Goal: Task Accomplishment & Management: Complete application form

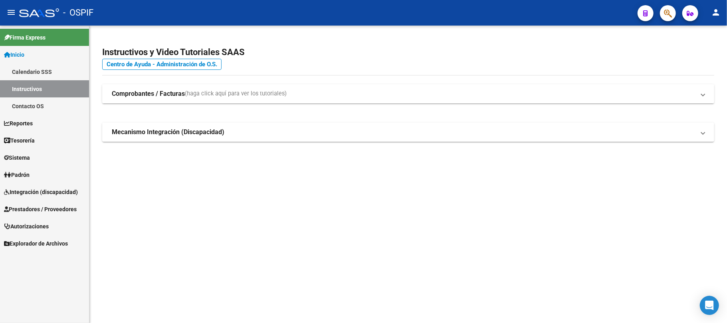
drag, startPoint x: 342, startPoint y: 87, endPoint x: 348, endPoint y: 87, distance: 6.0
click at [342, 87] on mat-expansion-panel-header "Comprobantes / Facturas (haga click aquí para ver los tutoriales)" at bounding box center [408, 93] width 612 height 19
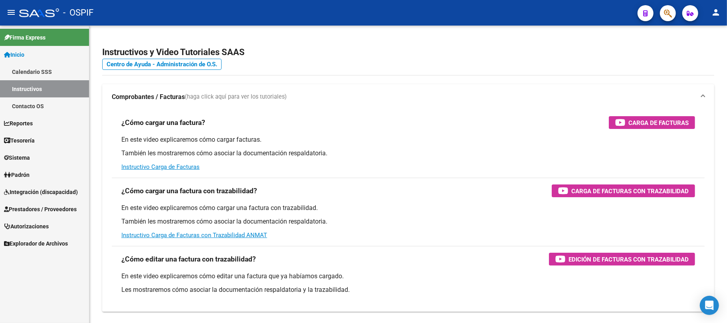
click at [8, 207] on icon at bounding box center [6, 209] width 5 height 6
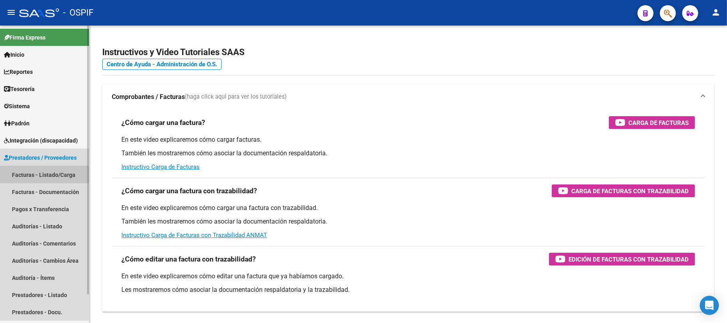
click at [32, 179] on link "Facturas - Listado/Carga" at bounding box center [44, 174] width 89 height 17
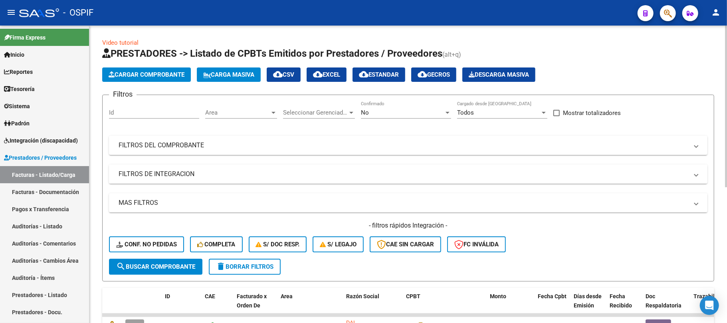
click at [195, 174] on mat-panel-title "FILTROS DE INTEGRACION" at bounding box center [403, 174] width 569 height 9
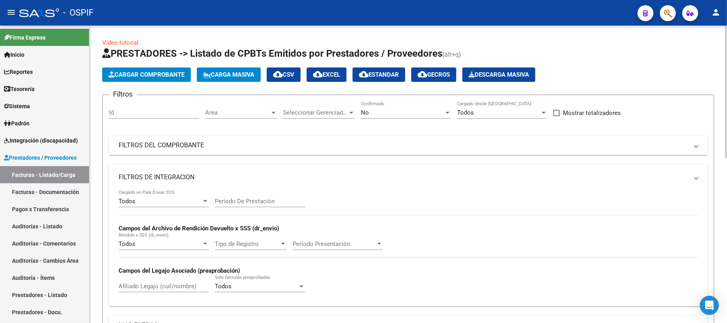
click at [250, 203] on input "Período De Prestación" at bounding box center [260, 201] width 90 height 7
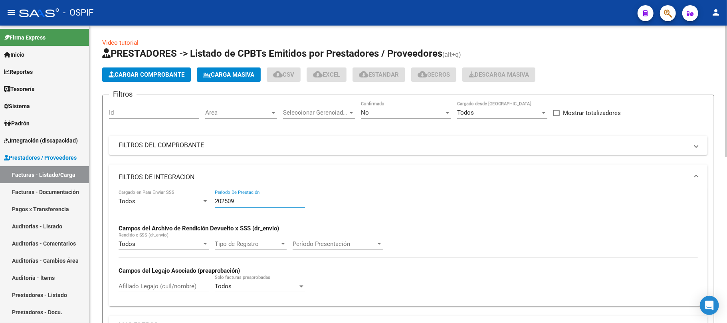
type input "202509"
click at [262, 182] on mat-expansion-panel-header "FILTROS DE INTEGRACION" at bounding box center [408, 177] width 598 height 26
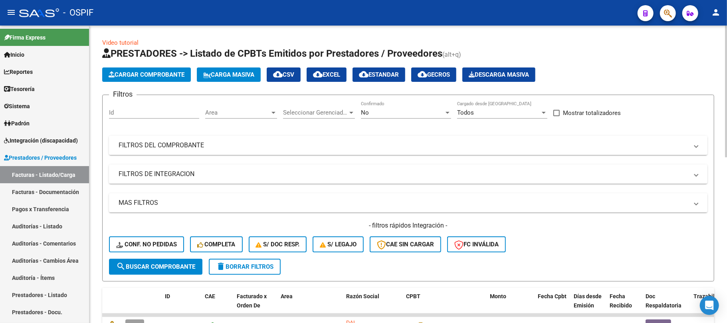
click at [268, 155] on mat-expansion-panel-header "FILTROS DEL COMPROBANTE" at bounding box center [408, 145] width 598 height 19
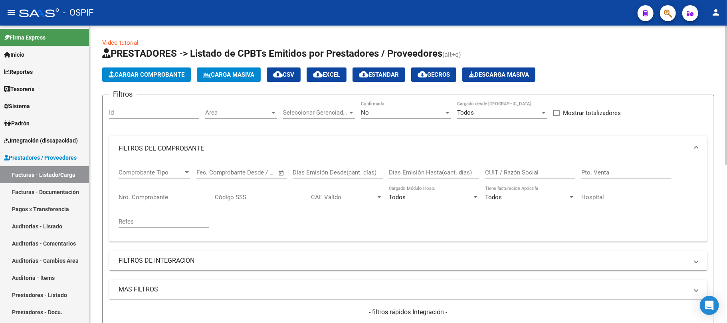
click at [519, 174] on input "CUIT / Razón Social" at bounding box center [530, 172] width 90 height 7
paste input "33716588969"
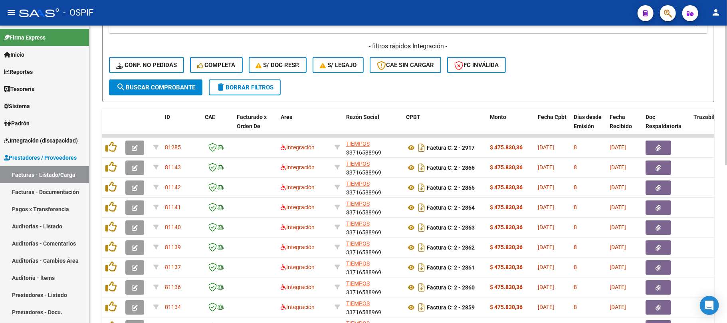
scroll to position [336, 0]
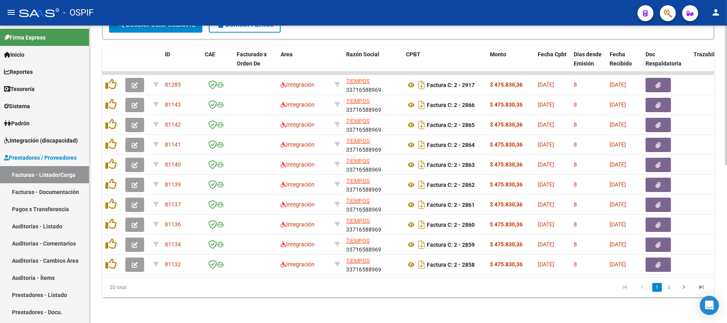
type input "33716588969"
click at [229, 304] on div "Video tutorial PRESTADORES -> Listado de CPBTs Emitidos por Prestadores / Prove…" at bounding box center [407, 10] width 637 height 626
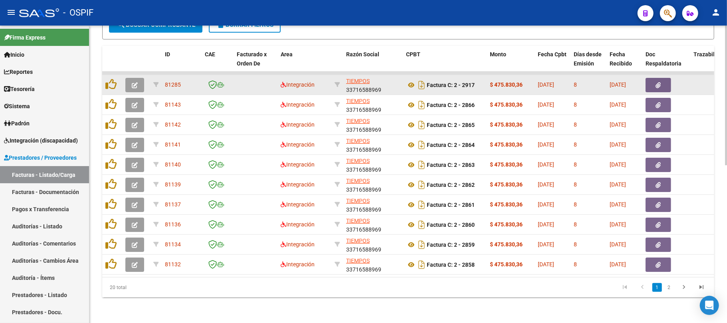
click at [126, 78] on button "button" at bounding box center [134, 85] width 19 height 14
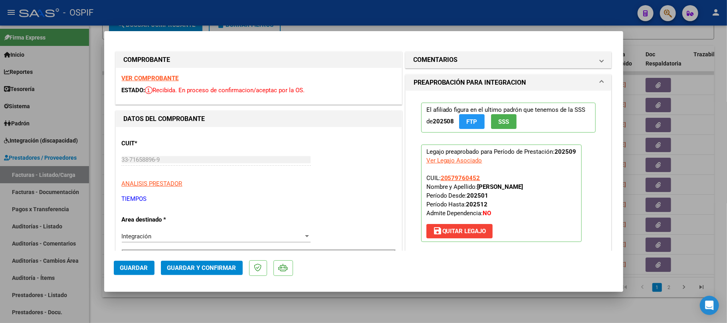
drag, startPoint x: 136, startPoint y: 76, endPoint x: 491, endPoint y: 201, distance: 376.3
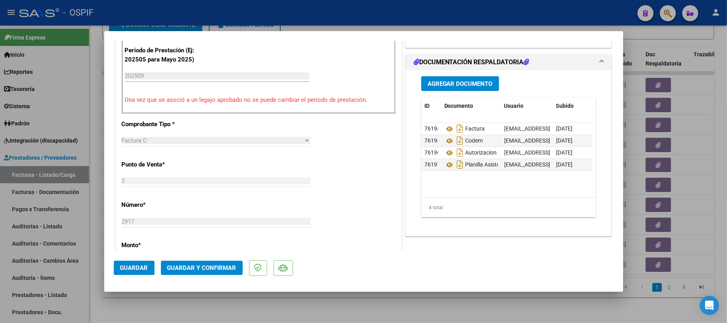
click at [211, 261] on button "Guardar y Confirmar" at bounding box center [202, 268] width 82 height 14
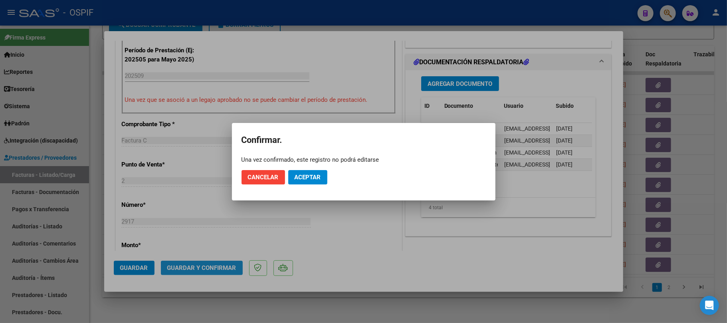
click at [296, 176] on span "Aceptar" at bounding box center [307, 177] width 26 height 7
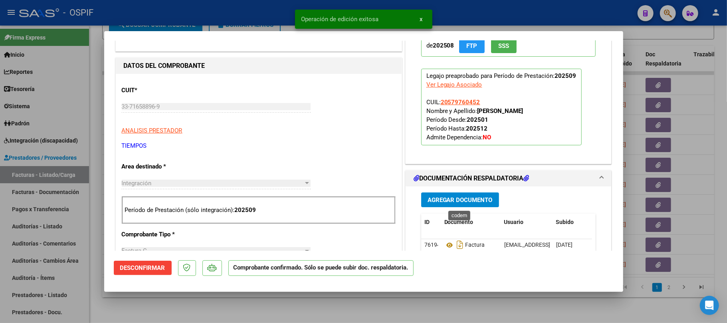
scroll to position [106, 0]
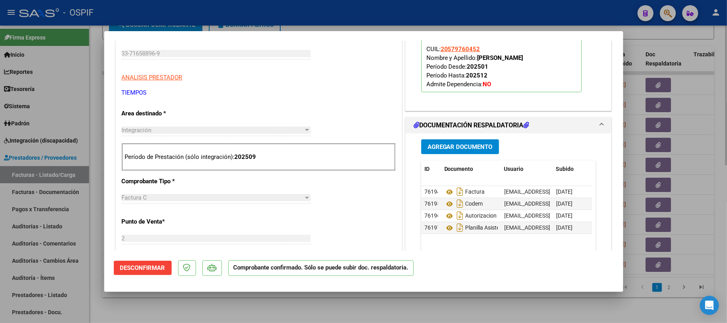
click at [318, 306] on div at bounding box center [363, 161] width 727 height 323
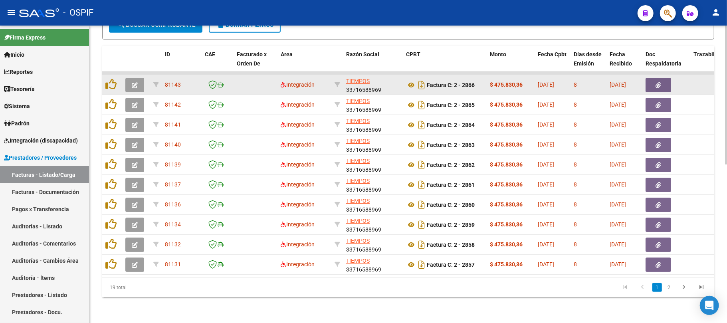
click at [133, 82] on icon "button" at bounding box center [135, 85] width 6 height 6
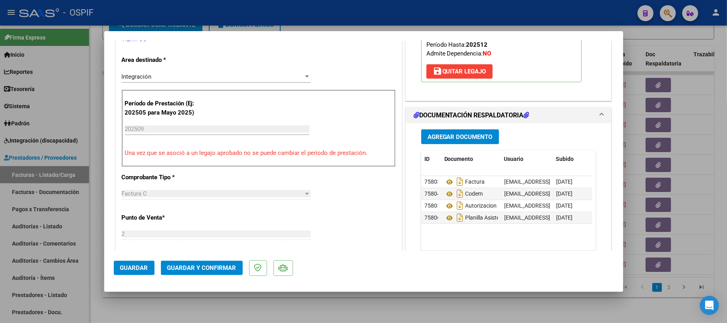
scroll to position [0, 0]
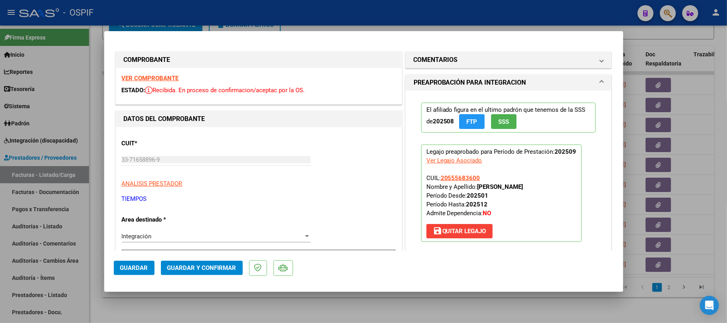
click at [214, 267] on span "Guardar y Confirmar" at bounding box center [201, 267] width 69 height 7
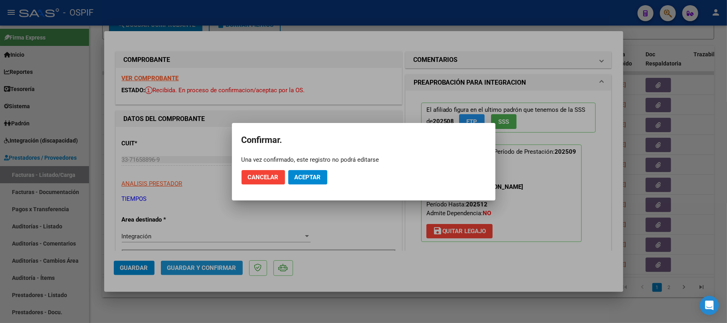
click at [302, 184] on mat-dialog-actions "Cancelar Aceptar" at bounding box center [363, 177] width 244 height 27
click at [305, 184] on button "Aceptar" at bounding box center [307, 177] width 39 height 14
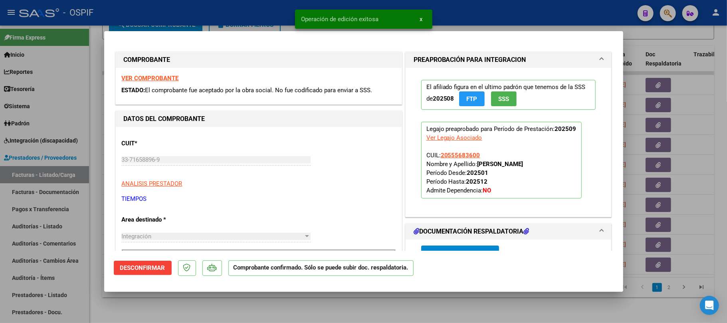
click at [262, 303] on div at bounding box center [363, 161] width 727 height 323
type input "$ 0,00"
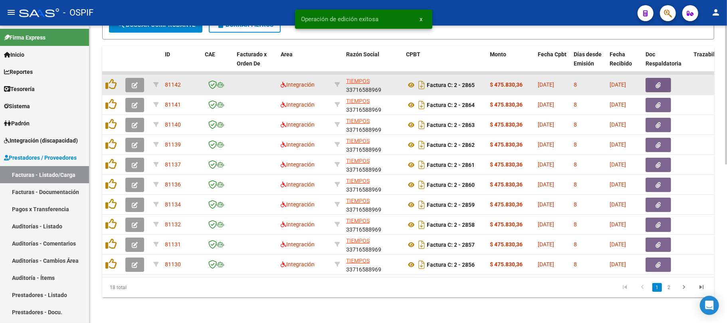
click at [135, 80] on button "button" at bounding box center [134, 85] width 19 height 14
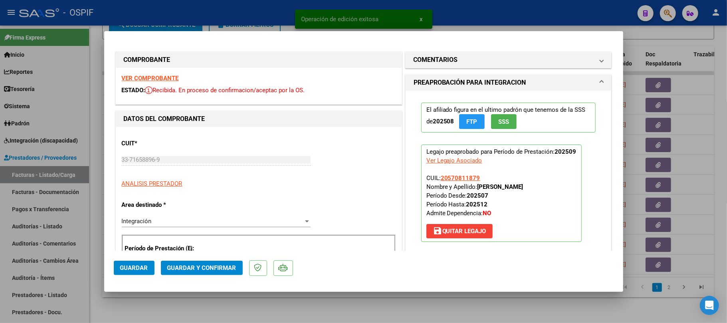
click at [483, 316] on div at bounding box center [363, 161] width 727 height 323
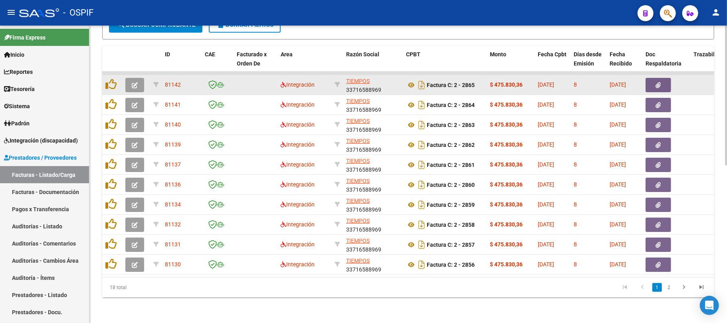
click at [144, 78] on div at bounding box center [136, 85] width 22 height 14
click at [141, 78] on button "button" at bounding box center [134, 85] width 19 height 14
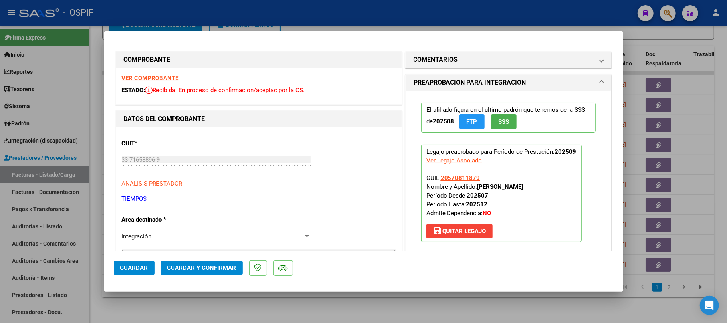
click at [190, 274] on button "Guardar y Confirmar" at bounding box center [202, 268] width 82 height 14
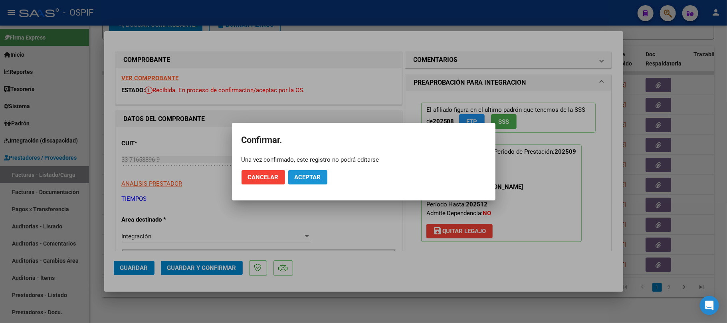
click at [309, 174] on span "Aceptar" at bounding box center [307, 177] width 26 height 7
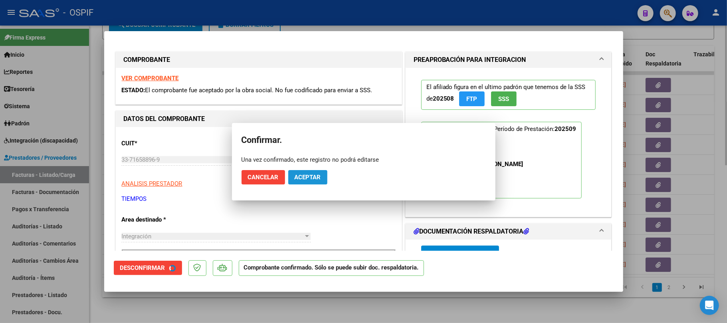
click at [182, 301] on div at bounding box center [363, 161] width 727 height 323
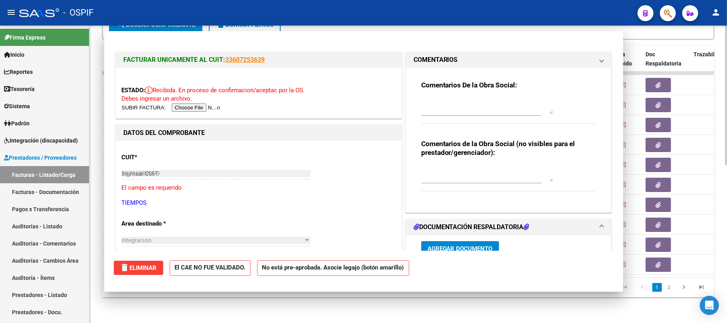
type input "$ 0,00"
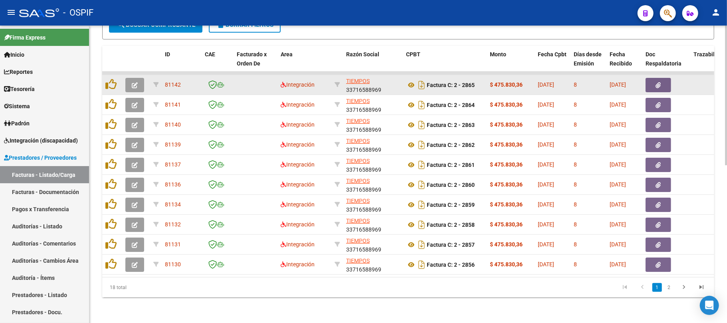
click at [136, 84] on datatable-body-cell at bounding box center [136, 85] width 28 height 20
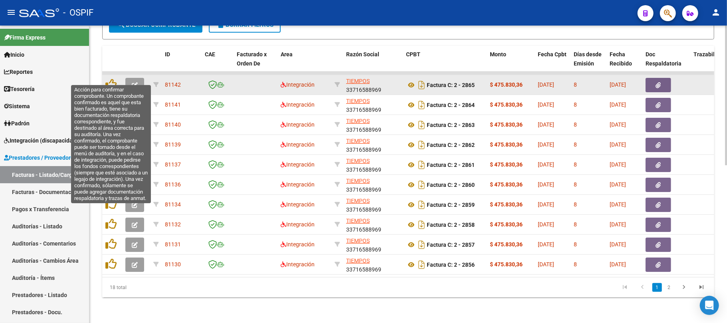
click at [141, 80] on button "button" at bounding box center [134, 85] width 19 height 14
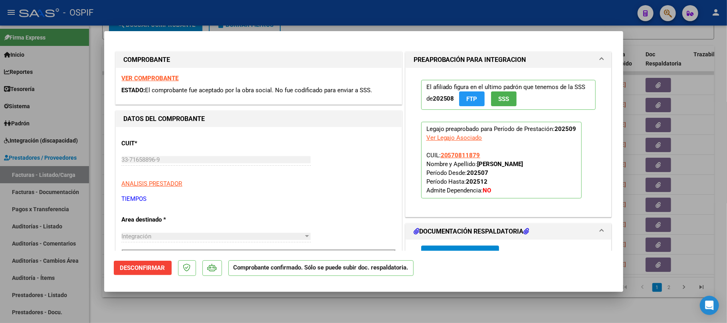
click at [262, 305] on div at bounding box center [363, 161] width 727 height 323
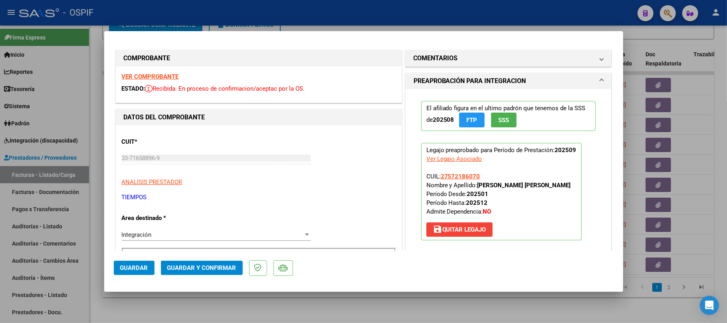
scroll to position [321, 0]
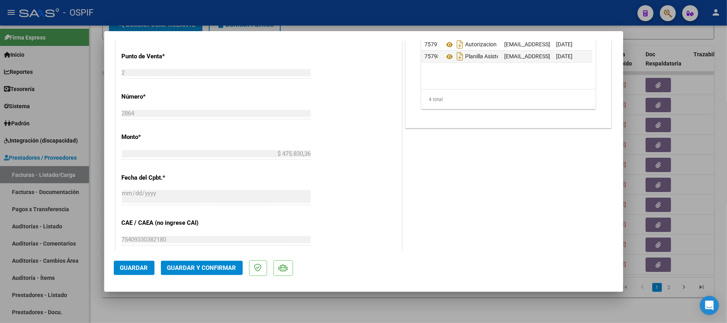
click at [171, 269] on span "Guardar y Confirmar" at bounding box center [201, 267] width 69 height 7
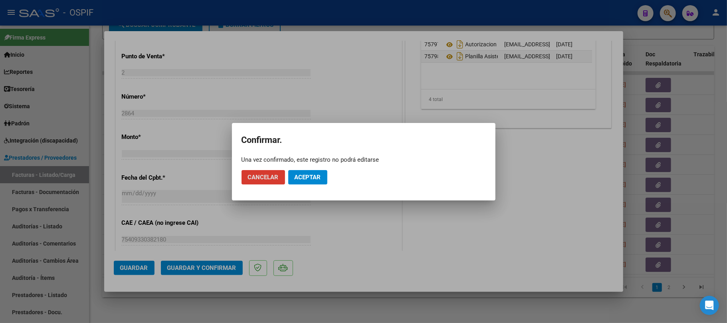
click at [308, 174] on span "Aceptar" at bounding box center [307, 177] width 26 height 7
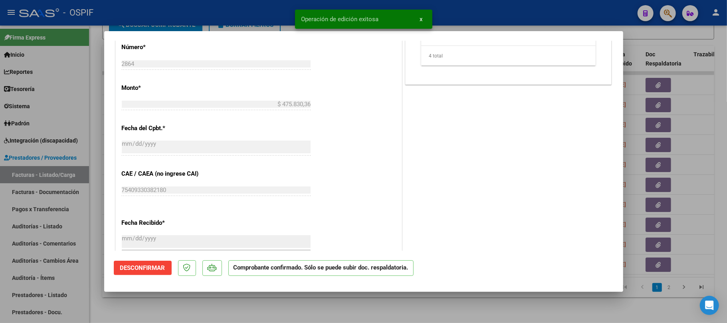
click at [317, 319] on div at bounding box center [363, 161] width 727 height 323
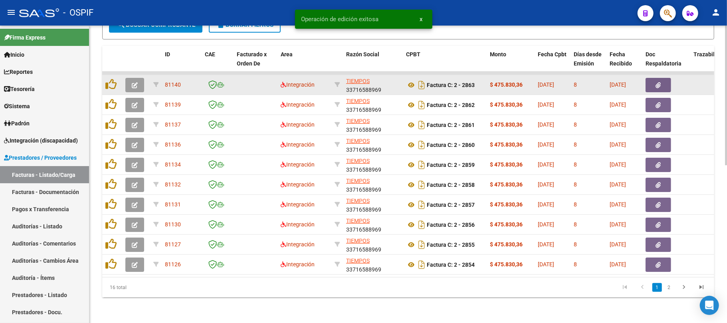
click at [133, 82] on icon "button" at bounding box center [135, 85] width 6 height 6
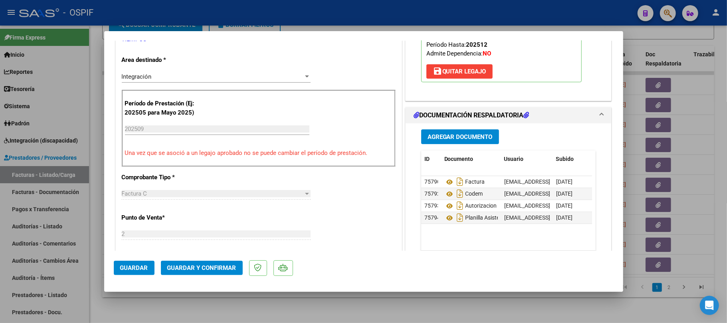
scroll to position [0, 0]
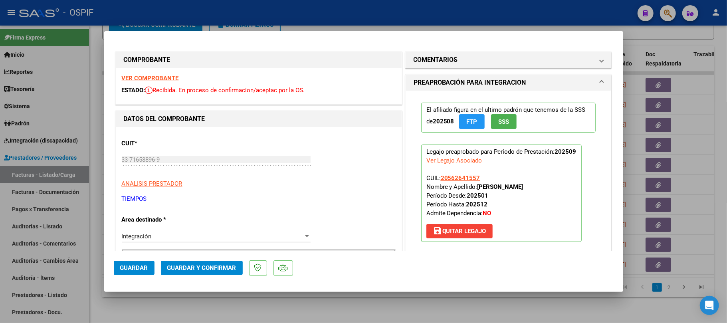
click at [216, 265] on span "Guardar y Confirmar" at bounding box center [201, 267] width 69 height 7
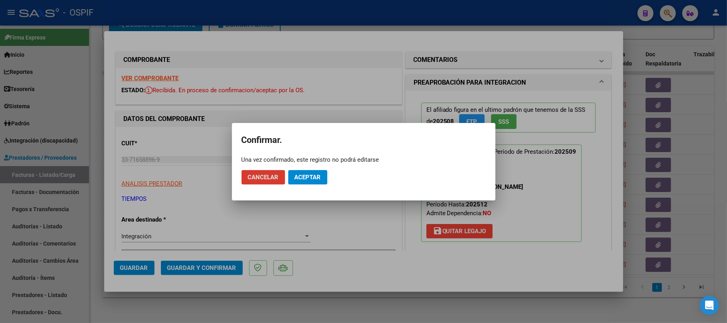
click at [322, 175] on button "Aceptar" at bounding box center [307, 177] width 39 height 14
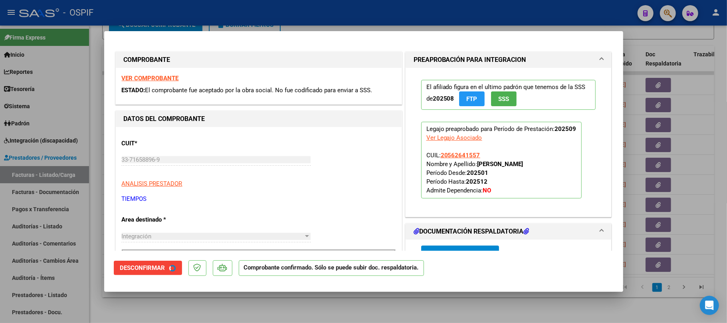
click at [305, 308] on div at bounding box center [363, 161] width 727 height 323
type input "$ 0,00"
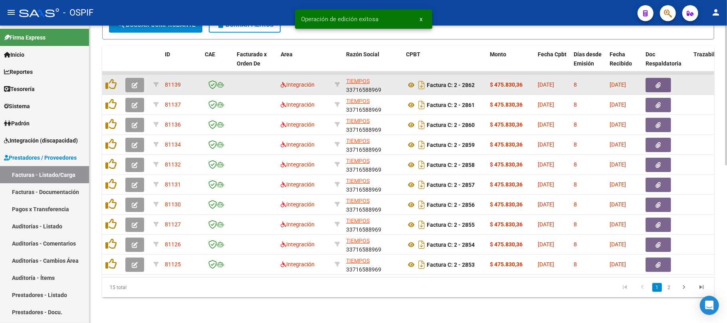
click at [127, 79] on button "button" at bounding box center [134, 85] width 19 height 14
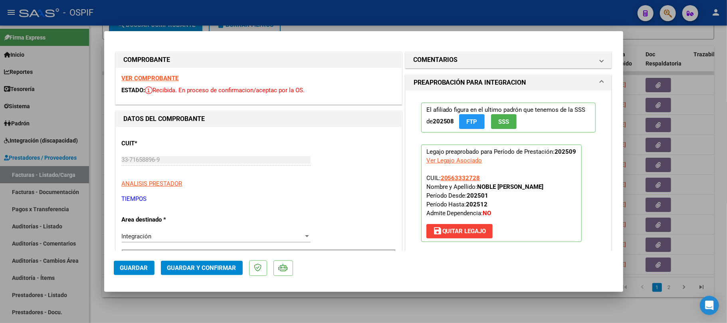
click at [226, 270] on span "Guardar y Confirmar" at bounding box center [201, 267] width 69 height 7
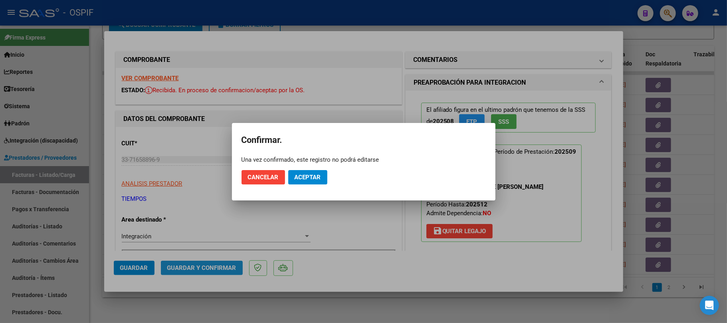
click at [302, 176] on span "Aceptar" at bounding box center [307, 177] width 26 height 7
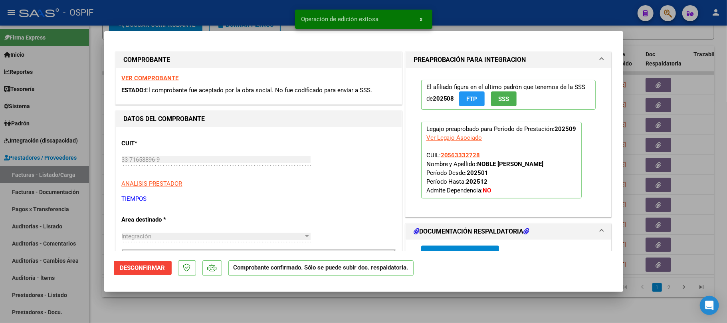
drag, startPoint x: 298, startPoint y: 302, endPoint x: 199, endPoint y: 126, distance: 202.6
click at [299, 302] on div at bounding box center [363, 161] width 727 height 323
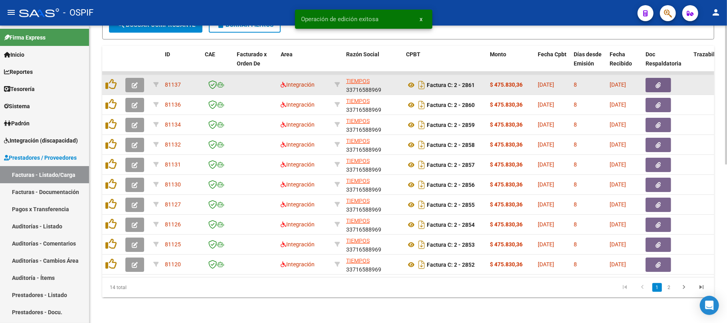
click at [130, 79] on button "button" at bounding box center [134, 85] width 19 height 14
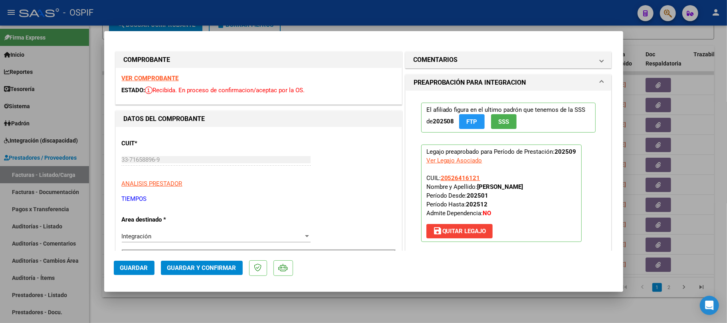
click at [214, 270] on span "Guardar y Confirmar" at bounding box center [201, 267] width 69 height 7
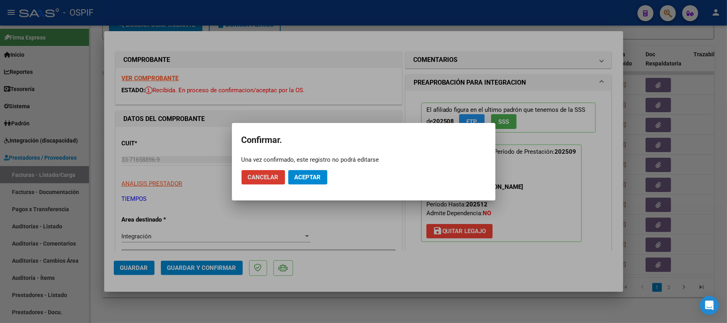
click at [297, 178] on span "Aceptar" at bounding box center [307, 177] width 26 height 7
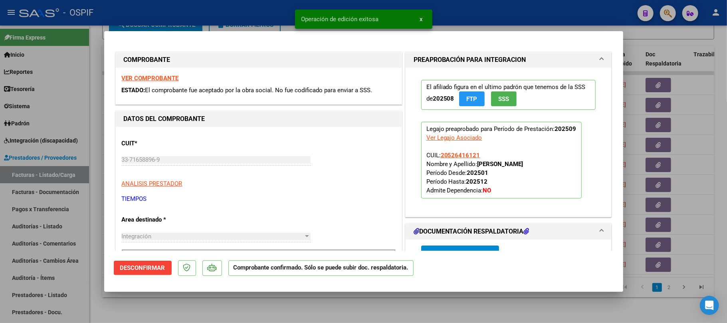
click at [262, 306] on div at bounding box center [363, 161] width 727 height 323
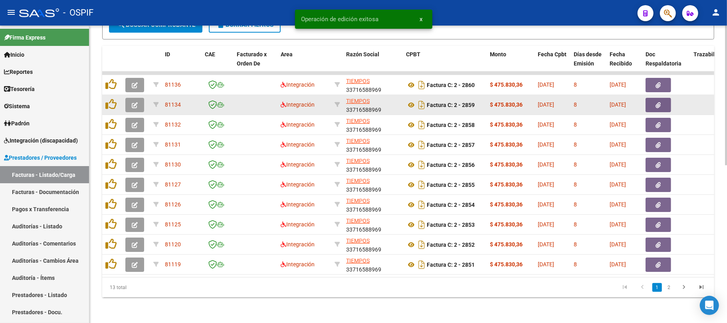
click at [133, 102] on icon "button" at bounding box center [135, 105] width 6 height 6
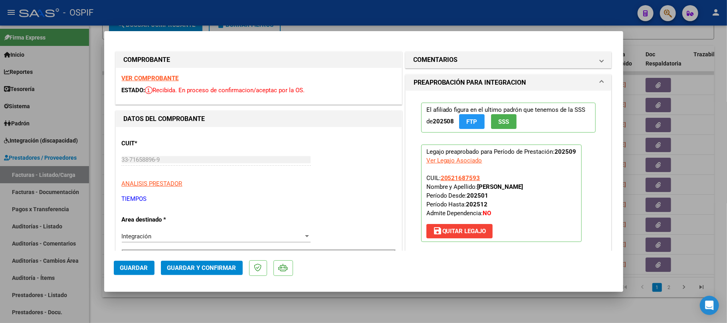
click at [201, 267] on span "Guardar y Confirmar" at bounding box center [201, 267] width 69 height 7
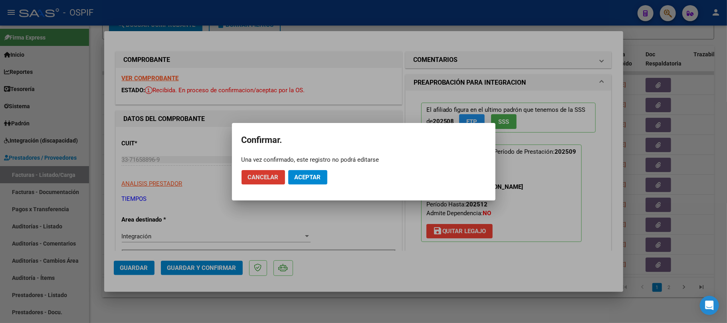
click at [318, 178] on span "Aceptar" at bounding box center [307, 177] width 26 height 7
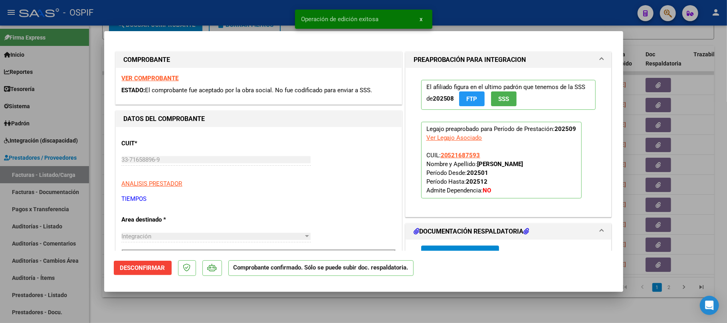
click at [318, 318] on div at bounding box center [363, 161] width 727 height 323
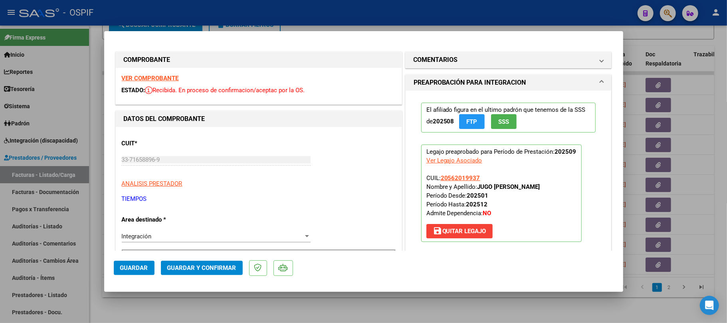
click at [221, 261] on button "Guardar y Confirmar" at bounding box center [202, 268] width 82 height 14
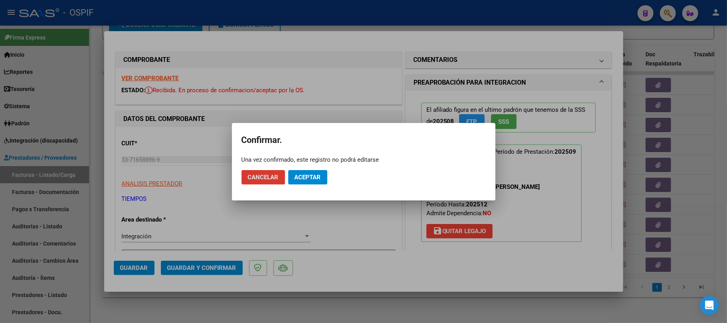
click at [311, 187] on mat-dialog-actions "Cancelar Aceptar" at bounding box center [363, 177] width 244 height 27
click at [315, 176] on span "Aceptar" at bounding box center [307, 177] width 26 height 7
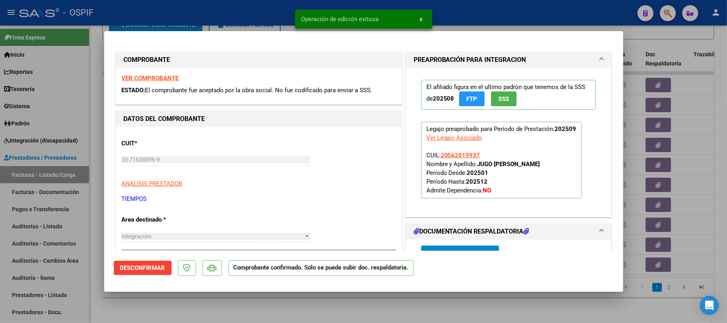
click at [180, 300] on div at bounding box center [363, 161] width 727 height 323
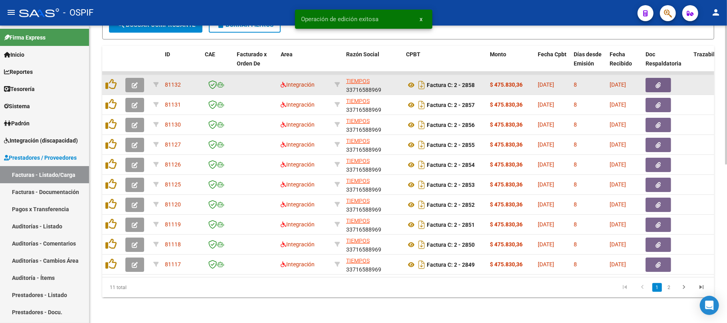
click at [139, 81] on button "button" at bounding box center [134, 85] width 19 height 14
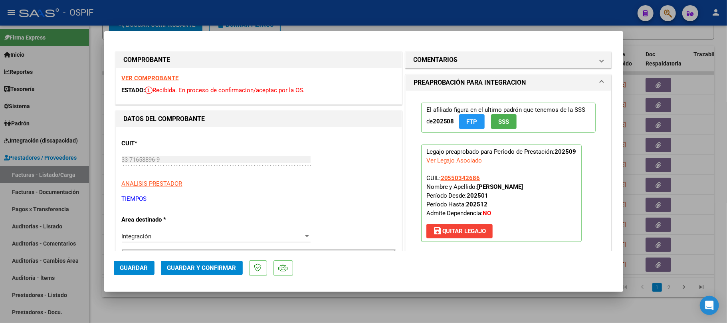
click at [187, 268] on span "Guardar y Confirmar" at bounding box center [201, 267] width 69 height 7
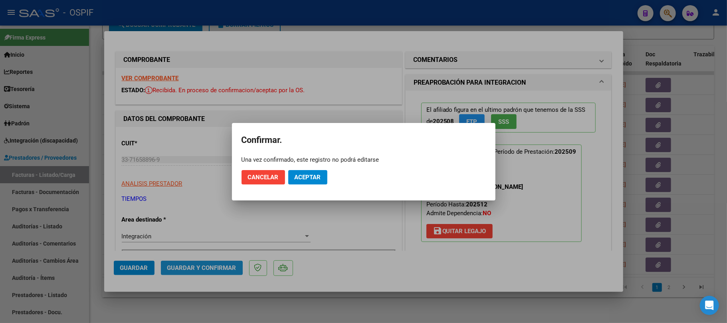
click at [318, 179] on span "Aceptar" at bounding box center [307, 177] width 26 height 7
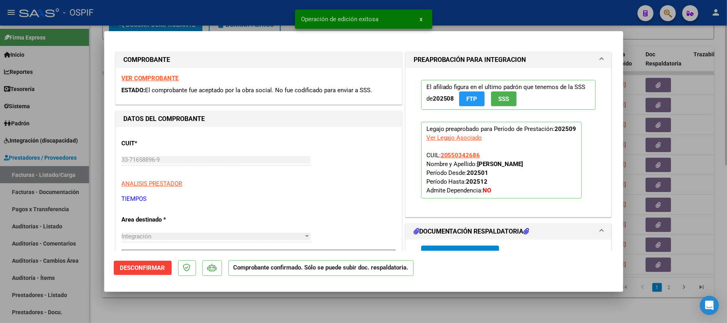
drag, startPoint x: 314, startPoint y: 304, endPoint x: 311, endPoint y: 297, distance: 7.2
click at [314, 304] on div at bounding box center [363, 161] width 727 height 323
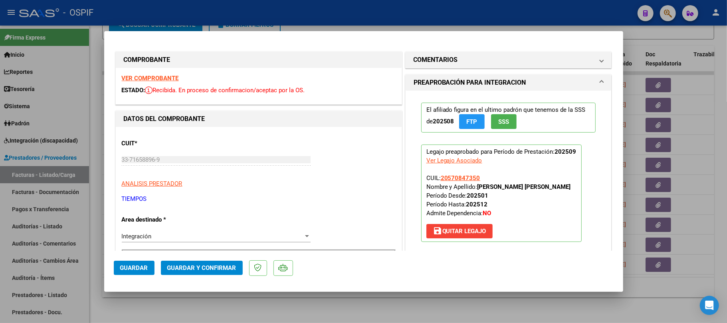
click at [222, 267] on span "Guardar y Confirmar" at bounding box center [201, 267] width 69 height 7
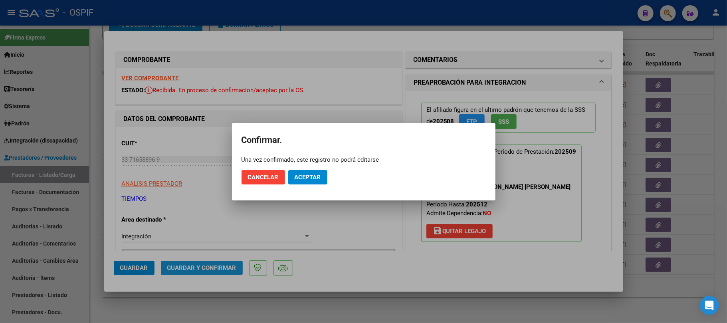
click at [317, 176] on span "Aceptar" at bounding box center [307, 177] width 26 height 7
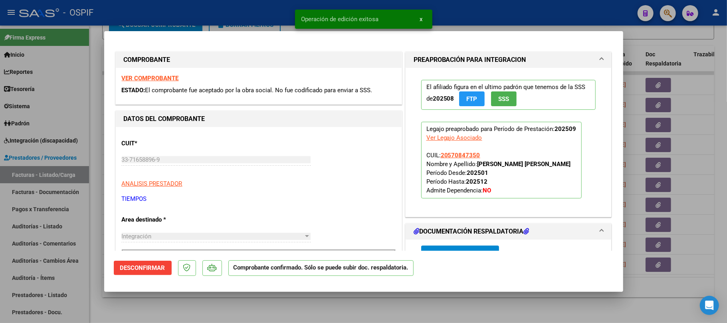
click at [309, 304] on div at bounding box center [363, 161] width 727 height 323
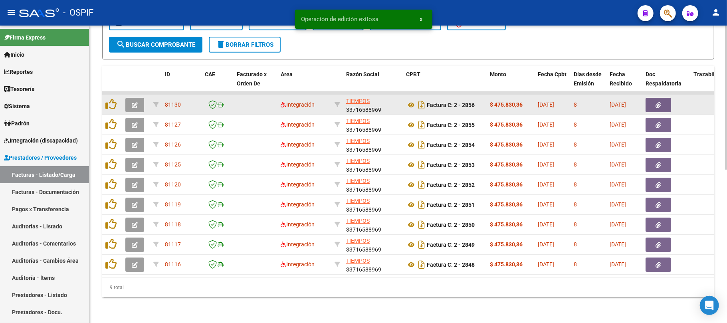
scroll to position [316, 0]
drag, startPoint x: 133, startPoint y: 106, endPoint x: 133, endPoint y: 101, distance: 5.2
click at [133, 103] on datatable-body-cell at bounding box center [136, 105] width 28 height 20
click at [134, 101] on button "button" at bounding box center [134, 105] width 19 height 14
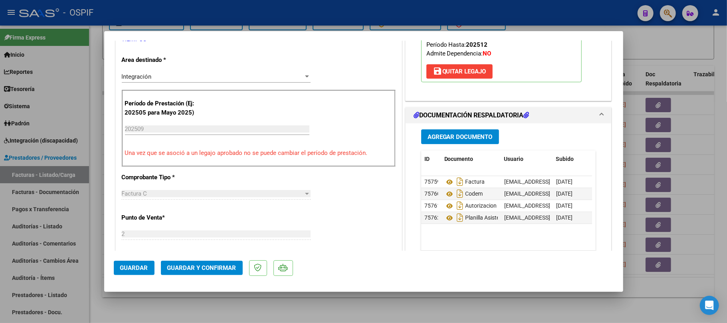
scroll to position [0, 0]
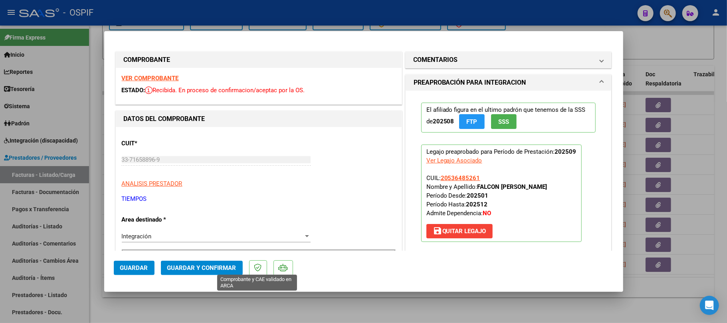
click at [238, 267] on button "Guardar y Confirmar" at bounding box center [202, 268] width 82 height 14
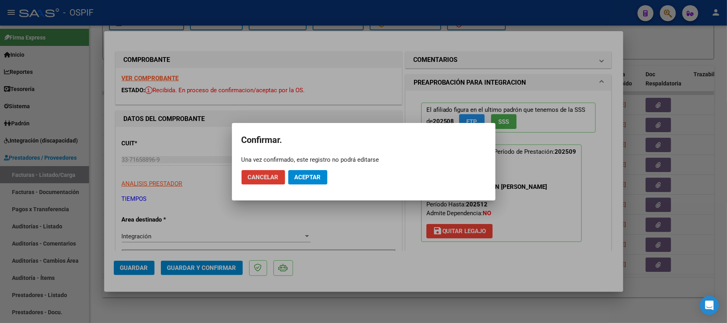
click at [326, 178] on button "Aceptar" at bounding box center [307, 177] width 39 height 14
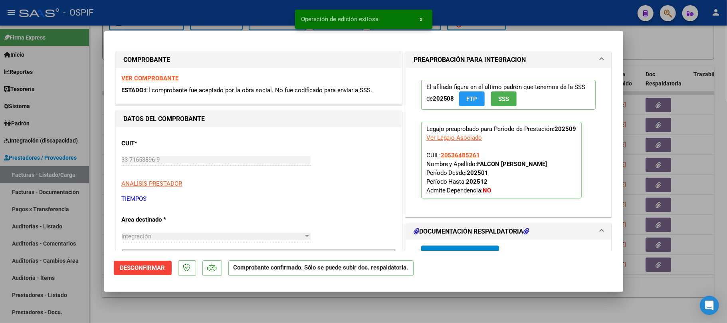
click at [292, 300] on div at bounding box center [363, 161] width 727 height 323
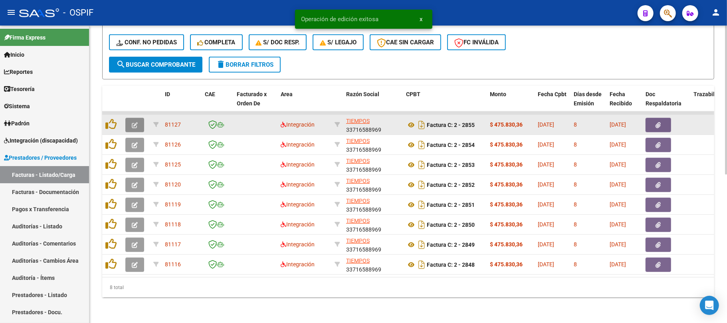
click at [136, 122] on icon "button" at bounding box center [135, 125] width 6 height 6
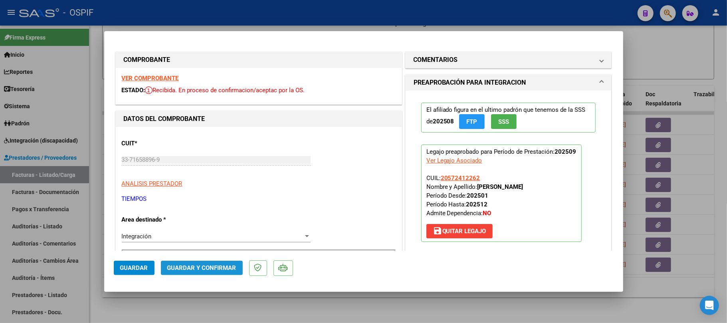
click at [233, 269] on span "Guardar y Confirmar" at bounding box center [201, 267] width 69 height 7
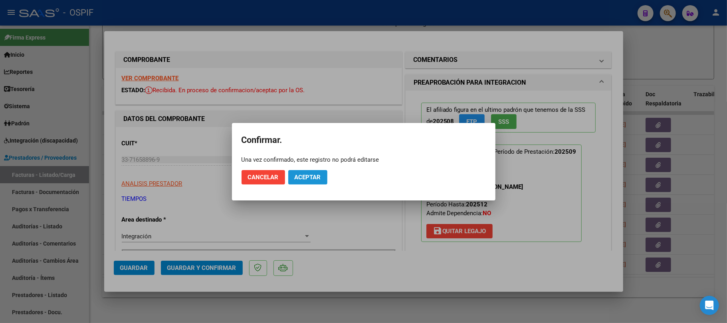
click at [309, 170] on button "Aceptar" at bounding box center [307, 177] width 39 height 14
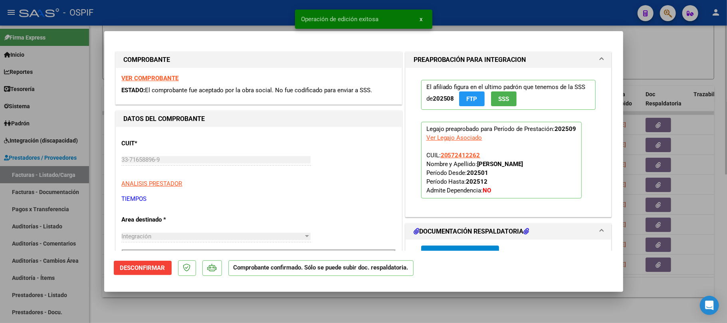
drag, startPoint x: 310, startPoint y: 312, endPoint x: 307, endPoint y: 304, distance: 8.5
click at [310, 313] on div at bounding box center [363, 161] width 727 height 323
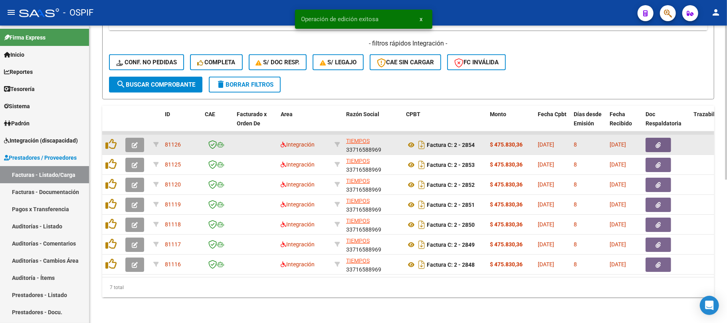
scroll to position [276, 0]
click at [132, 142] on icon "button" at bounding box center [135, 145] width 6 height 6
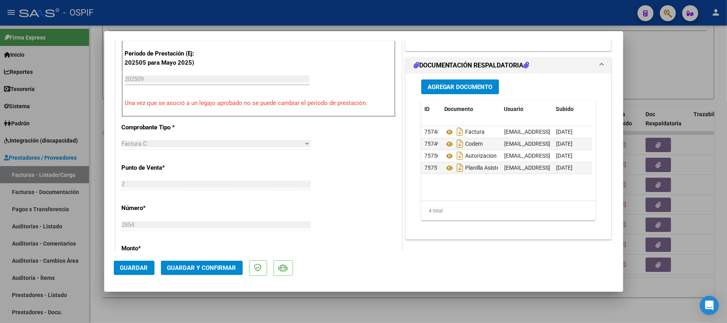
scroll to position [0, 0]
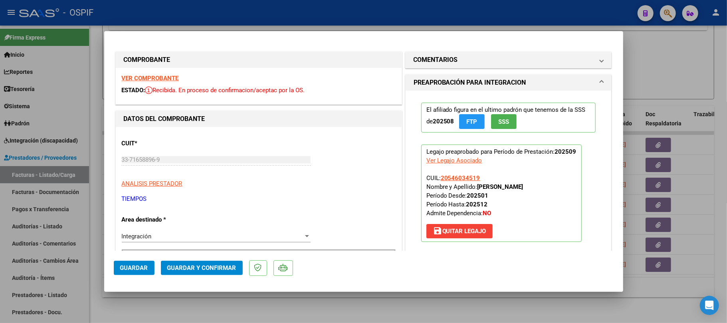
click at [189, 268] on span "Guardar y Confirmar" at bounding box center [201, 267] width 69 height 7
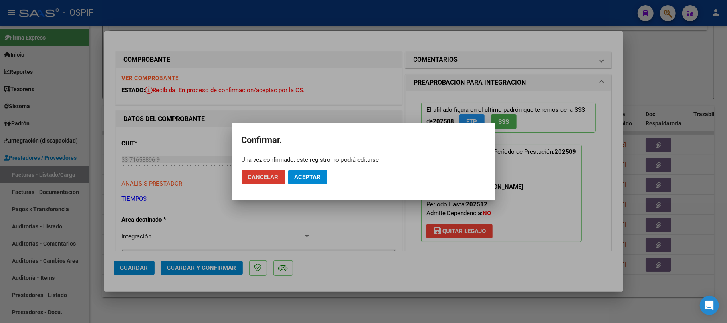
click at [300, 176] on span "Aceptar" at bounding box center [307, 177] width 26 height 7
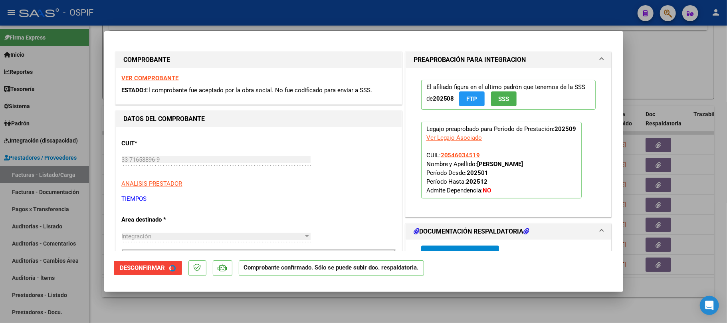
click at [283, 313] on div at bounding box center [363, 161] width 727 height 323
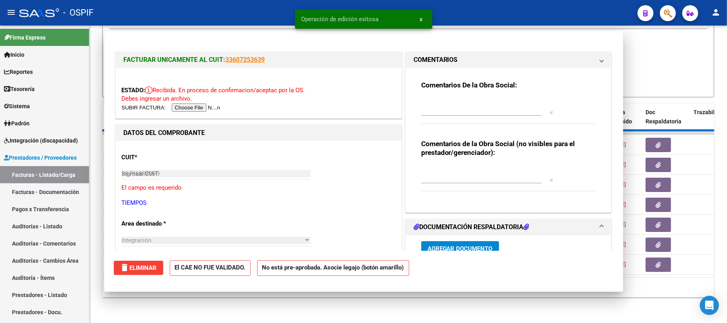
type input "$ 0,00"
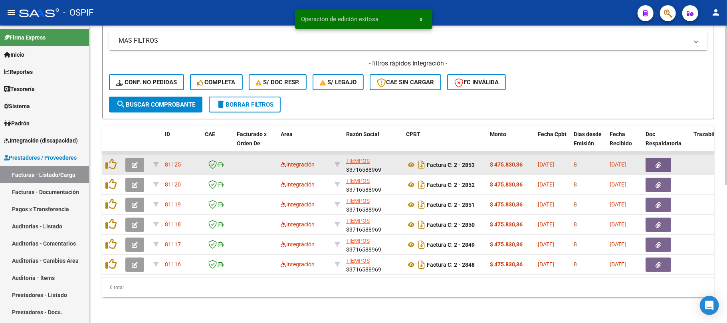
click at [136, 162] on icon "button" at bounding box center [135, 165] width 6 height 6
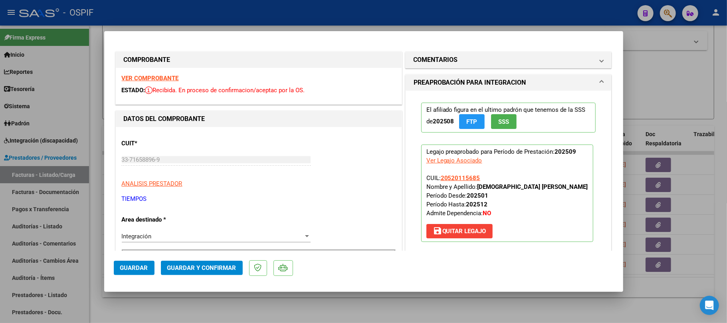
click at [227, 271] on span "Guardar y Confirmar" at bounding box center [201, 267] width 69 height 7
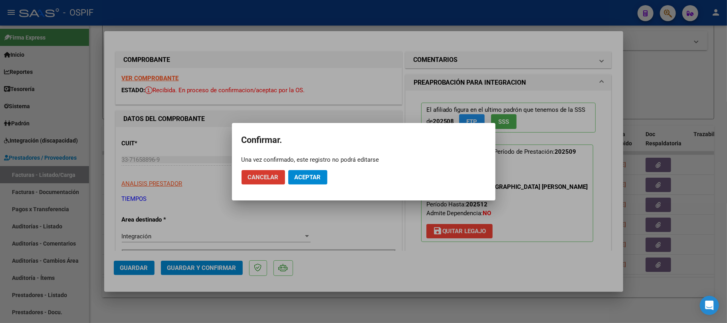
click at [307, 180] on span "Aceptar" at bounding box center [307, 177] width 26 height 7
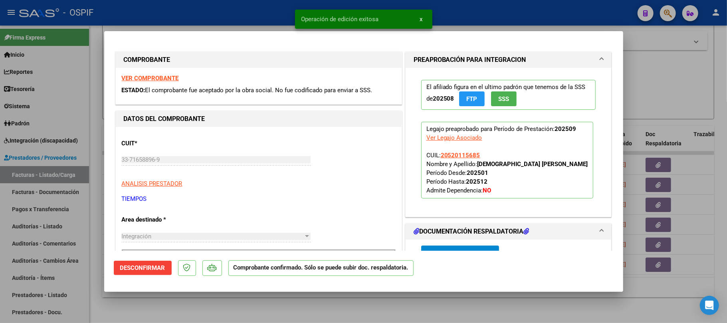
click at [349, 303] on div at bounding box center [363, 161] width 727 height 323
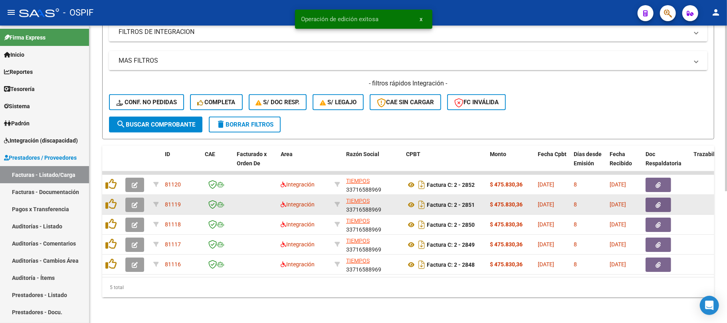
scroll to position [236, 0]
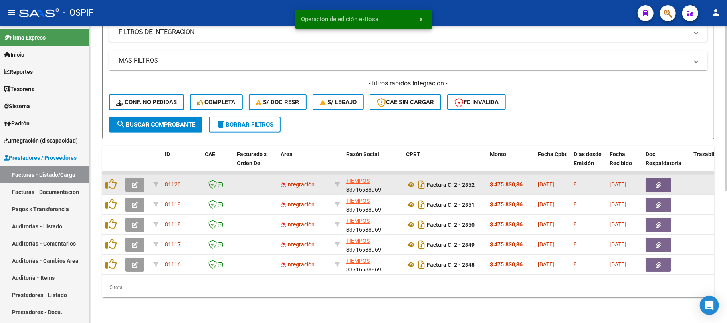
click at [142, 178] on button "button" at bounding box center [134, 185] width 19 height 14
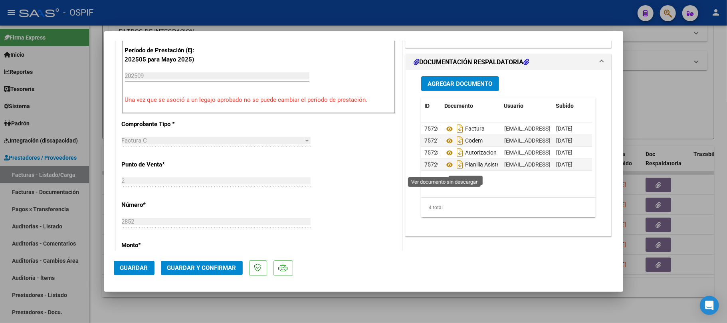
scroll to position [0, 0]
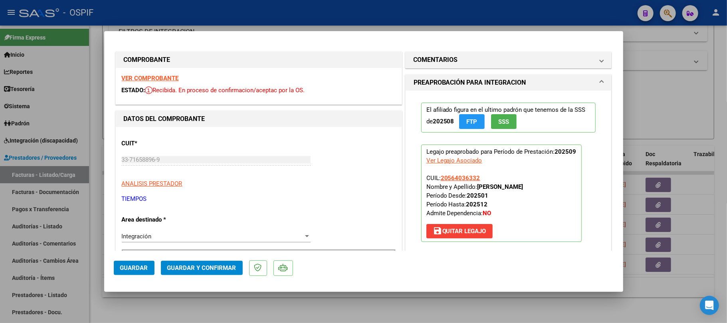
click at [184, 264] on span "Guardar y Confirmar" at bounding box center [201, 267] width 69 height 7
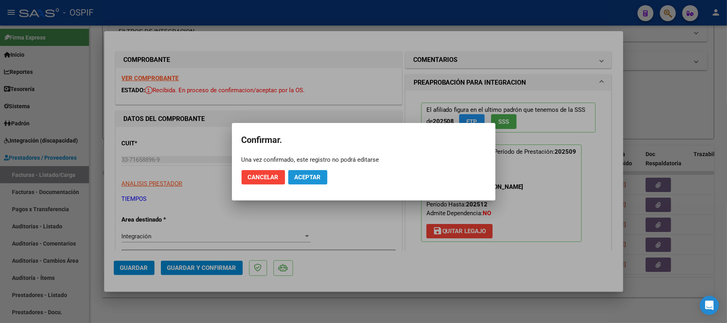
click at [304, 179] on span "Aceptar" at bounding box center [307, 177] width 26 height 7
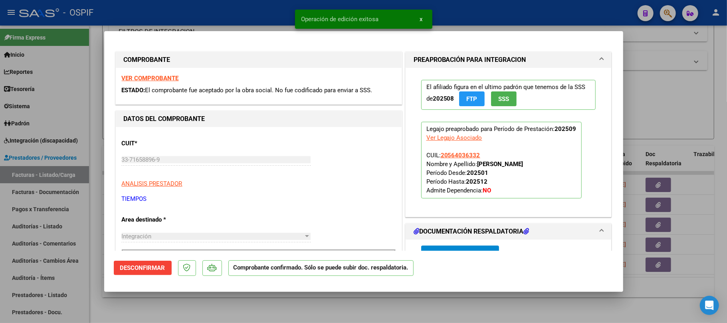
click at [232, 313] on div at bounding box center [363, 161] width 727 height 323
type input "$ 0,00"
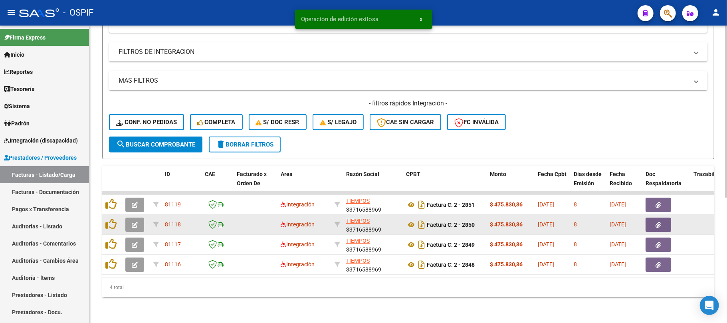
scroll to position [216, 0]
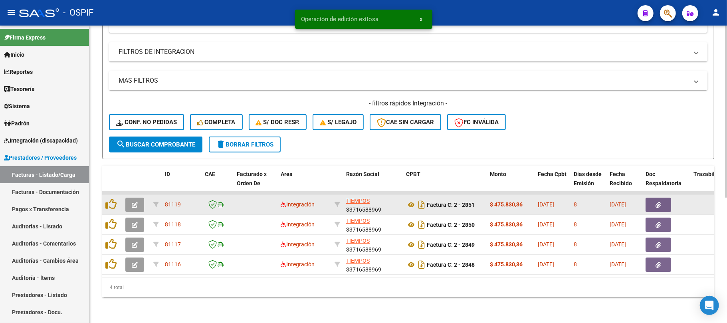
click at [142, 198] on button "button" at bounding box center [134, 205] width 19 height 14
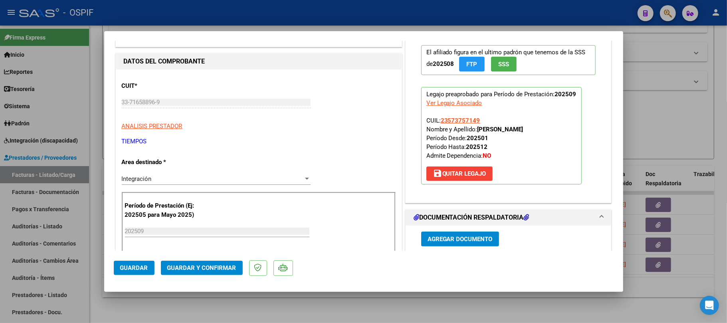
scroll to position [0, 0]
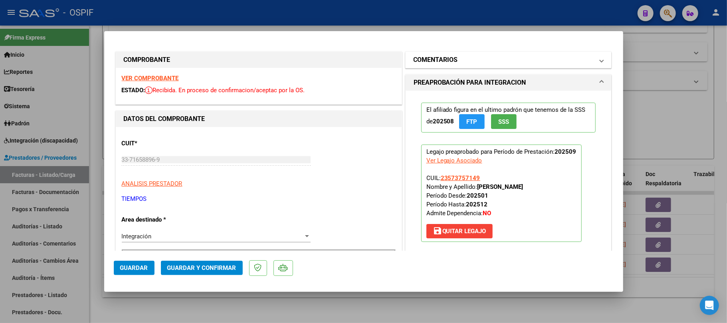
click at [489, 57] on mat-panel-title "COMENTARIOS" at bounding box center [503, 60] width 180 height 10
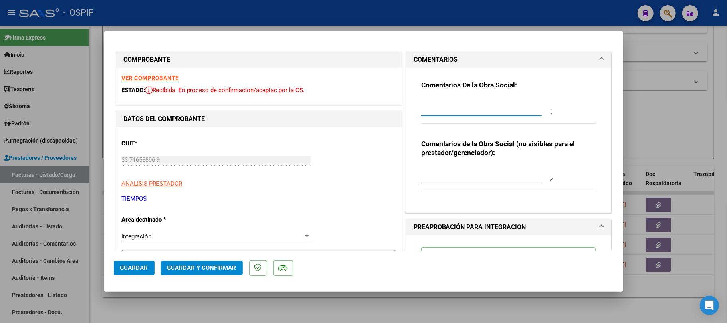
click at [488, 106] on textarea at bounding box center [487, 106] width 132 height 16
type textarea "cargar planilla de asistencia, se cargo otro archivo"
type textarea "ok"
drag, startPoint x: 129, startPoint y: 262, endPoint x: 128, endPoint y: 267, distance: 5.4
click at [130, 263] on button "Guardar" at bounding box center [134, 268] width 41 height 14
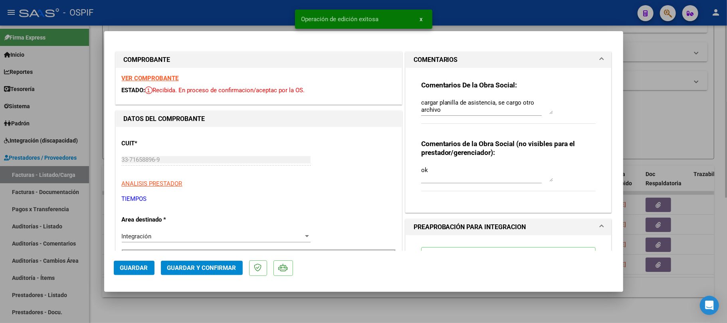
drag, startPoint x: 232, startPoint y: 306, endPoint x: 239, endPoint y: 306, distance: 7.2
click at [233, 306] on div at bounding box center [363, 161] width 727 height 323
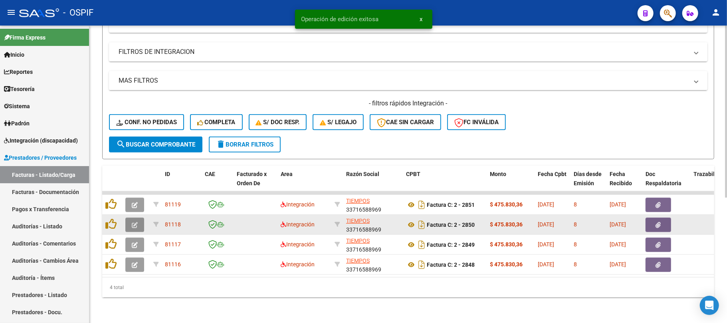
click at [136, 222] on icon "button" at bounding box center [135, 225] width 6 height 6
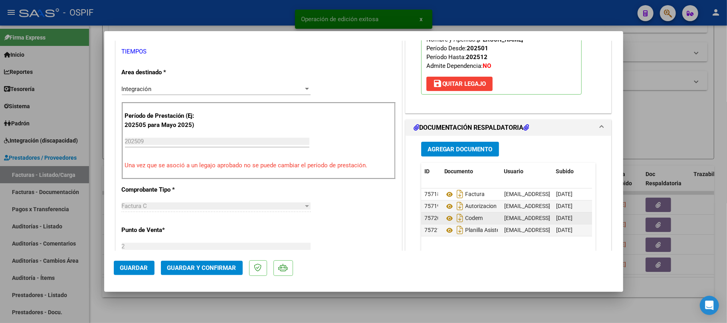
scroll to position [160, 0]
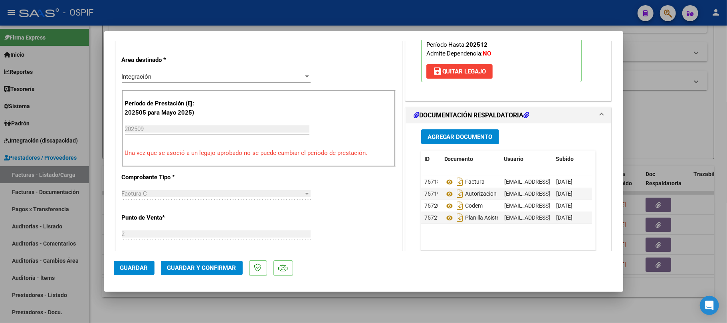
click at [197, 260] on mat-dialog-actions "Guardar Guardar y Confirmar" at bounding box center [364, 267] width 500 height 32
click at [198, 262] on button "Guardar y Confirmar" at bounding box center [202, 268] width 82 height 14
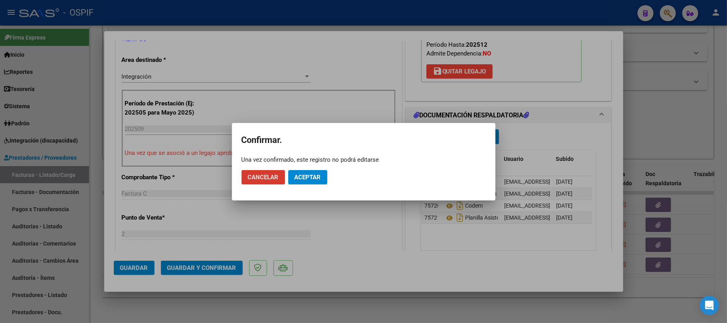
click at [303, 179] on span "Aceptar" at bounding box center [307, 177] width 26 height 7
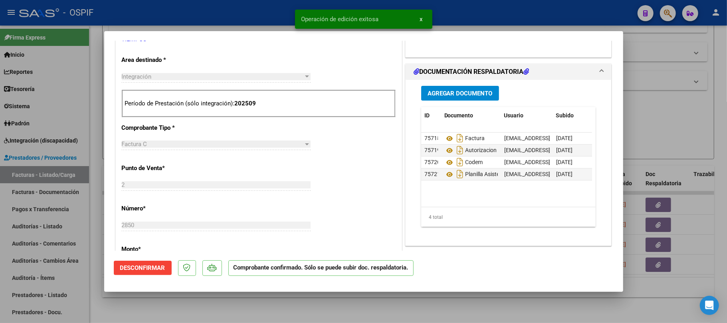
click at [261, 308] on div at bounding box center [363, 161] width 727 height 323
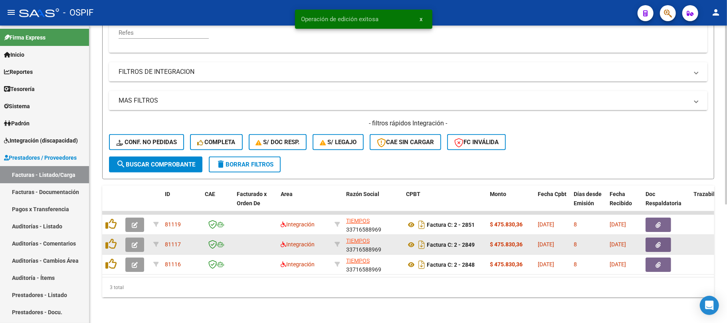
scroll to position [196, 0]
click at [138, 239] on button "button" at bounding box center [134, 244] width 19 height 14
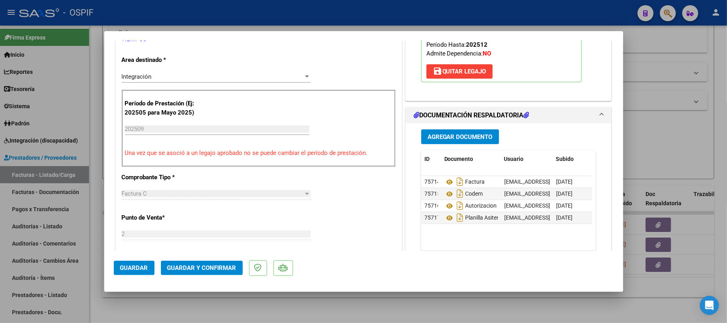
scroll to position [0, 0]
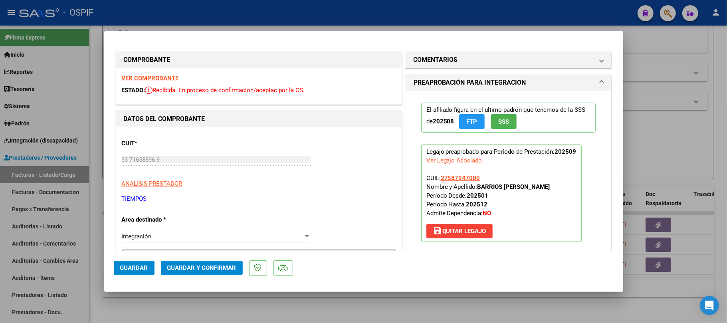
click at [202, 267] on span "Guardar y Confirmar" at bounding box center [201, 267] width 69 height 7
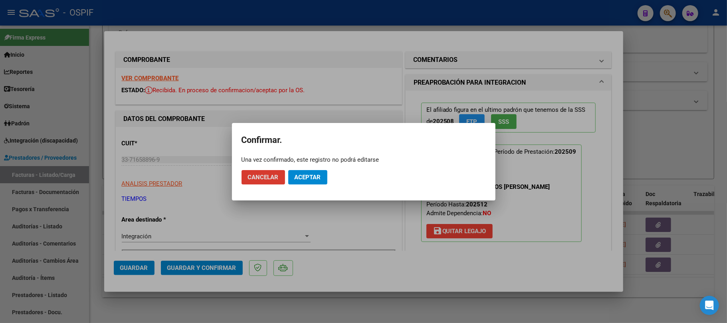
click at [323, 176] on button "Aceptar" at bounding box center [307, 177] width 39 height 14
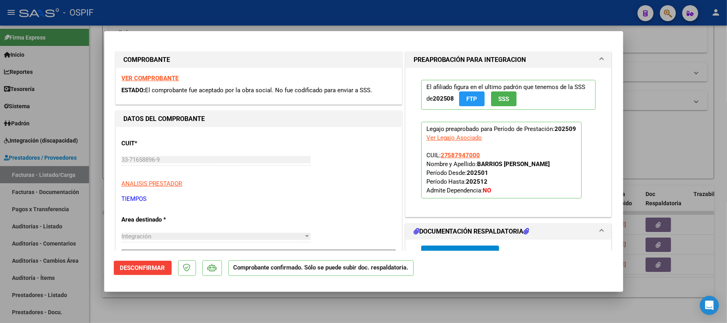
click at [299, 305] on div at bounding box center [363, 161] width 727 height 323
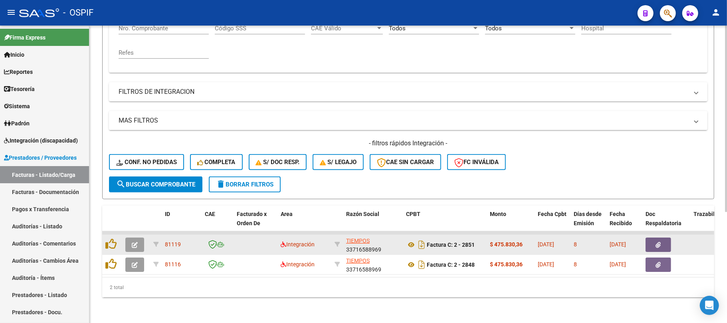
scroll to position [176, 0]
click at [141, 237] on button "button" at bounding box center [134, 244] width 19 height 14
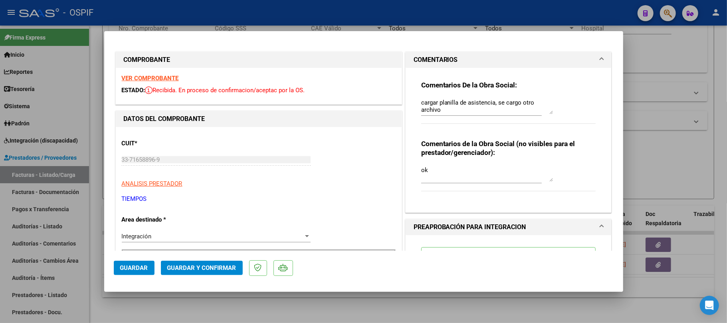
click at [420, 297] on div at bounding box center [363, 161] width 727 height 323
type input "$ 0,00"
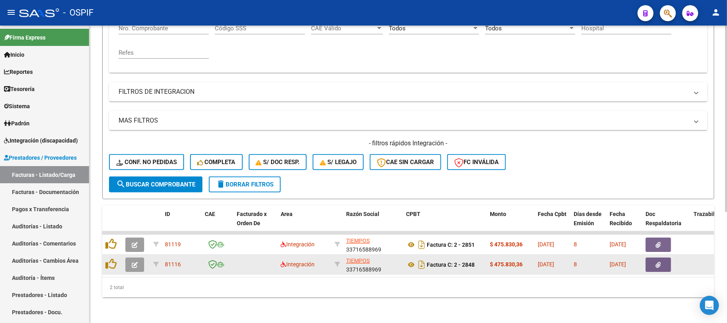
click at [136, 262] on icon "button" at bounding box center [135, 265] width 6 height 6
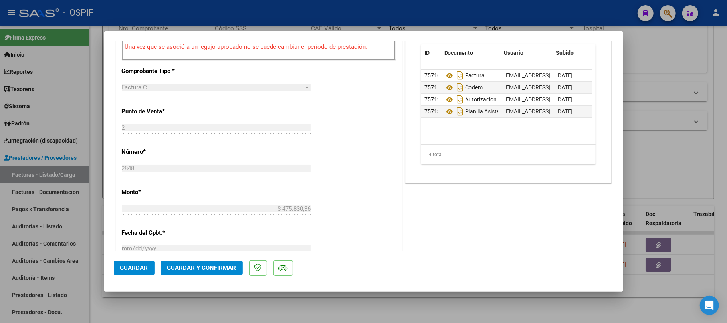
scroll to position [0, 0]
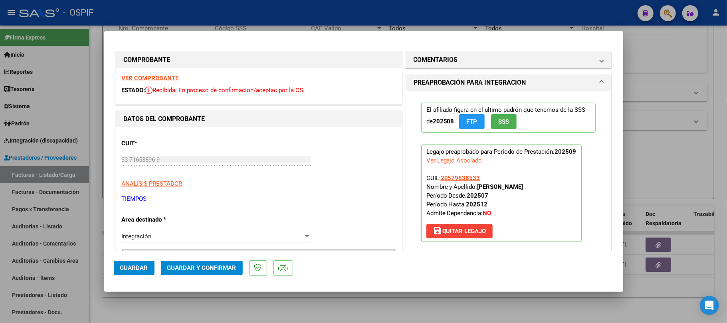
click at [197, 267] on span "Guardar y Confirmar" at bounding box center [201, 267] width 69 height 7
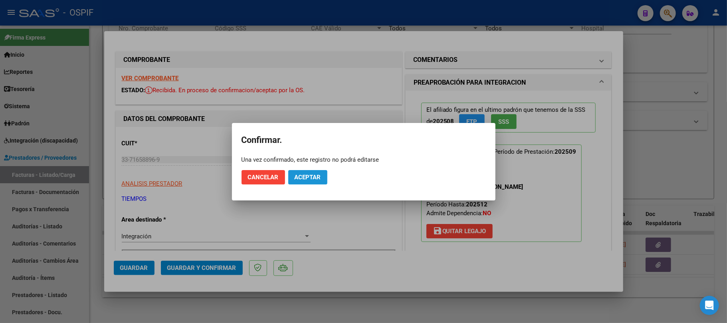
click at [312, 178] on span "Aceptar" at bounding box center [307, 177] width 26 height 7
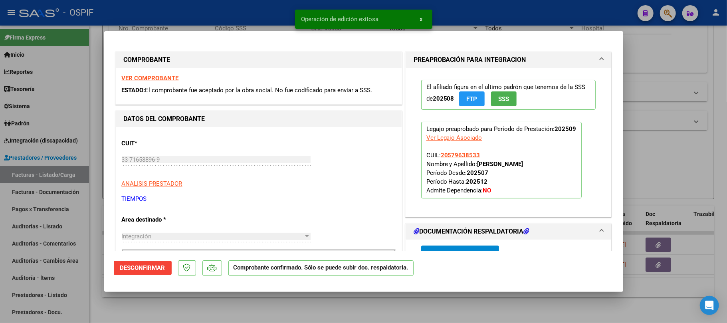
click at [298, 311] on div at bounding box center [363, 161] width 727 height 323
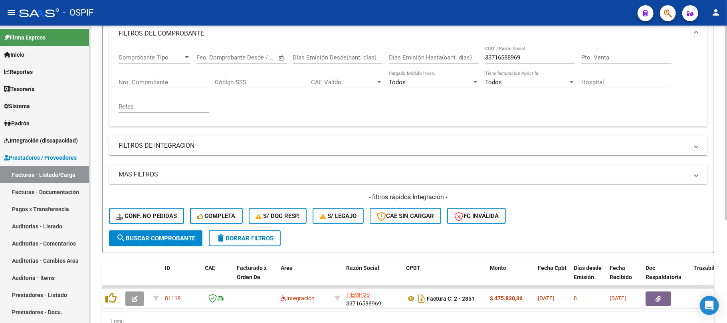
scroll to position [103, 0]
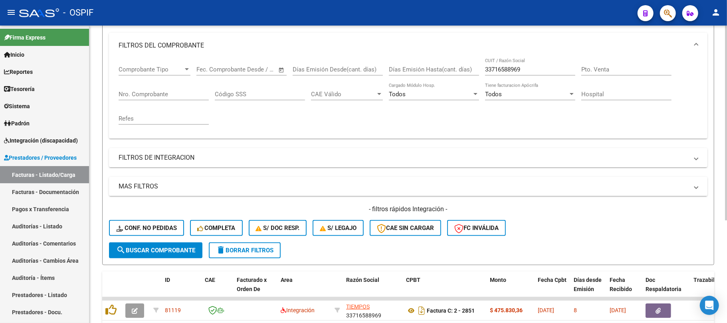
click at [500, 69] on input "33716588969" at bounding box center [530, 69] width 90 height 7
click at [501, 69] on input "33716588969" at bounding box center [530, 69] width 90 height 7
paste input "LEYRIA EZEQUIEL DAVID"
type input "LEYRIA EZEQUIEL DAVID"
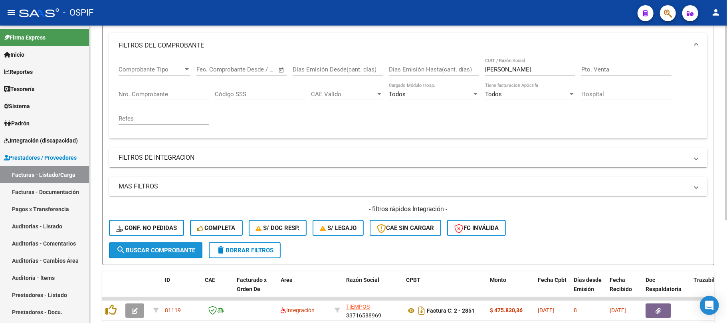
click at [172, 247] on span "search Buscar Comprobante" at bounding box center [155, 250] width 79 height 7
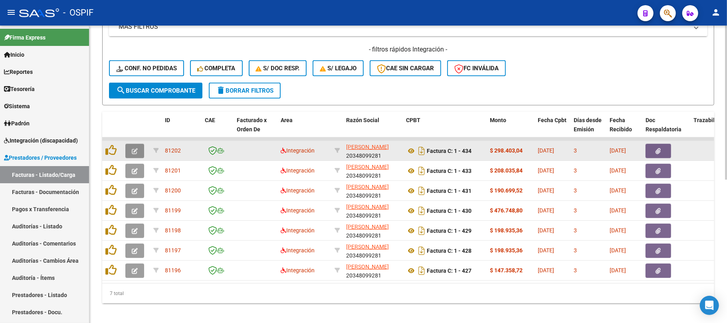
click at [134, 150] on icon "button" at bounding box center [135, 151] width 6 height 6
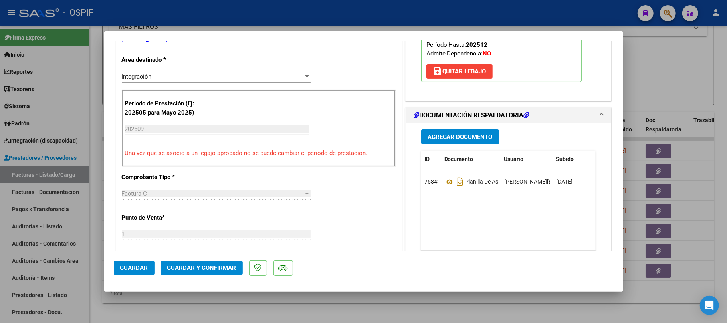
scroll to position [0, 0]
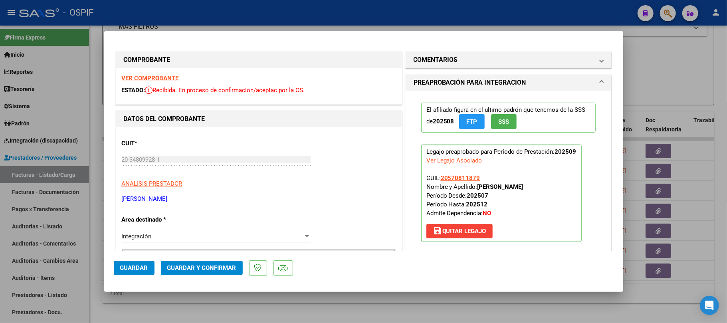
click at [233, 270] on span "Guardar y Confirmar" at bounding box center [201, 267] width 69 height 7
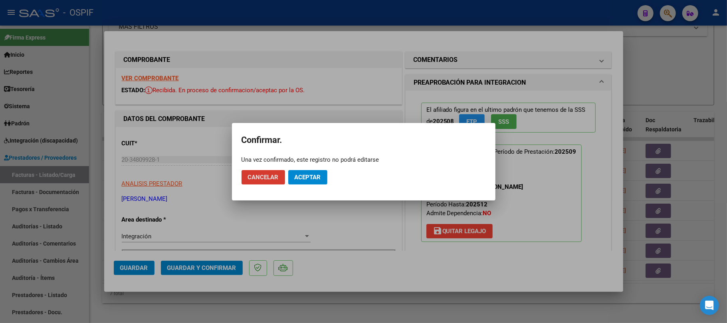
click at [306, 176] on span "Aceptar" at bounding box center [307, 177] width 26 height 7
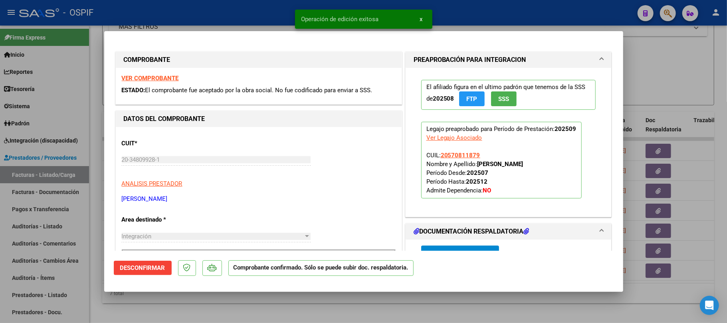
click at [365, 314] on div at bounding box center [363, 161] width 727 height 323
type input "$ 0,00"
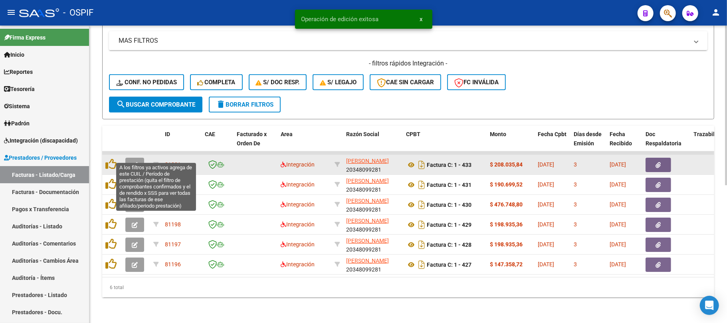
click at [140, 160] on button "button" at bounding box center [134, 165] width 19 height 14
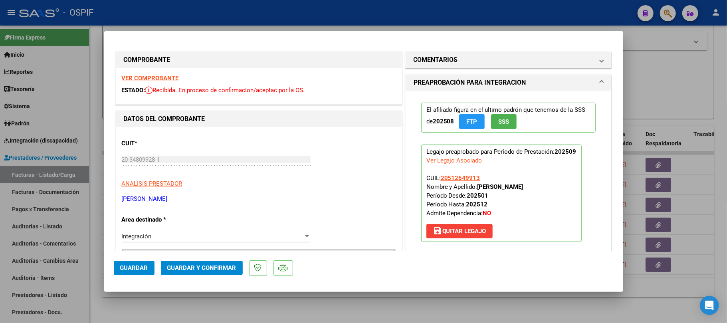
click at [219, 263] on button "Guardar y Confirmar" at bounding box center [202, 268] width 82 height 14
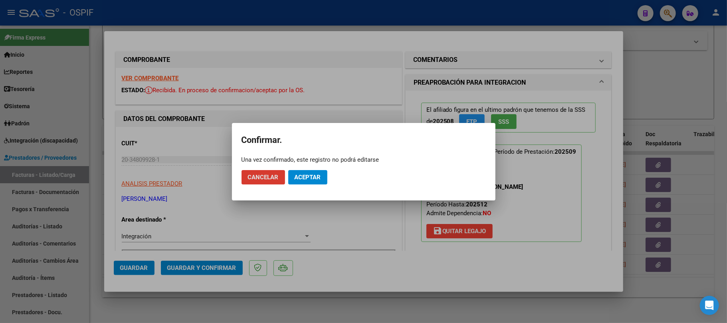
click at [310, 176] on span "Aceptar" at bounding box center [307, 177] width 26 height 7
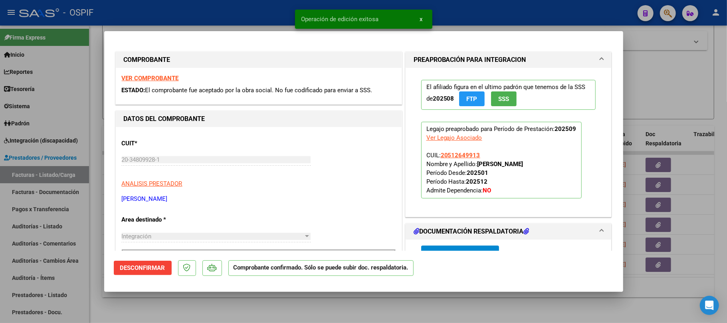
click at [291, 313] on div at bounding box center [363, 161] width 727 height 323
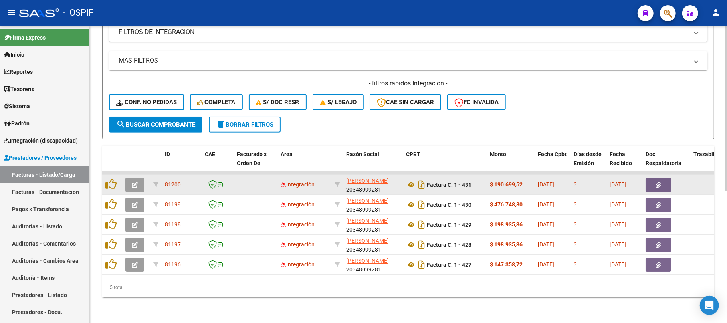
scroll to position [236, 0]
click at [135, 182] on icon "button" at bounding box center [135, 185] width 6 height 6
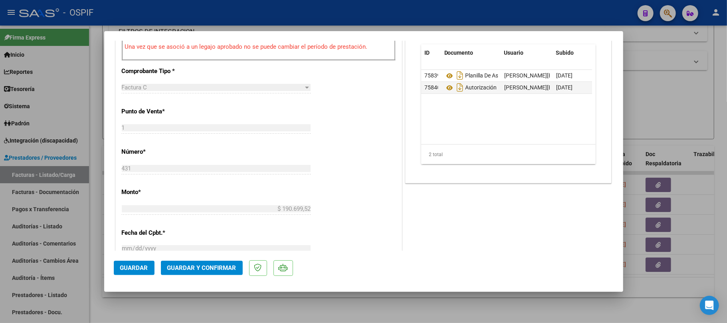
scroll to position [0, 0]
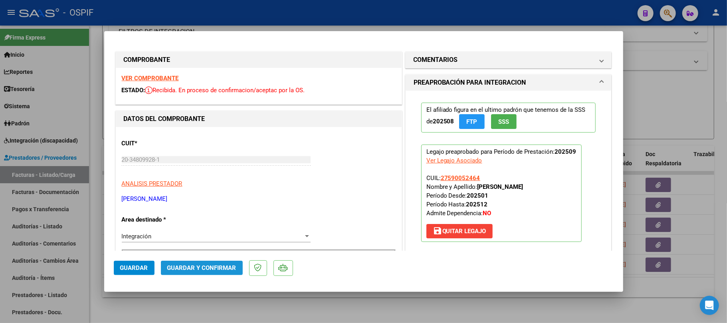
click at [229, 271] on span "Guardar y Confirmar" at bounding box center [201, 267] width 69 height 7
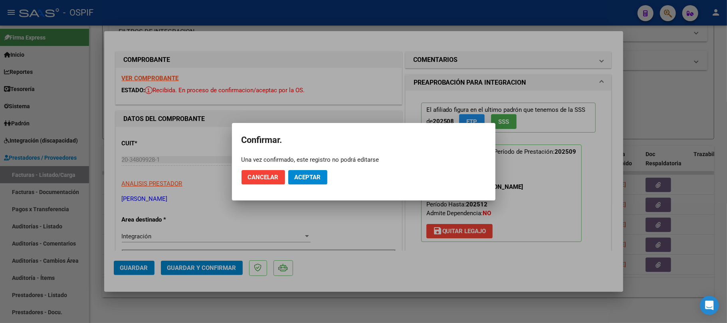
click at [319, 185] on mat-dialog-actions "Cancelar Aceptar" at bounding box center [363, 177] width 244 height 27
click at [320, 176] on span "Aceptar" at bounding box center [307, 177] width 26 height 7
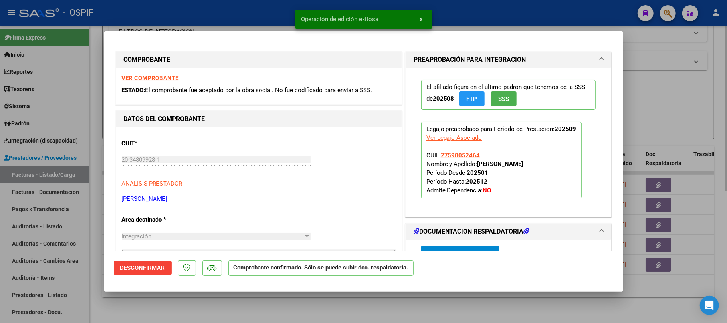
drag, startPoint x: 344, startPoint y: 314, endPoint x: 344, endPoint y: 307, distance: 6.4
click at [344, 313] on div at bounding box center [363, 161] width 727 height 323
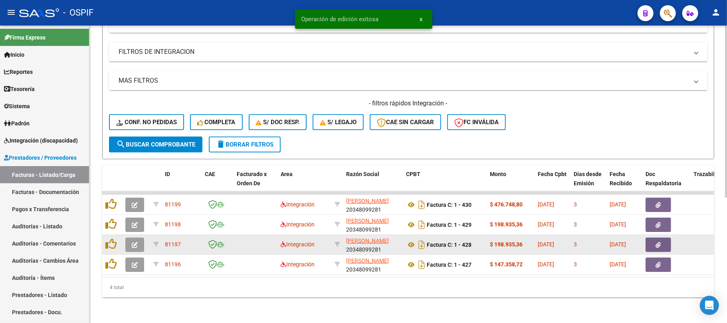
scroll to position [216, 0]
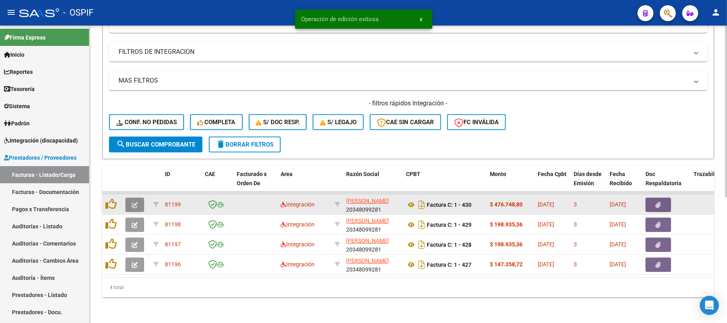
click at [131, 201] on button "button" at bounding box center [134, 205] width 19 height 14
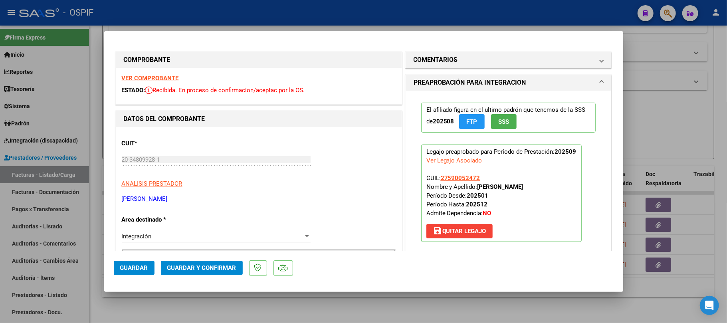
drag, startPoint x: 168, startPoint y: 76, endPoint x: 172, endPoint y: 85, distance: 9.8
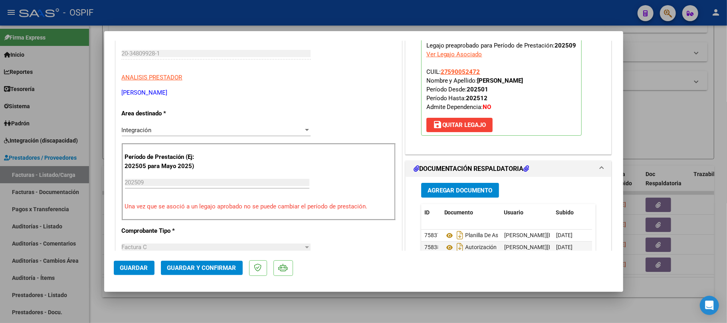
click at [222, 265] on span "Guardar y Confirmar" at bounding box center [201, 267] width 69 height 7
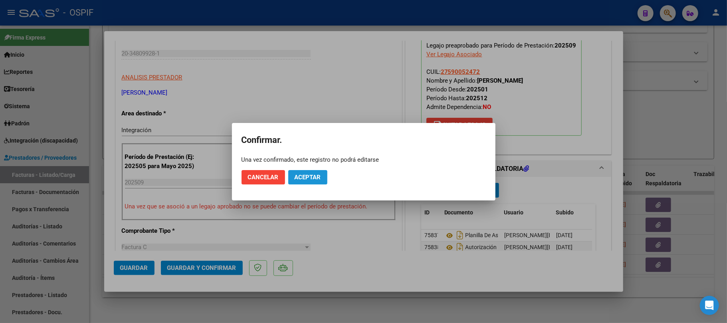
click at [310, 178] on span "Aceptar" at bounding box center [307, 177] width 26 height 7
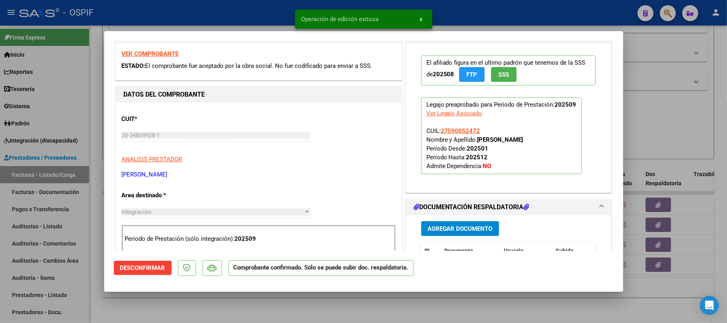
scroll to position [0, 0]
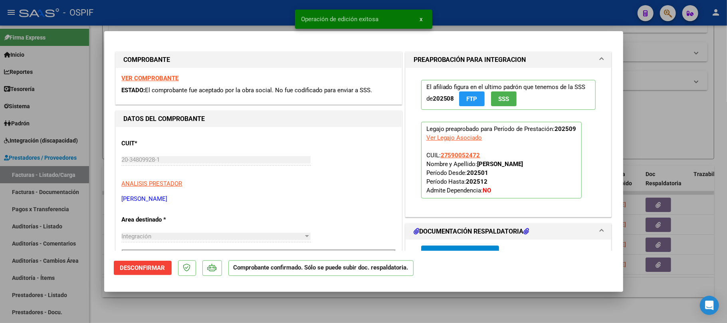
click at [396, 312] on div at bounding box center [363, 161] width 727 height 323
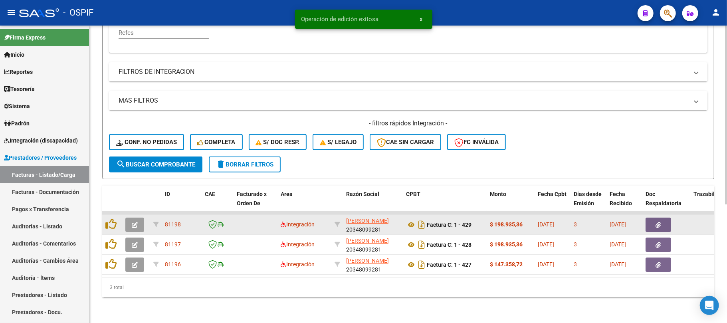
scroll to position [196, 0]
click at [139, 221] on button "button" at bounding box center [134, 224] width 19 height 14
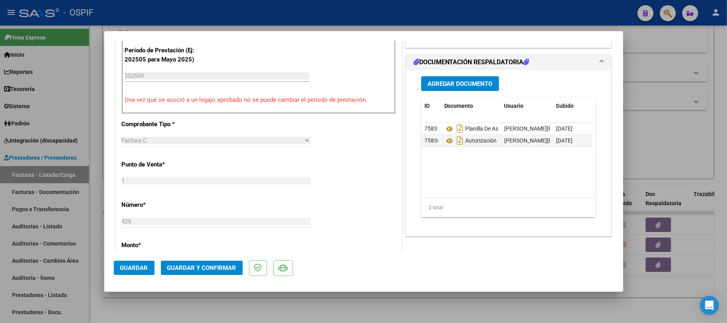
scroll to position [0, 0]
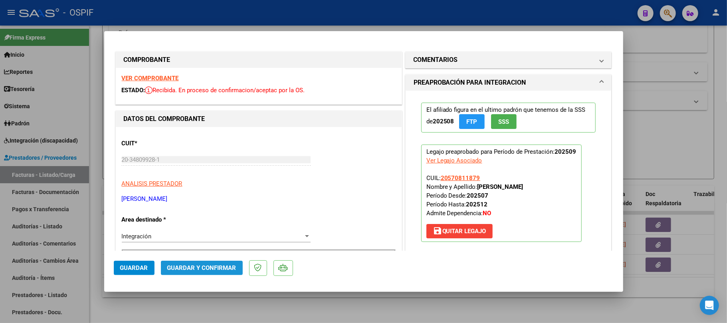
click at [222, 264] on span "Guardar y Confirmar" at bounding box center [201, 267] width 69 height 7
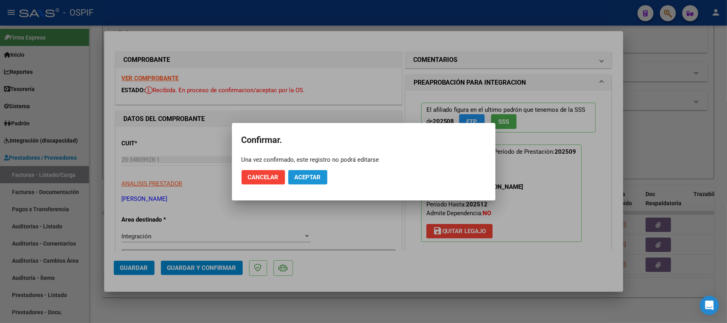
click at [300, 174] on span "Aceptar" at bounding box center [307, 177] width 26 height 7
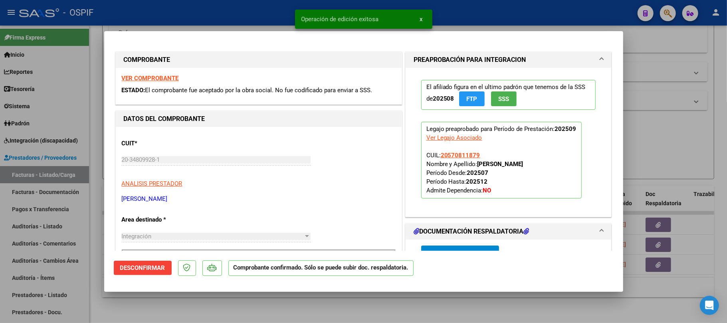
click at [381, 318] on div at bounding box center [363, 161] width 727 height 323
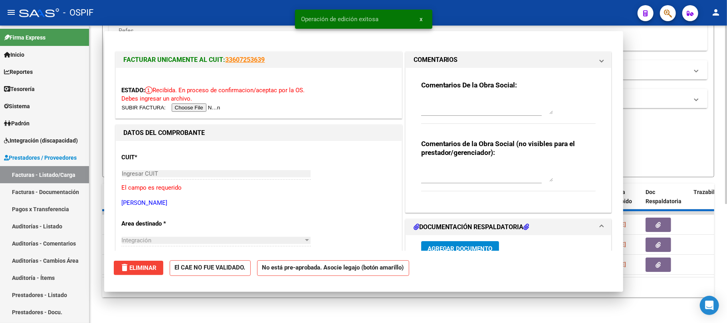
click at [384, 316] on div "Video tutorial PRESTADORES -> Listado de CPBTs Emitidos por Prestadores / Prove…" at bounding box center [407, 79] width 637 height 488
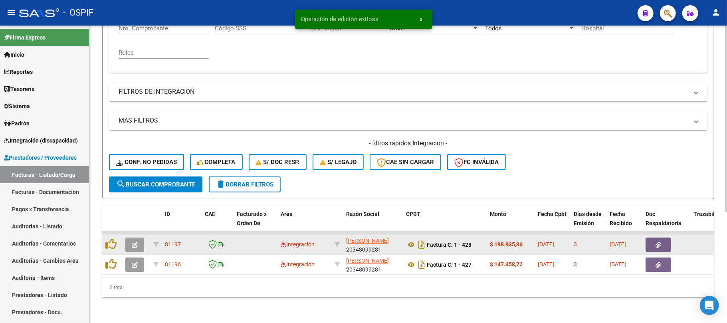
scroll to position [176, 0]
click at [141, 237] on button "button" at bounding box center [134, 244] width 19 height 14
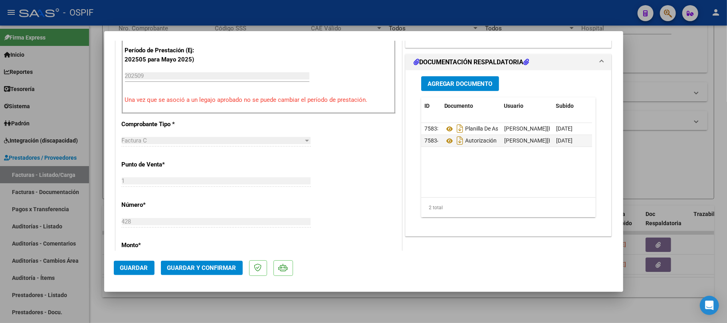
scroll to position [0, 0]
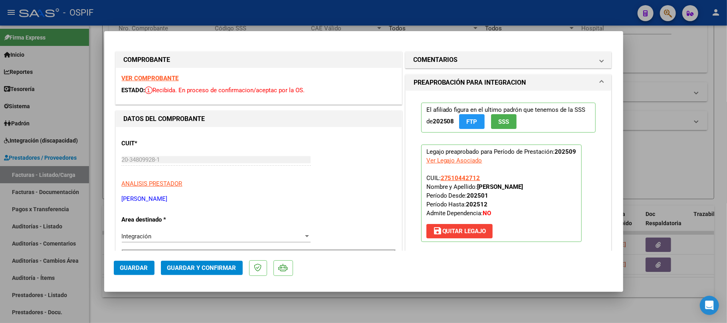
click at [219, 266] on span "Guardar y Confirmar" at bounding box center [201, 267] width 69 height 7
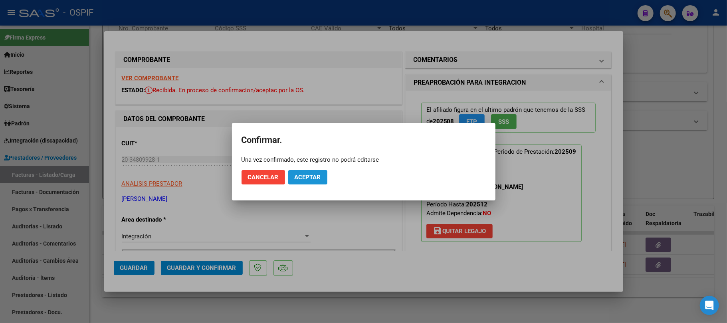
click at [302, 180] on span "Aceptar" at bounding box center [307, 177] width 26 height 7
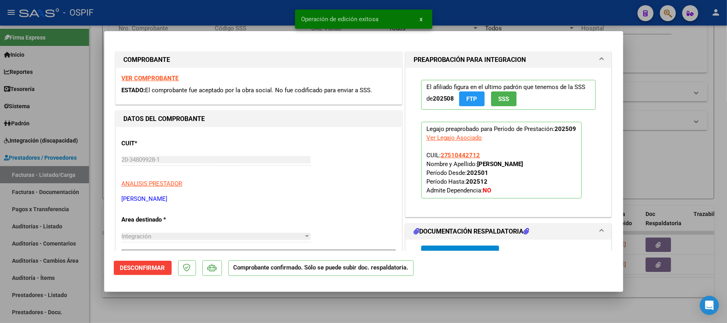
click at [306, 302] on div at bounding box center [363, 161] width 727 height 323
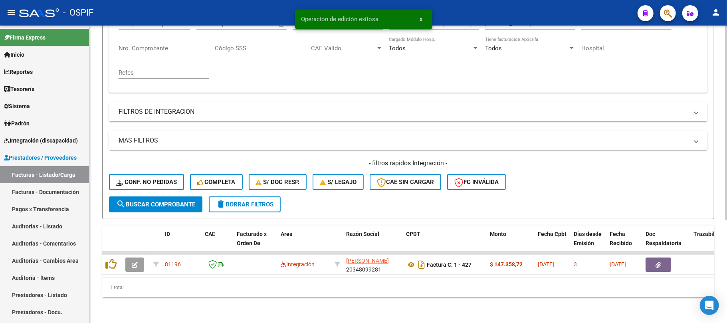
scroll to position [156, 0]
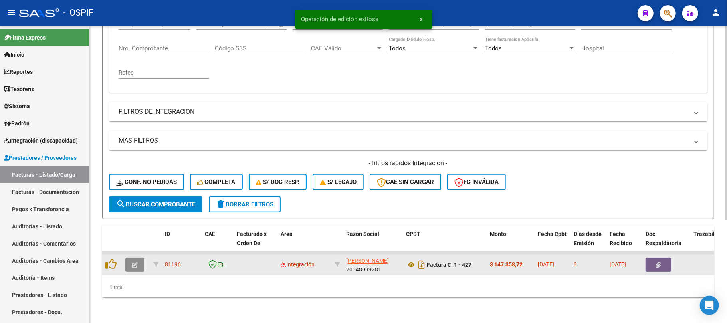
click at [141, 257] on button "button" at bounding box center [134, 264] width 19 height 14
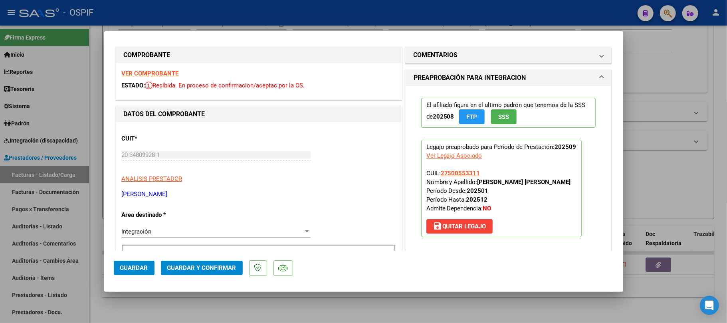
scroll to position [0, 0]
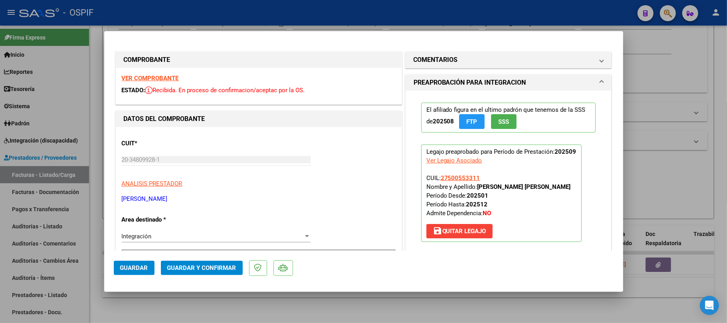
click at [223, 266] on span "Guardar y Confirmar" at bounding box center [201, 267] width 69 height 7
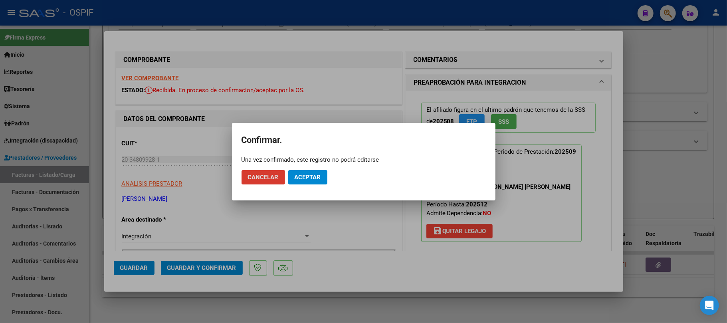
click at [297, 172] on button "Aceptar" at bounding box center [307, 177] width 39 height 14
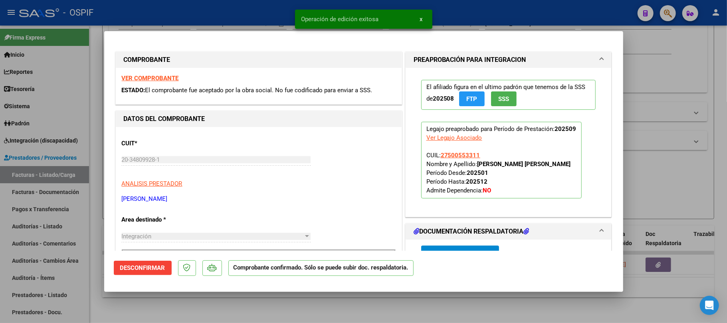
click at [330, 321] on div at bounding box center [363, 161] width 727 height 323
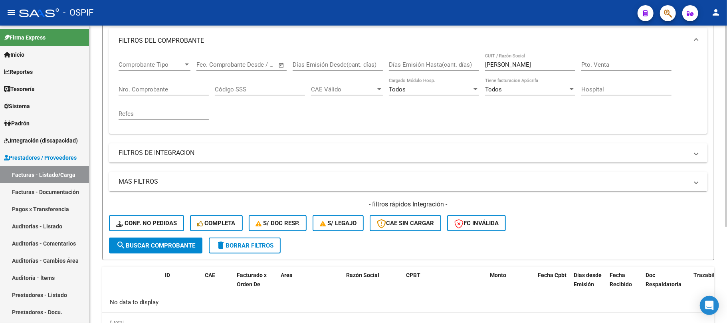
scroll to position [89, 0]
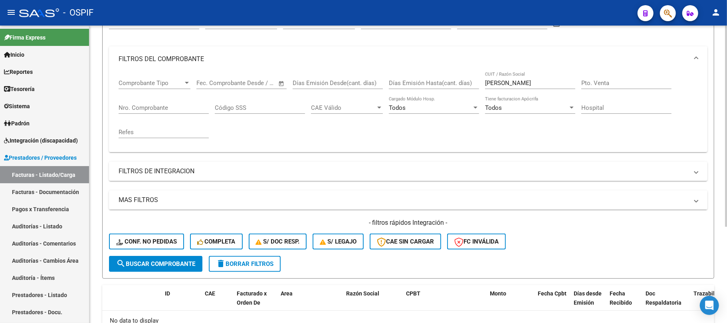
click at [542, 82] on input "LEYRIA EZEQUIEL DAVID" at bounding box center [530, 82] width 90 height 7
click at [543, 82] on input "LEYRIA EZEQUIEL DAVID" at bounding box center [530, 82] width 90 height 7
paste input "MONTIEL TORRES MARIEL LOURDES"
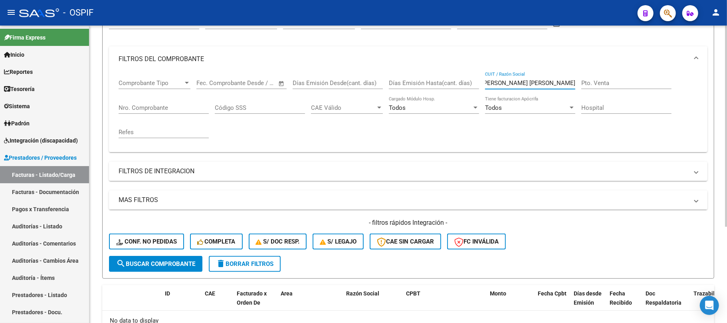
type input "MONTIEL TORRES MARIEL LOURDES"
click at [156, 267] on span "search Buscar Comprobante" at bounding box center [155, 263] width 79 height 7
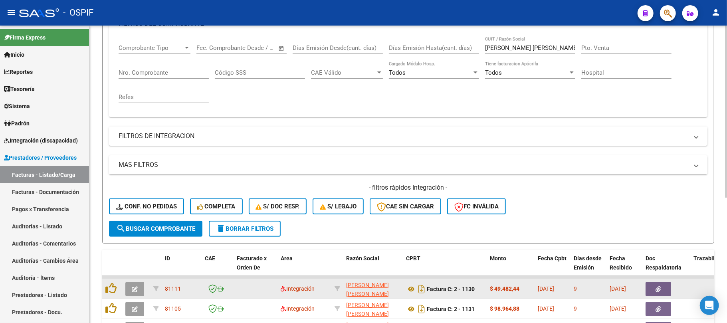
scroll to position [216, 0]
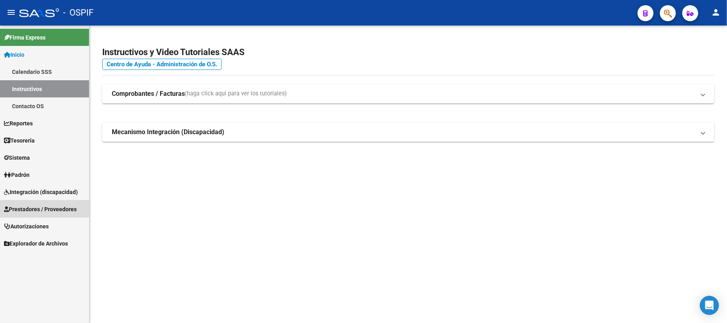
click at [55, 205] on span "Prestadores / Proveedores" at bounding box center [40, 209] width 73 height 9
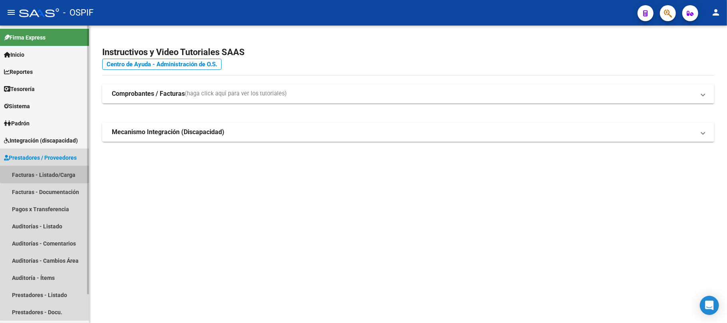
click at [49, 173] on link "Facturas - Listado/Carga" at bounding box center [44, 174] width 89 height 17
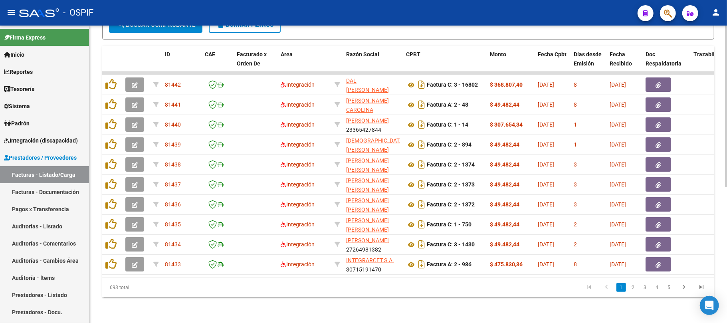
scroll to position [89, 0]
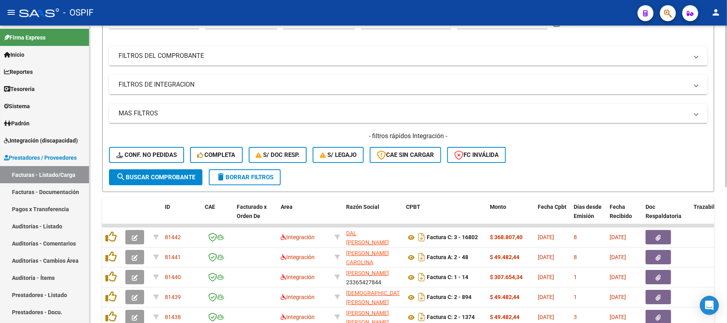
click at [232, 89] on mat-panel-title "FILTROS DE INTEGRACION" at bounding box center [403, 84] width 569 height 9
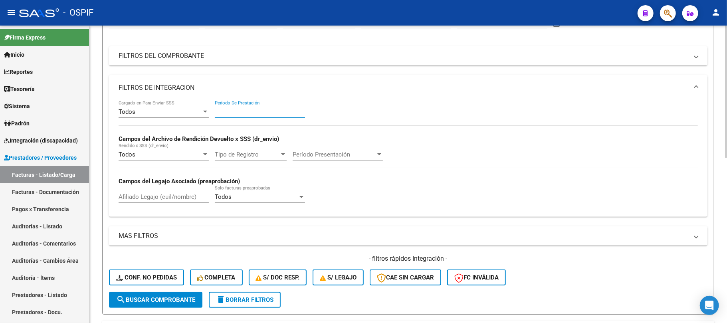
click at [261, 110] on input "Período De Prestación" at bounding box center [260, 111] width 90 height 7
type input "202509"
click at [259, 82] on mat-expansion-panel-header "FILTROS DE INTEGRACION" at bounding box center [408, 88] width 598 height 26
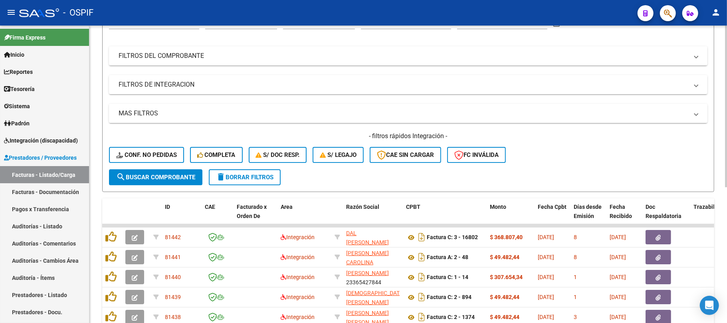
click at [184, 111] on mat-panel-title "MAS FILTROS" at bounding box center [403, 113] width 569 height 9
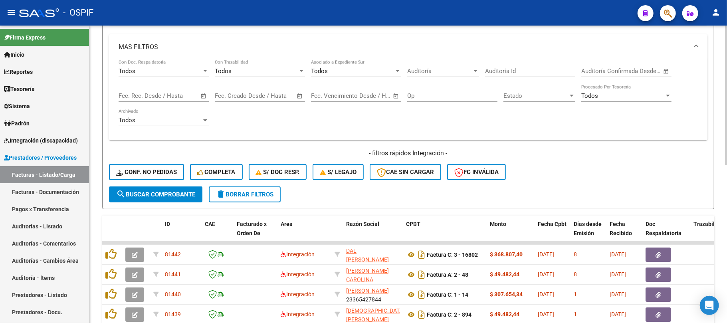
scroll to position [160, 0]
click at [205, 93] on span "Open calendar" at bounding box center [203, 95] width 19 height 19
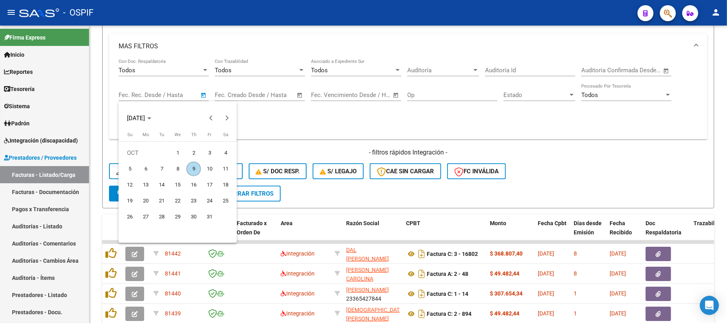
click at [130, 168] on span "5" at bounding box center [129, 169] width 14 height 14
type input "[DATE]"
click at [148, 172] on span "6" at bounding box center [145, 169] width 14 height 14
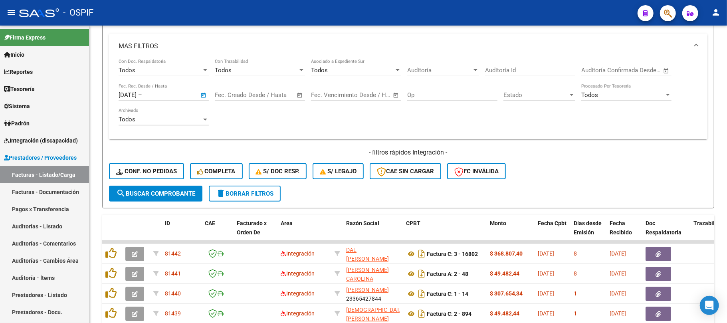
type input "[DATE]"
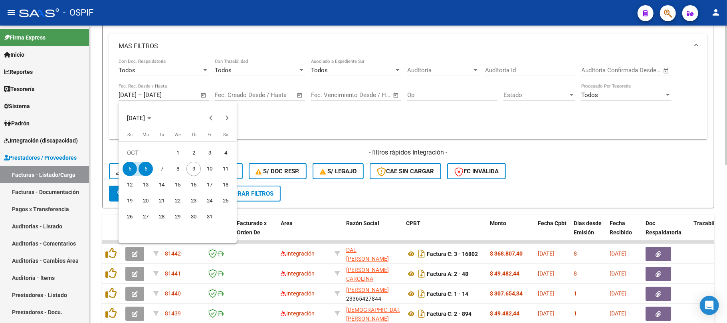
click at [154, 195] on span "search Buscar Comprobante" at bounding box center [155, 193] width 79 height 7
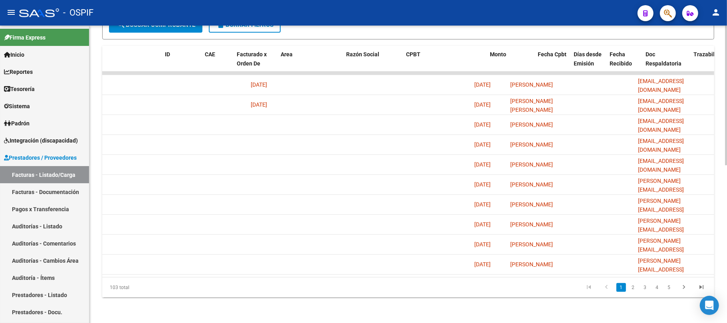
scroll to position [0, 0]
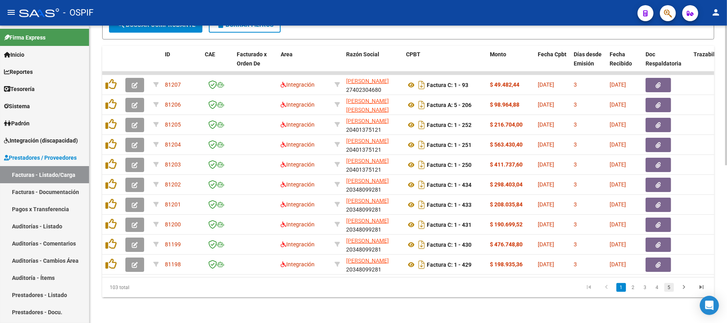
click at [670, 288] on link "5" at bounding box center [669, 287] width 10 height 9
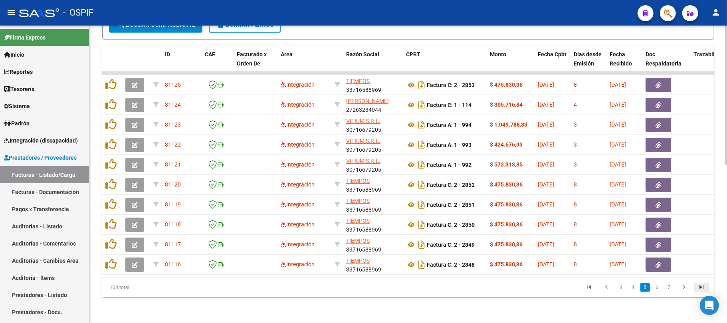
click at [705, 286] on icon "go to last page" at bounding box center [701, 288] width 10 height 10
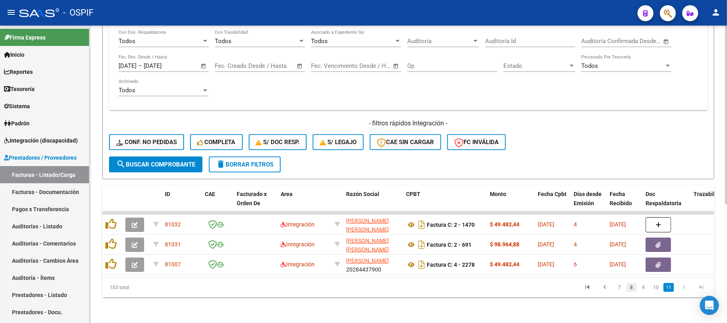
scroll to position [196, 0]
click at [657, 288] on link "10" at bounding box center [655, 287] width 10 height 9
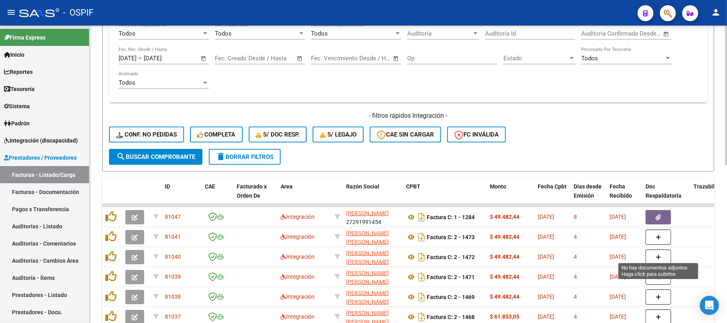
scroll to position [302, 0]
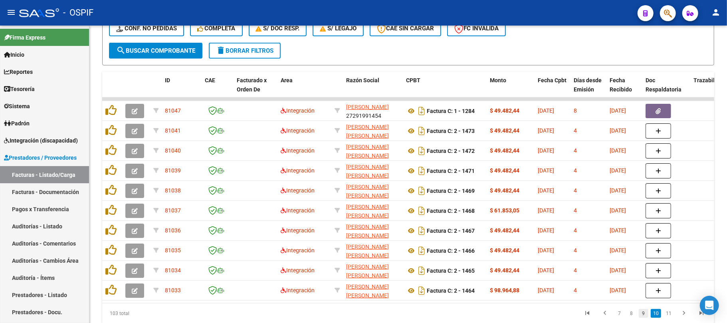
click at [645, 318] on link "9" at bounding box center [643, 313] width 10 height 9
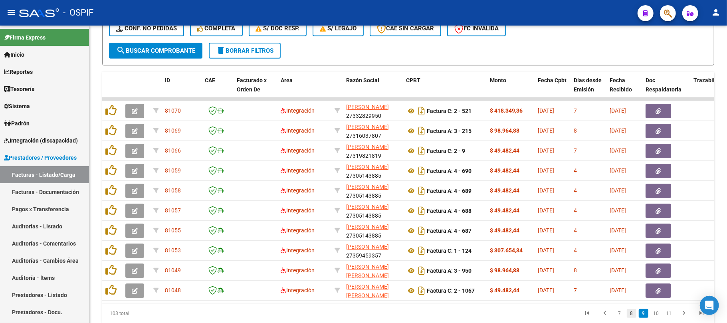
click at [633, 318] on link "8" at bounding box center [631, 313] width 10 height 9
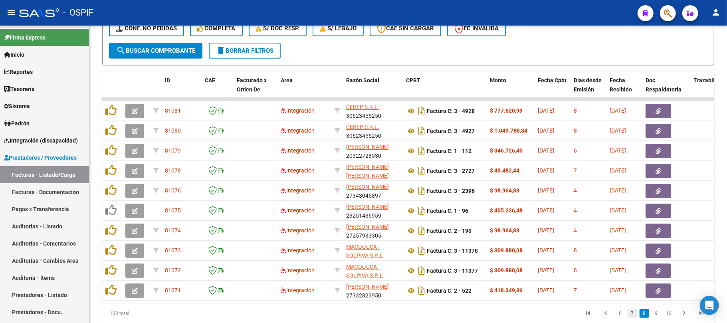
click at [630, 318] on link "7" at bounding box center [632, 313] width 10 height 9
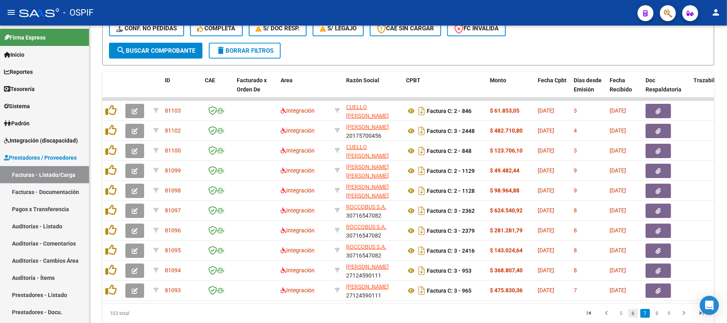
click at [631, 318] on link "6" at bounding box center [633, 313] width 10 height 9
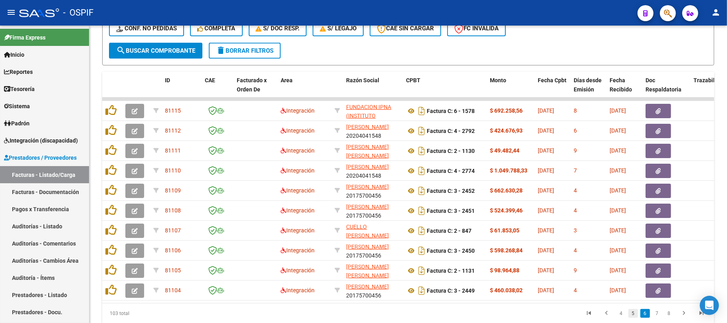
click at [633, 318] on link "5" at bounding box center [633, 313] width 10 height 9
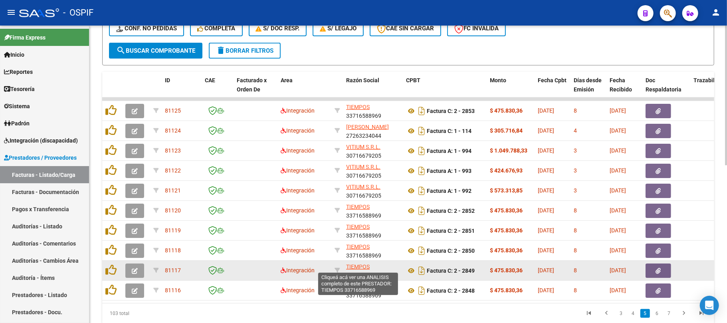
click at [372, 277] on div "TIEMPOS 33716588969" at bounding box center [372, 270] width 53 height 17
click at [374, 276] on div "TIEMPOS 33716588969" at bounding box center [372, 270] width 53 height 17
copy div "33716588969"
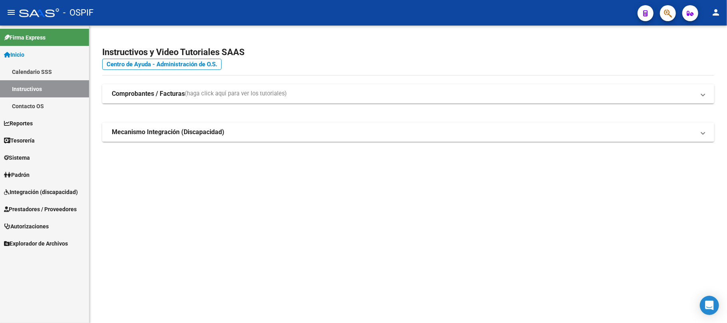
click at [10, 205] on span "Prestadores / Proveedores" at bounding box center [40, 209] width 73 height 9
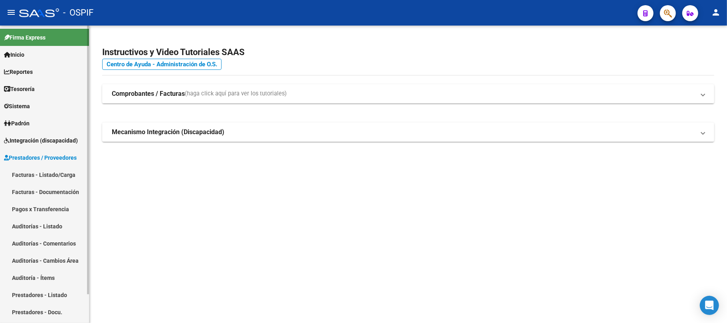
drag, startPoint x: 24, startPoint y: 176, endPoint x: 30, endPoint y: 180, distance: 6.4
click at [24, 176] on link "Facturas - Listado/Carga" at bounding box center [44, 174] width 89 height 17
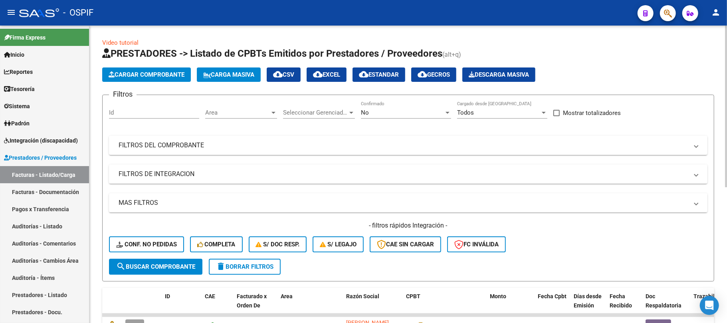
click at [254, 263] on span "delete Borrar Filtros" at bounding box center [244, 266] width 57 height 7
click at [245, 261] on button "delete Borrar Filtros" at bounding box center [245, 267] width 72 height 16
click at [396, 112] on div "No" at bounding box center [402, 112] width 83 height 7
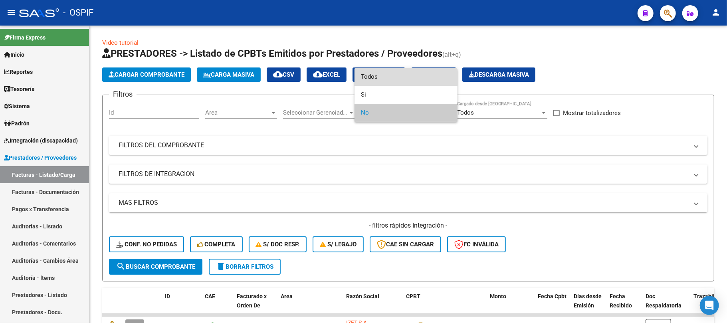
click at [401, 77] on span "Todos" at bounding box center [406, 77] width 90 height 18
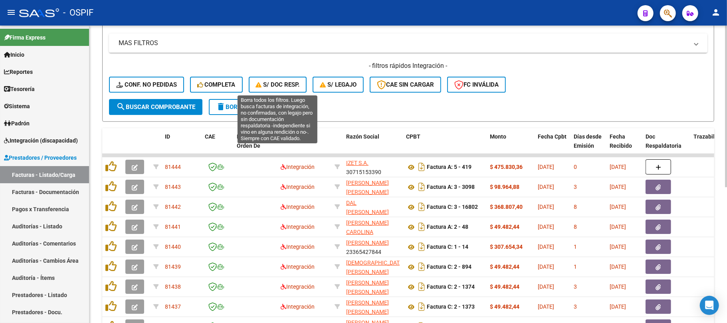
click at [264, 103] on span "delete Borrar Filtros" at bounding box center [244, 106] width 57 height 7
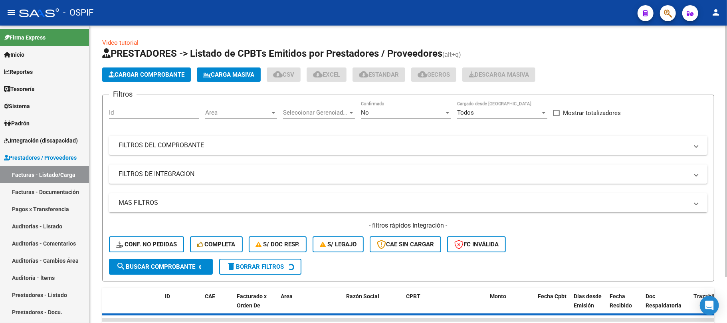
click at [383, 110] on div "No" at bounding box center [402, 112] width 83 height 7
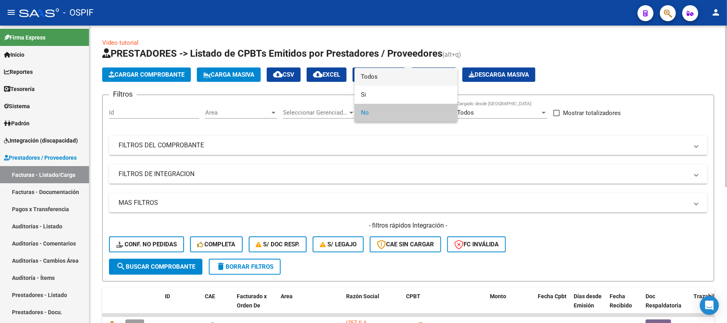
click at [385, 80] on span "Todos" at bounding box center [406, 77] width 90 height 18
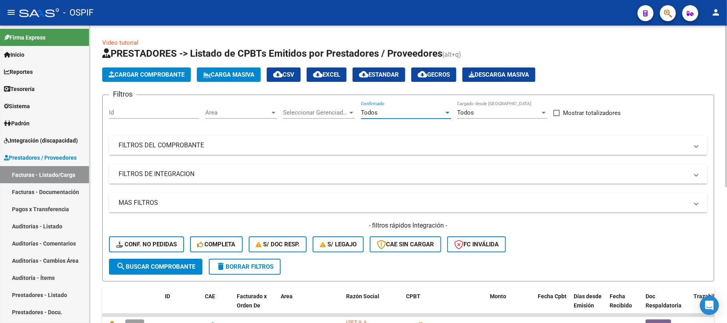
click at [223, 144] on mat-panel-title "FILTROS DEL COMPROBANTE" at bounding box center [403, 145] width 569 height 9
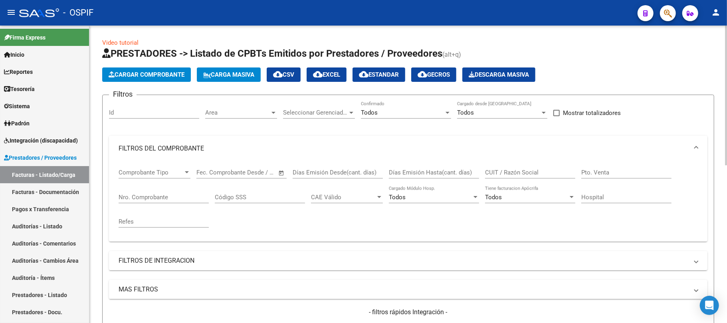
click at [254, 178] on div "Fecha inicio – Fecha fin Fec. Comprobante Desde / Hasta" at bounding box center [236, 169] width 81 height 17
click at [259, 174] on input "text" at bounding box center [255, 172] width 39 height 7
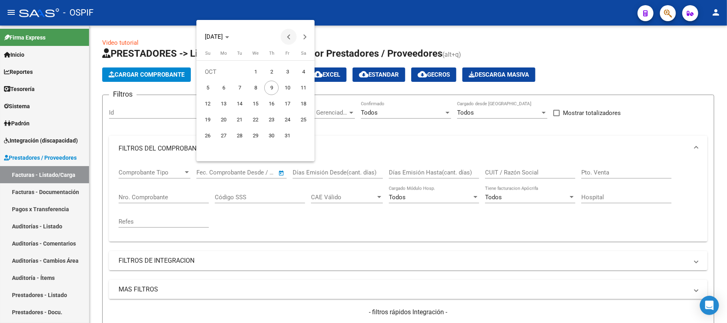
click at [280, 40] on span "Previous month" at bounding box center [288, 37] width 16 height 16
click at [286, 36] on span "Previous month" at bounding box center [288, 37] width 16 height 16
click at [284, 72] on span "1" at bounding box center [287, 72] width 14 height 14
type input "[DATE]"
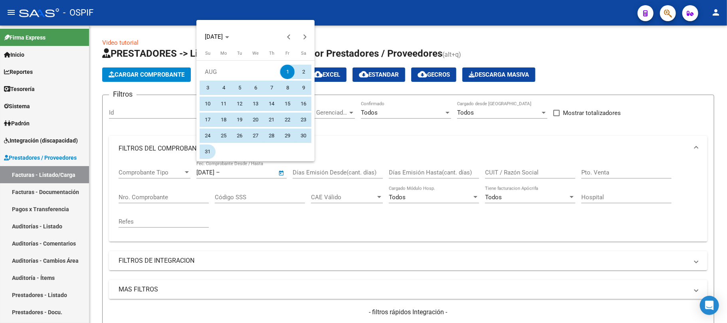
click at [209, 155] on span "31" at bounding box center [207, 151] width 14 height 14
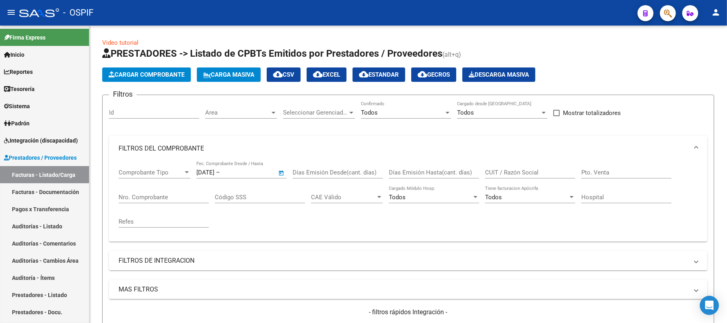
type input "31/08/2025"
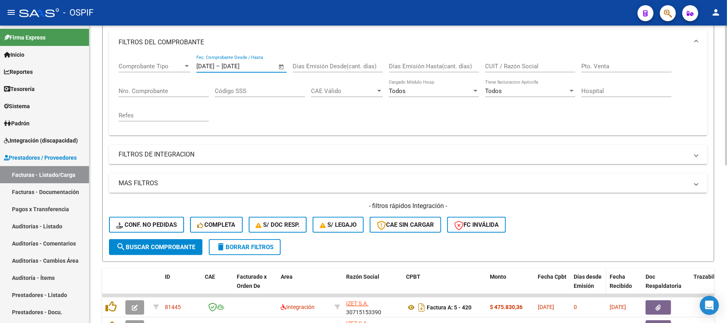
scroll to position [53, 0]
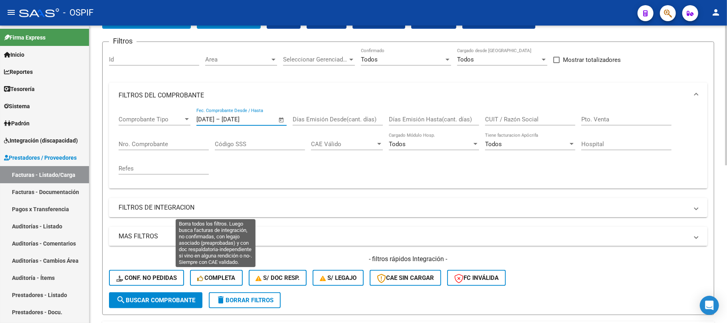
click at [172, 299] on span "search Buscar Comprobante" at bounding box center [155, 299] width 79 height 7
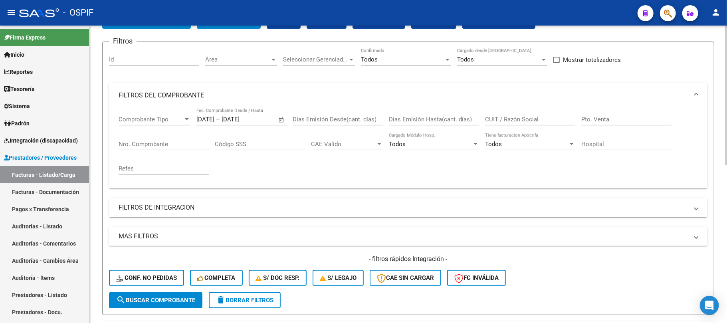
click at [146, 308] on form "Filtros Id Area Area Seleccionar Gerenciador Seleccionar Gerenciador Todos Conf…" at bounding box center [408, 177] width 612 height 273
click at [150, 301] on span "search Buscar Comprobante" at bounding box center [155, 299] width 79 height 7
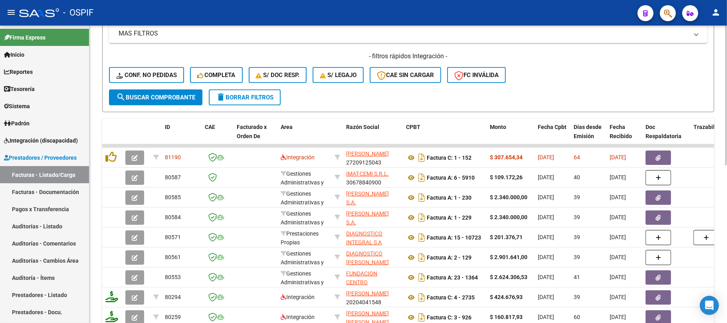
scroll to position [266, 0]
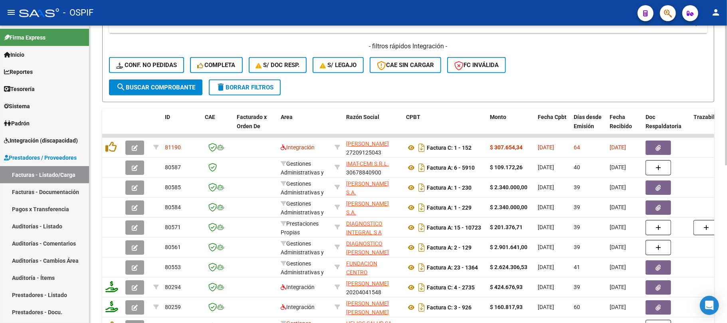
click at [156, 93] on button "search Buscar Comprobante" at bounding box center [155, 87] width 93 height 16
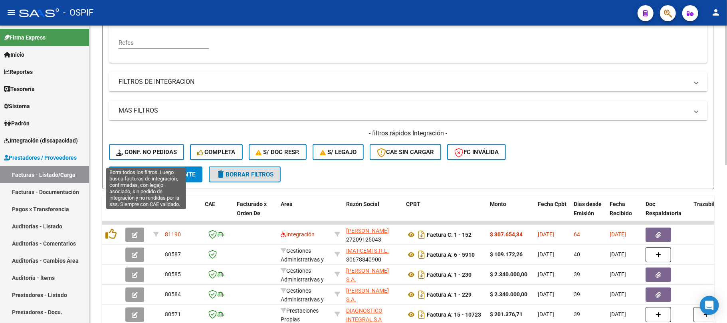
scroll to position [0, 0]
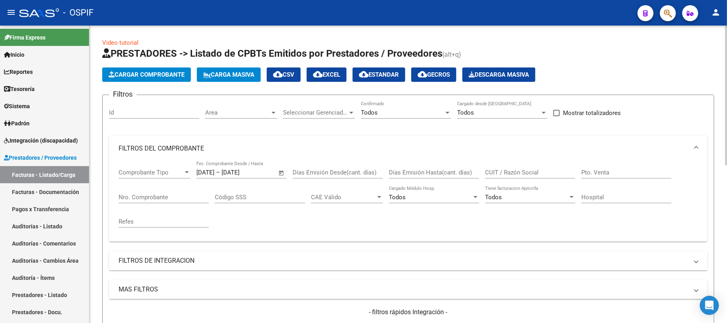
click at [335, 77] on span "cloud_download EXCEL" at bounding box center [326, 74] width 27 height 7
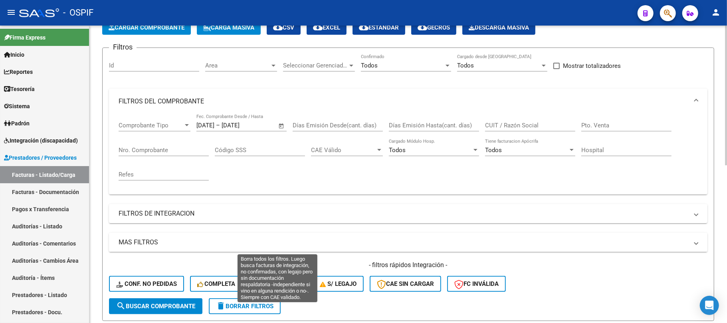
scroll to position [106, 0]
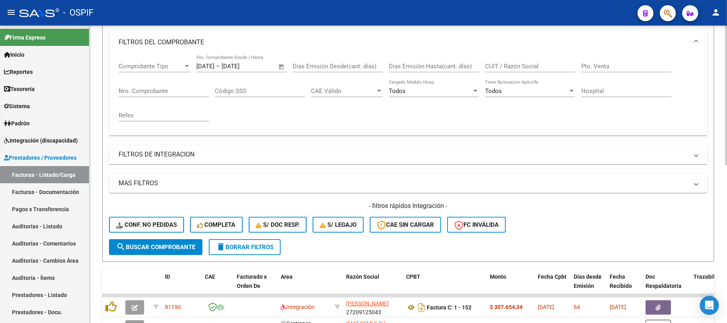
drag, startPoint x: 255, startPoint y: 248, endPoint x: 266, endPoint y: 243, distance: 12.0
click at [255, 247] on span "delete Borrar Filtros" at bounding box center [244, 246] width 57 height 7
click at [251, 241] on button "delete Borrar Filtros" at bounding box center [245, 247] width 72 height 16
click at [257, 251] on button "delete Borrar Filtros" at bounding box center [245, 247] width 72 height 16
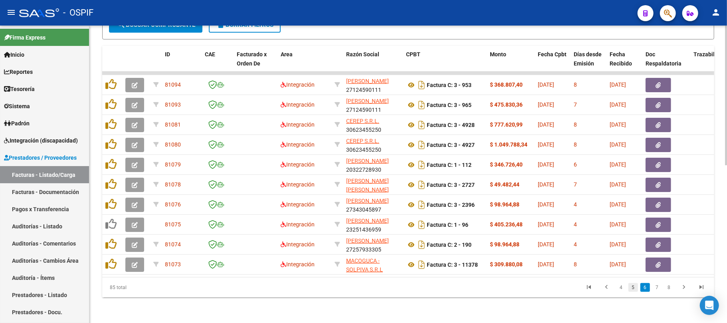
click at [631, 288] on link "5" at bounding box center [633, 287] width 10 height 9
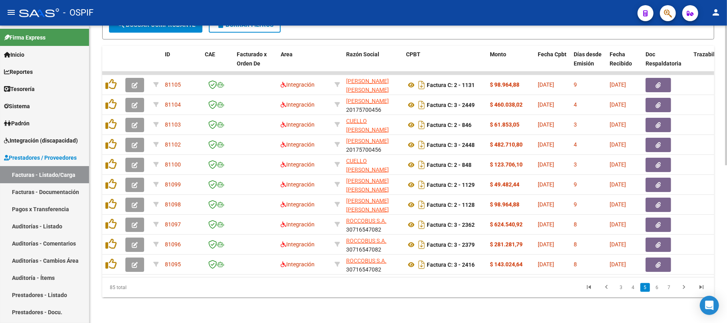
click at [631, 288] on link "4" at bounding box center [633, 287] width 10 height 9
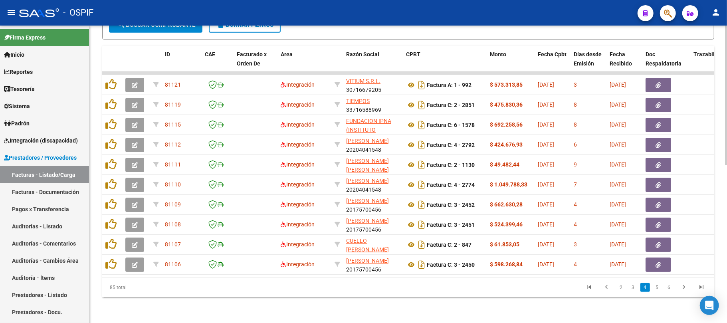
click at [631, 288] on link "3" at bounding box center [633, 287] width 10 height 9
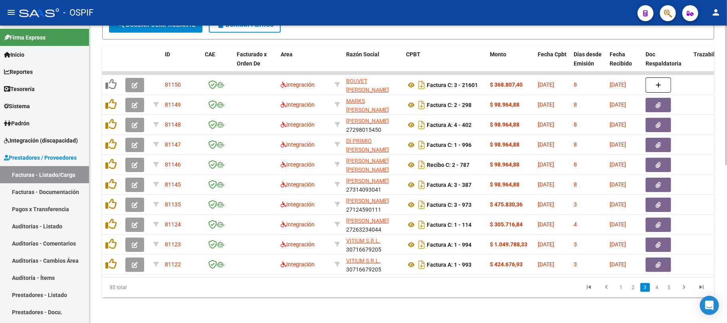
click at [631, 288] on link "2" at bounding box center [633, 287] width 10 height 9
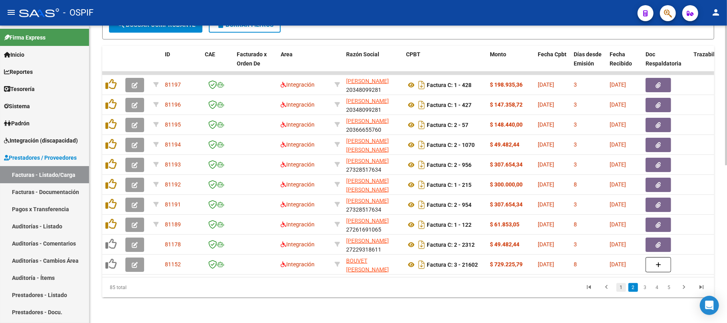
click at [623, 291] on link "1" at bounding box center [621, 287] width 10 height 9
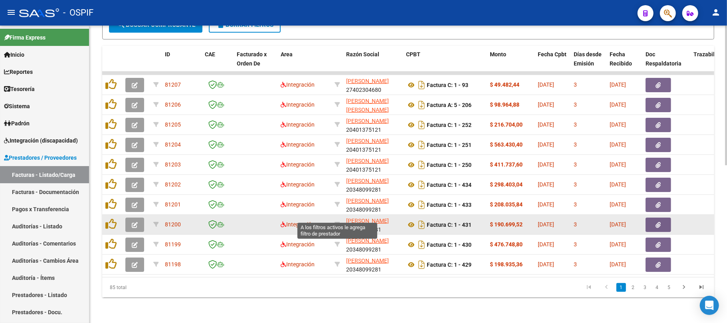
drag, startPoint x: 363, startPoint y: 224, endPoint x: 342, endPoint y: 211, distance: 24.4
click at [343, 215] on datatable-body-cell "[PERSON_NAME] 20348099281" at bounding box center [373, 225] width 60 height 20
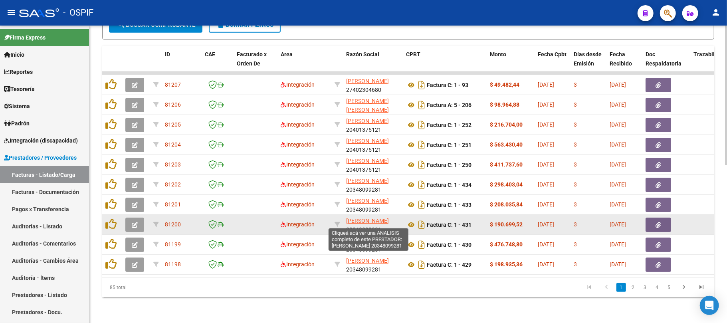
copy span "[PERSON_NAME]"
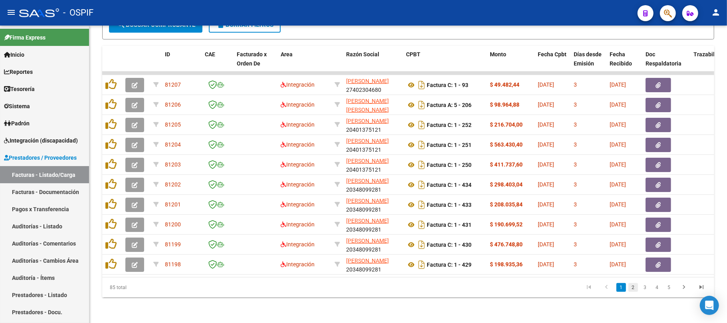
click at [630, 289] on link "2" at bounding box center [633, 287] width 10 height 9
click at [634, 284] on link "2" at bounding box center [633, 287] width 10 height 9
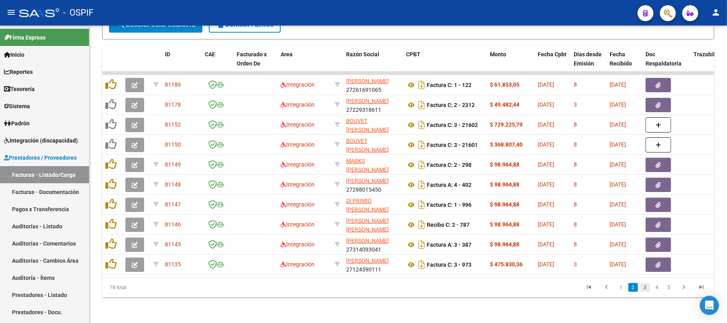
click at [647, 289] on link "3" at bounding box center [645, 287] width 10 height 9
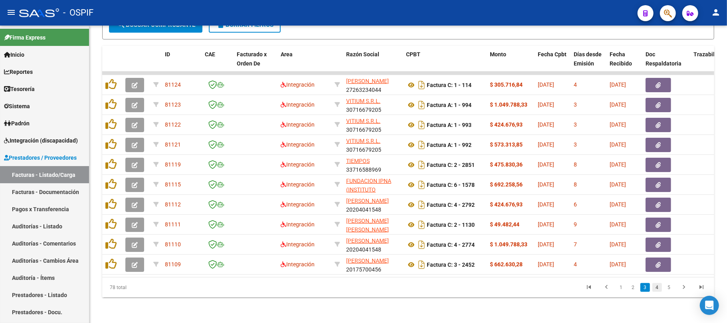
click at [656, 290] on link "4" at bounding box center [657, 287] width 10 height 9
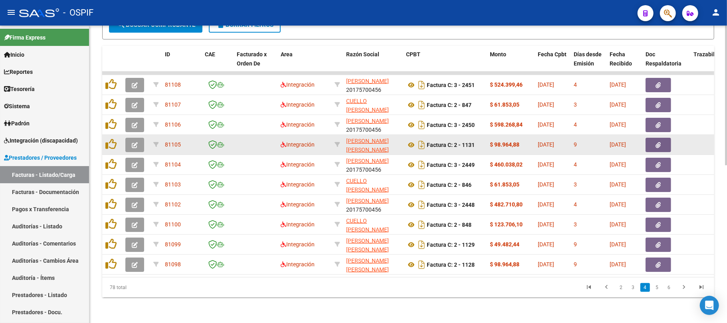
drag, startPoint x: 394, startPoint y: 142, endPoint x: 344, endPoint y: 132, distance: 51.6
click at [344, 135] on datatable-body-cell "[PERSON_NAME] [PERSON_NAME] 27289543223" at bounding box center [373, 145] width 60 height 20
copy span "[PERSON_NAME] [PERSON_NAME]"
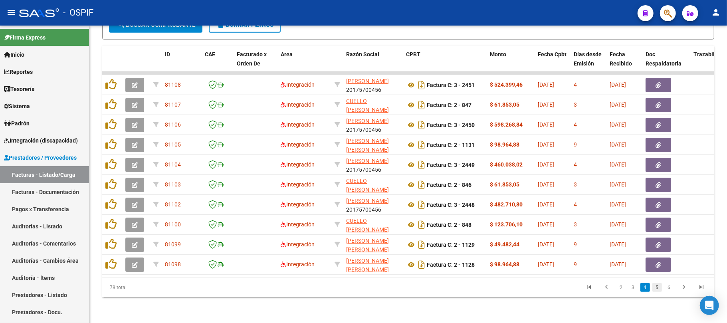
click at [660, 285] on link "5" at bounding box center [657, 287] width 10 height 9
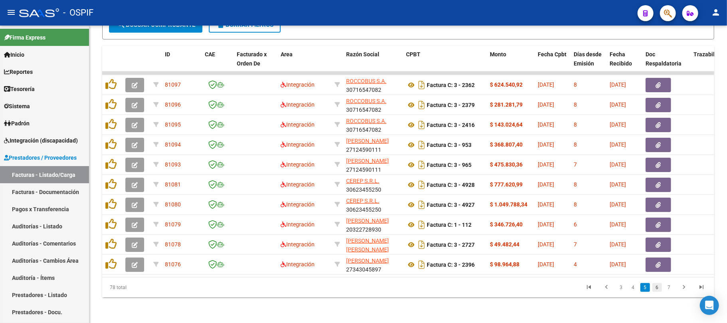
click at [660, 286] on link "6" at bounding box center [657, 287] width 10 height 9
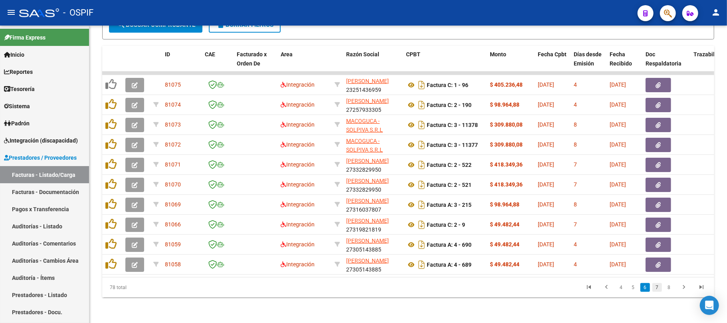
click at [660, 284] on link "7" at bounding box center [657, 287] width 10 height 9
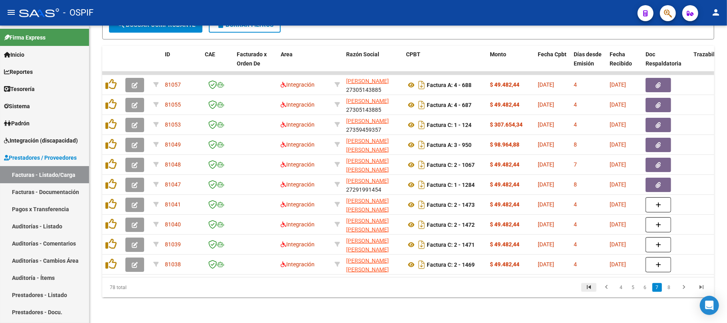
click at [584, 288] on icon "go to first page" at bounding box center [588, 288] width 10 height 10
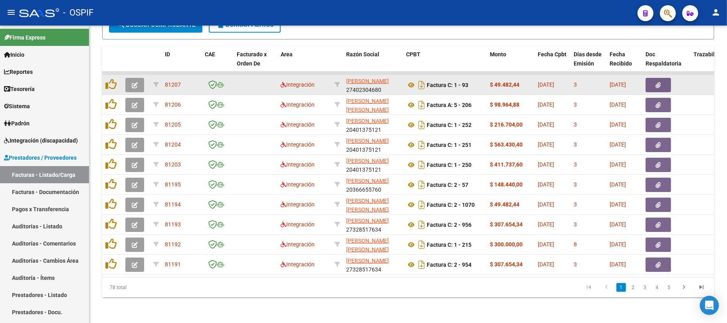
click at [138, 78] on button "button" at bounding box center [134, 85] width 19 height 14
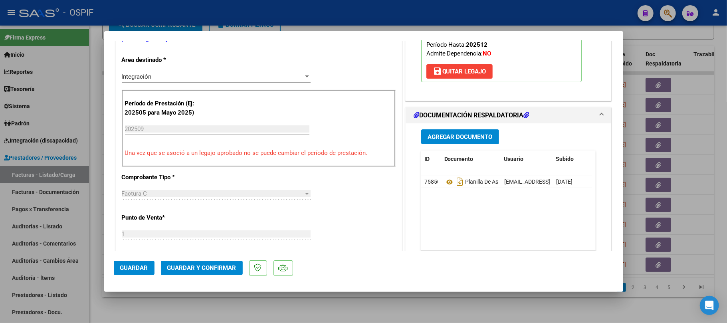
scroll to position [0, 0]
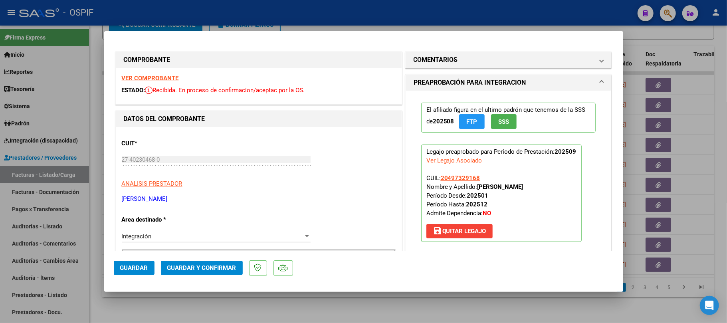
click at [213, 267] on span "Guardar y Confirmar" at bounding box center [201, 267] width 69 height 7
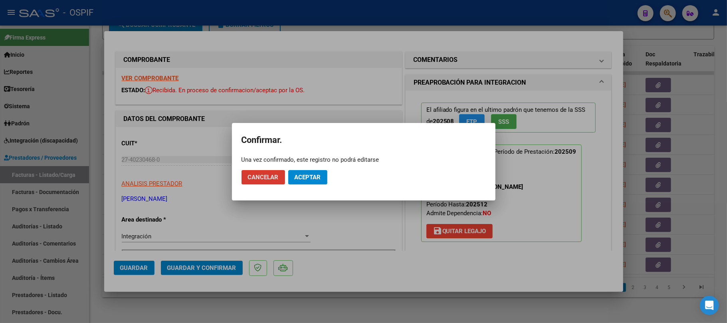
click at [307, 181] on button "Aceptar" at bounding box center [307, 177] width 39 height 14
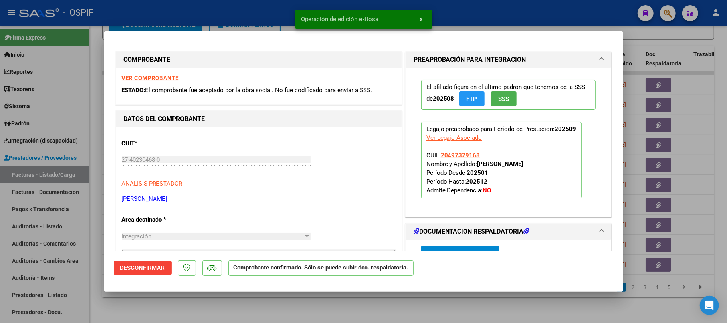
click at [314, 293] on div at bounding box center [363, 161] width 727 height 323
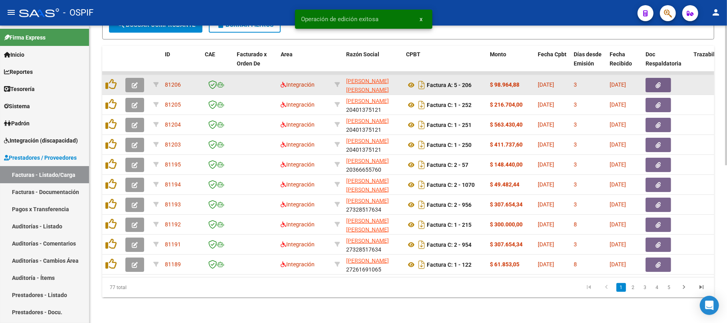
drag, startPoint x: 126, startPoint y: 75, endPoint x: 130, endPoint y: 78, distance: 4.5
click at [130, 78] on button "button" at bounding box center [134, 85] width 19 height 14
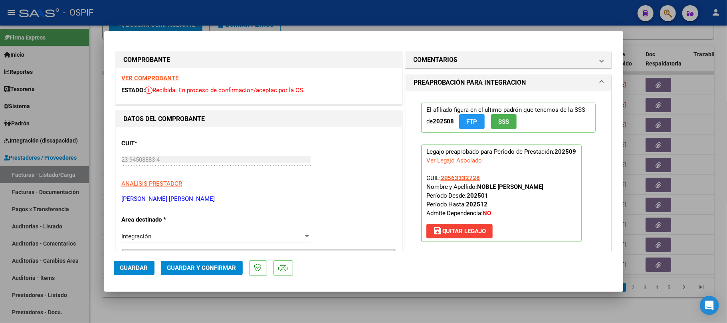
click at [180, 263] on button "Guardar y Confirmar" at bounding box center [202, 268] width 82 height 14
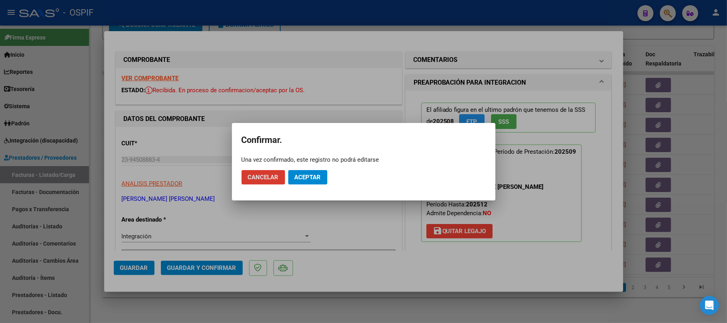
drag, startPoint x: 319, startPoint y: 179, endPoint x: 318, endPoint y: 210, distance: 31.1
click at [320, 178] on span "Aceptar" at bounding box center [307, 177] width 26 height 7
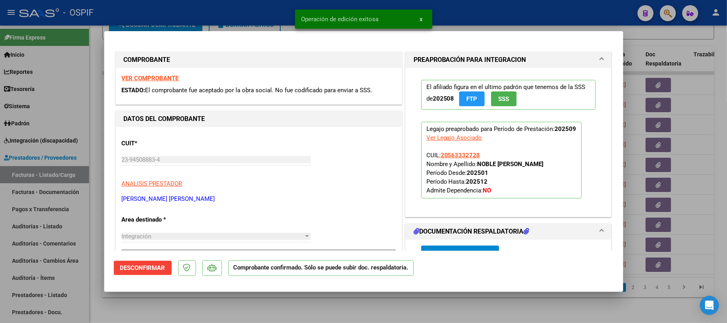
click at [310, 295] on div at bounding box center [363, 161] width 727 height 323
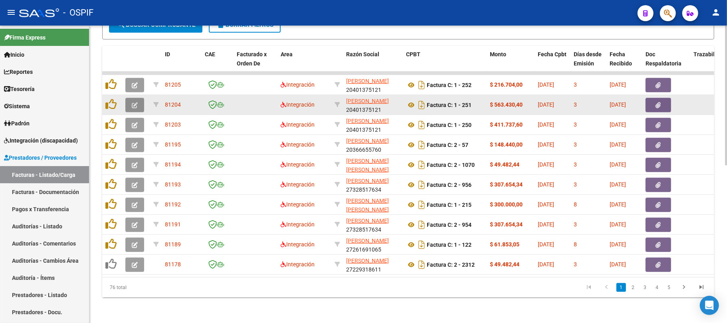
click at [140, 102] on button "button" at bounding box center [134, 105] width 19 height 14
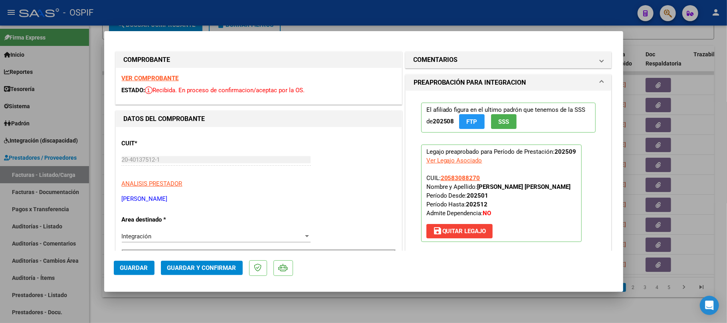
drag, startPoint x: 154, startPoint y: 77, endPoint x: 173, endPoint y: 90, distance: 22.9
click at [199, 270] on span "Guardar y Confirmar" at bounding box center [201, 267] width 69 height 7
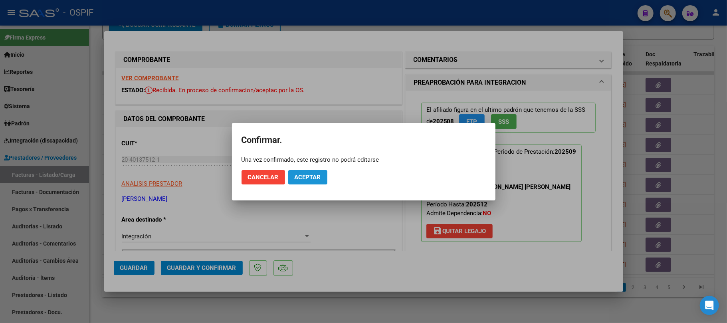
drag, startPoint x: 310, startPoint y: 176, endPoint x: 466, endPoint y: 305, distance: 203.0
click at [310, 176] on span "Aceptar" at bounding box center [307, 177] width 26 height 7
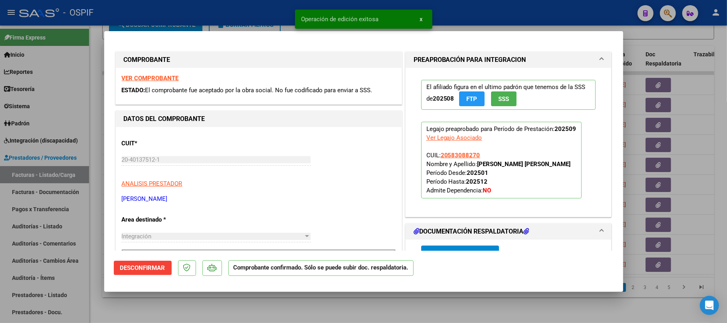
click at [449, 307] on div at bounding box center [363, 161] width 727 height 323
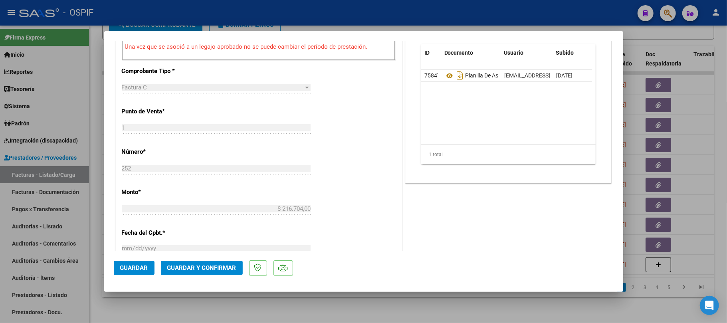
scroll to position [56, 0]
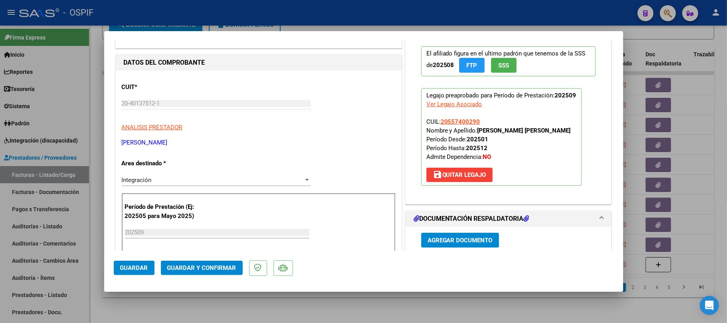
click at [203, 267] on span "Guardar y Confirmar" at bounding box center [201, 267] width 69 height 7
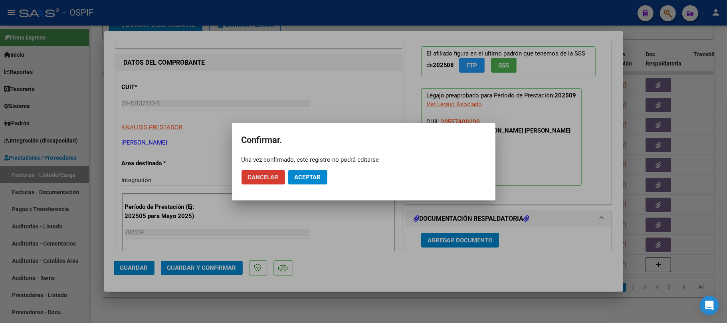
click at [302, 174] on span "Aceptar" at bounding box center [307, 177] width 26 height 7
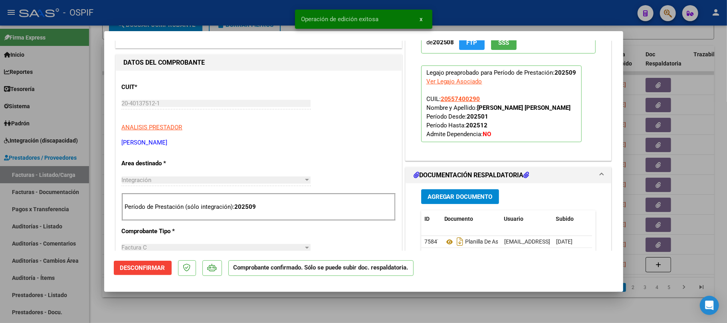
click at [366, 307] on div at bounding box center [363, 161] width 727 height 323
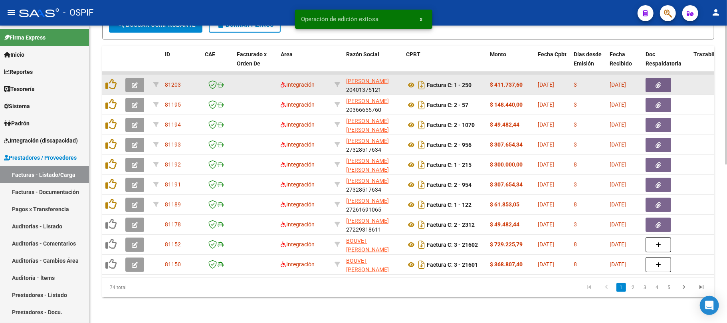
click at [132, 82] on icon "button" at bounding box center [135, 85] width 6 height 6
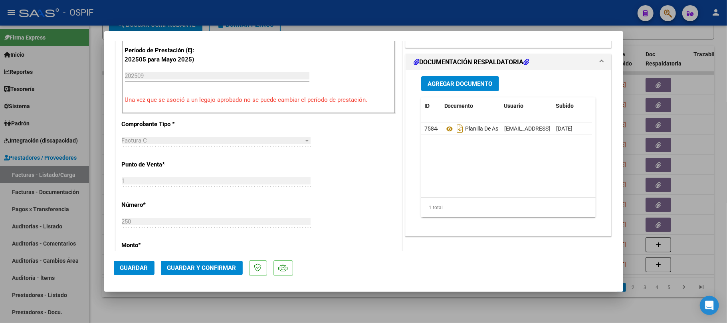
scroll to position [3, 0]
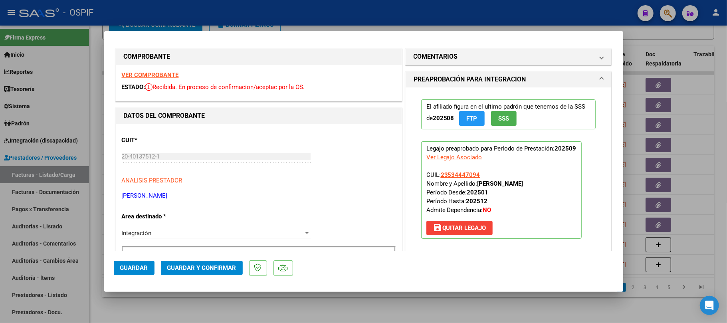
click at [235, 263] on button "Guardar y Confirmar" at bounding box center [202, 268] width 82 height 14
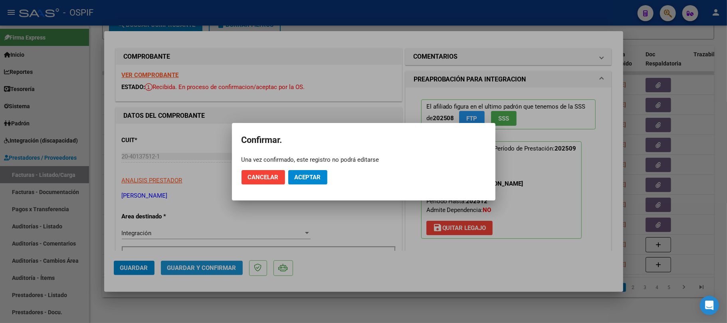
click at [306, 167] on mat-dialog-actions "Cancelar Aceptar" at bounding box center [363, 177] width 244 height 27
click at [308, 172] on button "Aceptar" at bounding box center [307, 177] width 39 height 14
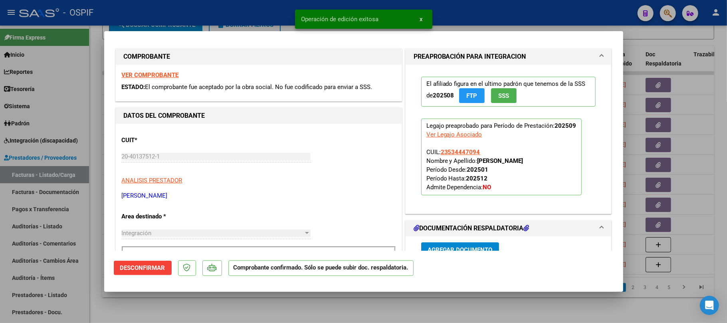
click at [302, 308] on div at bounding box center [363, 161] width 727 height 323
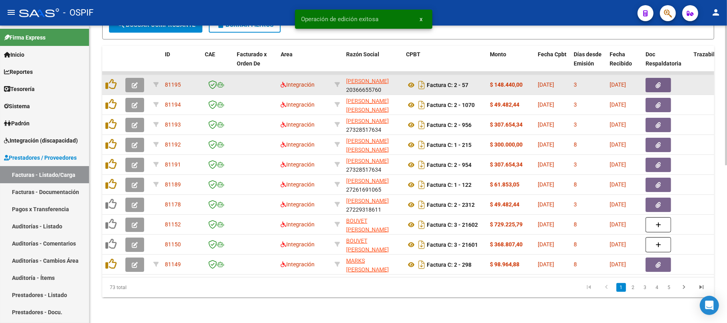
click at [142, 78] on button "button" at bounding box center [134, 85] width 19 height 14
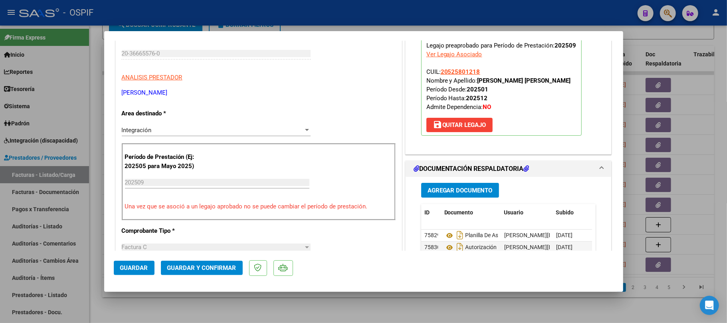
scroll to position [0, 0]
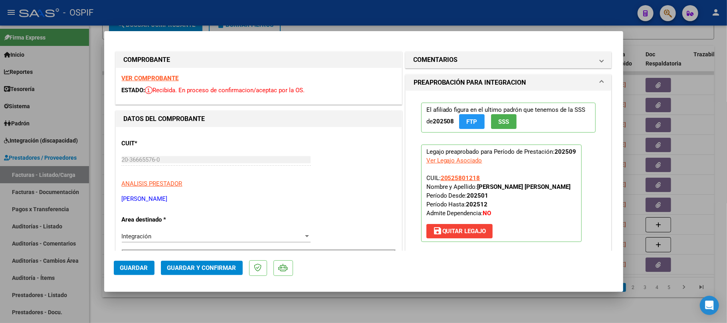
click at [209, 269] on span "Guardar y Confirmar" at bounding box center [201, 267] width 69 height 7
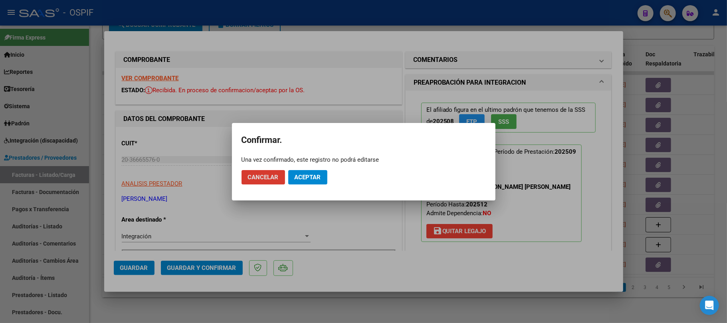
click at [321, 163] on div "Una vez confirmado, este registro no podrá editarse" at bounding box center [363, 160] width 244 height 8
click at [316, 170] on button "Aceptar" at bounding box center [307, 177] width 39 height 14
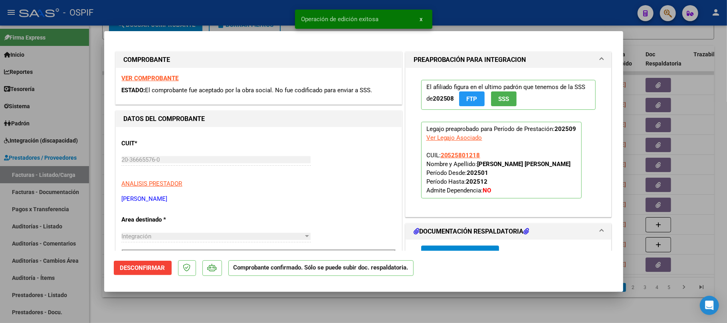
click at [298, 303] on div at bounding box center [363, 161] width 727 height 323
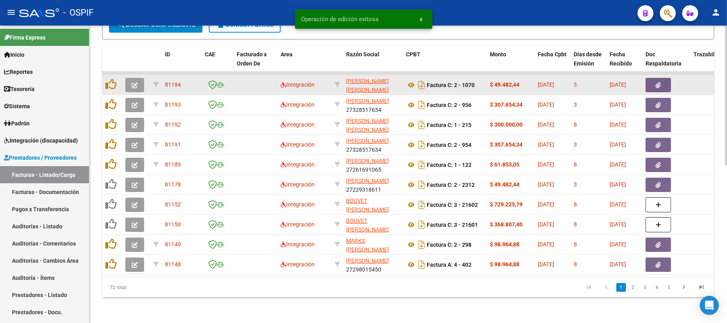
click at [137, 82] on icon "button" at bounding box center [135, 85] width 6 height 6
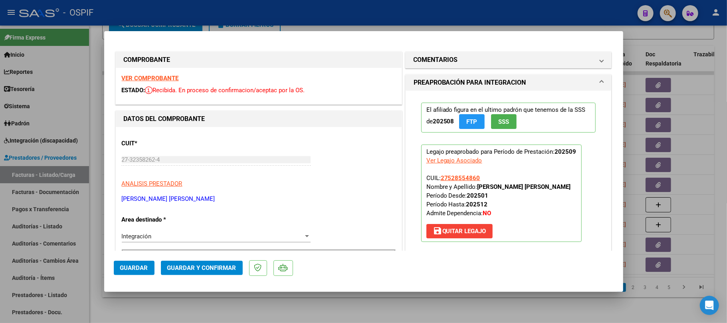
click at [212, 272] on button "Guardar y Confirmar" at bounding box center [202, 268] width 82 height 14
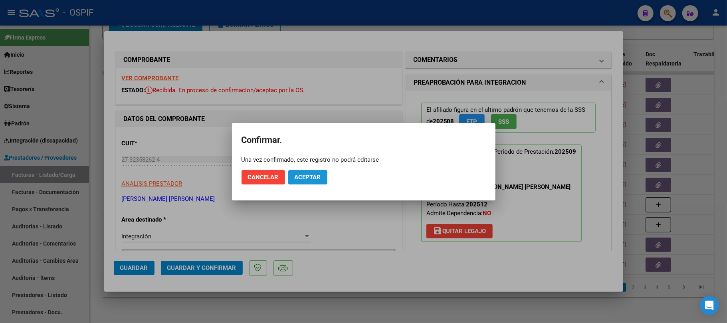
click at [307, 176] on span "Aceptar" at bounding box center [307, 177] width 26 height 7
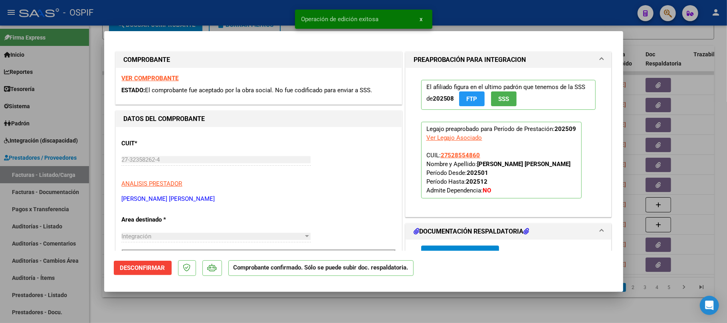
click at [364, 316] on div at bounding box center [363, 161] width 727 height 323
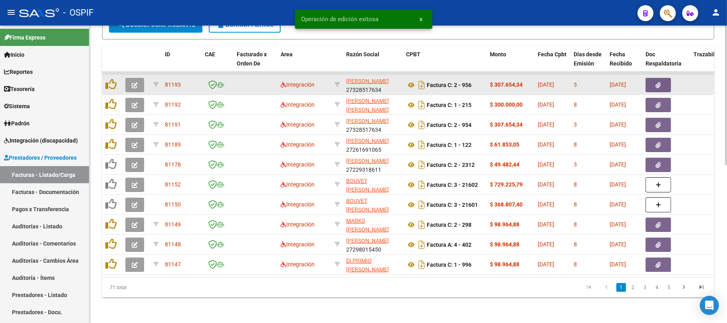
click at [132, 81] on button "button" at bounding box center [134, 85] width 19 height 14
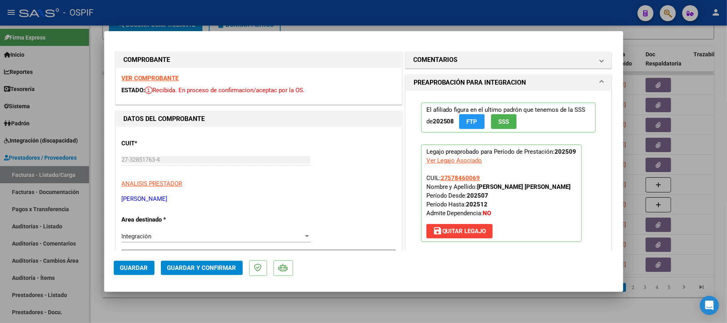
click at [194, 269] on span "Guardar y Confirmar" at bounding box center [201, 267] width 69 height 7
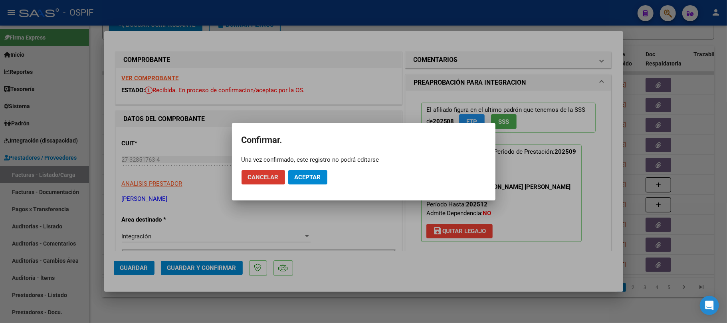
click at [310, 179] on span "Aceptar" at bounding box center [307, 177] width 26 height 7
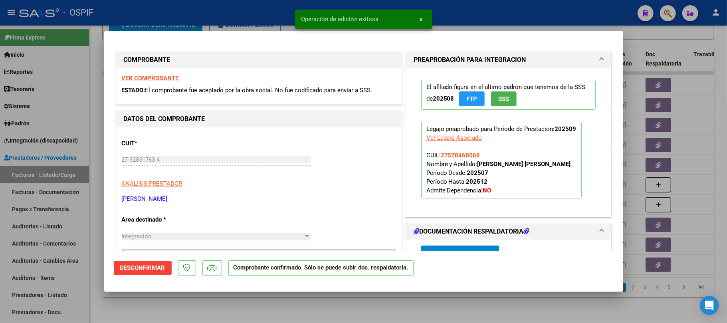
click at [324, 310] on div at bounding box center [363, 161] width 727 height 323
type input "$ 0,00"
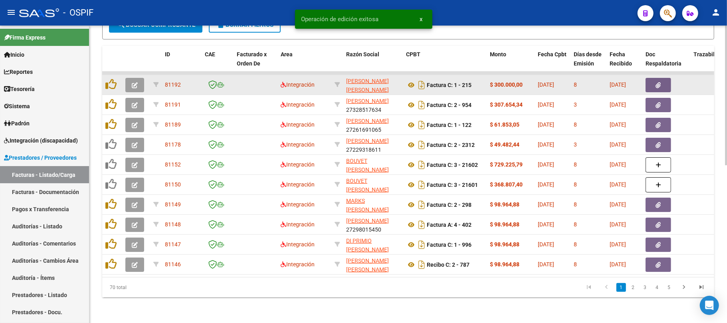
click at [129, 80] on button "button" at bounding box center [134, 85] width 19 height 14
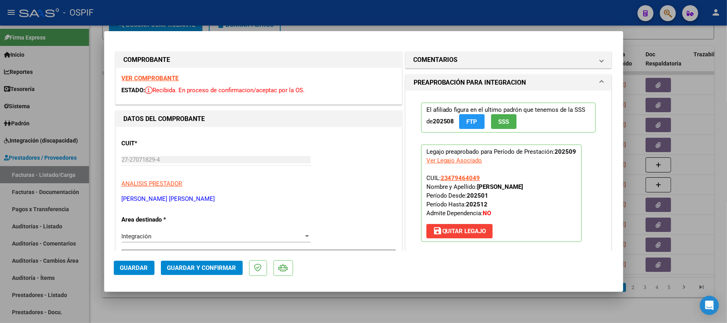
drag, startPoint x: 184, startPoint y: 200, endPoint x: 122, endPoint y: 199, distance: 61.8
click at [122, 199] on p "CAINZOS GISELA CECILIA" at bounding box center [259, 198] width 274 height 9
copy p "CAINZOS GISELA CECILIA"
click at [466, 61] on mat-panel-title "COMENTARIOS" at bounding box center [503, 60] width 180 height 10
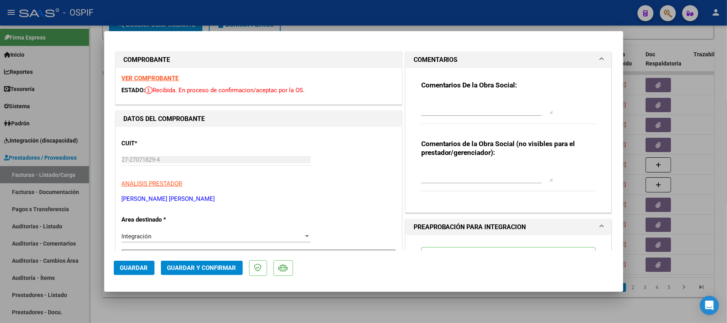
click at [481, 103] on textarea at bounding box center [487, 106] width 132 height 16
click at [527, 106] on textarea "confeccionar nota de crédito: debe" at bounding box center [487, 106] width 132 height 16
drag, startPoint x: 517, startPoint y: 96, endPoint x: 514, endPoint y: 101, distance: 5.7
drag, startPoint x: 514, startPoint y: 101, endPoint x: 508, endPoint y: 102, distance: 6.2
click at [499, 102] on textarea "confeccionar nota de crédito: debe facturar con los campo" at bounding box center [487, 106] width 132 height 16
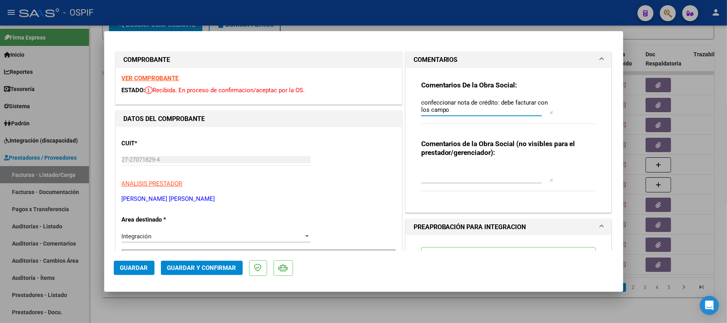
click at [517, 102] on textarea "confeccionar nota de crédito: debe facturar con los campo" at bounding box center [487, 106] width 132 height 16
type textarea "confeccionar nota de crédito: debe facturar con el detalle de la prestación bri…"
click at [128, 271] on span "Guardar" at bounding box center [134, 267] width 28 height 7
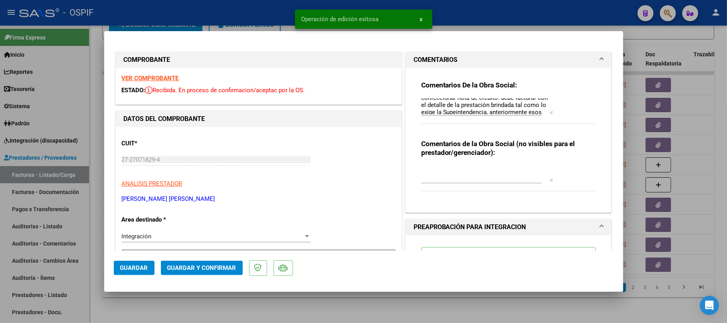
click at [238, 305] on div at bounding box center [363, 161] width 727 height 323
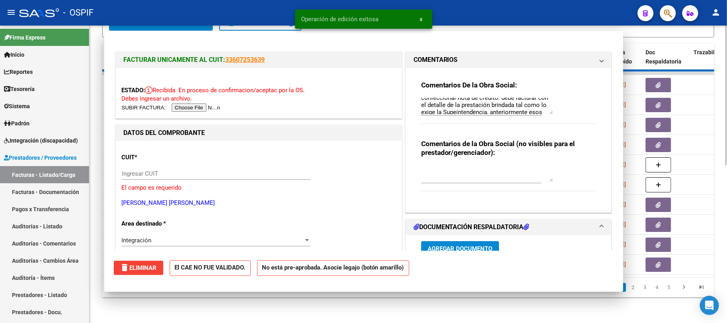
type input "$ 0,00"
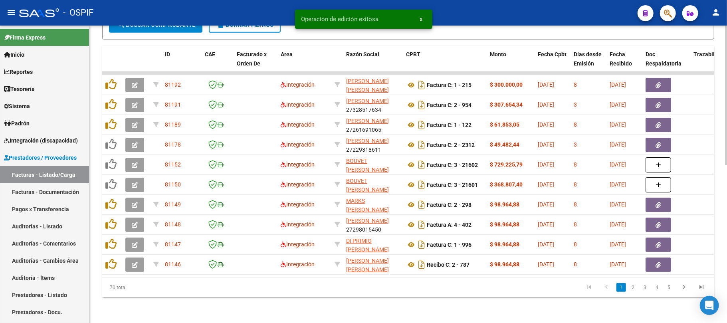
click at [472, 294] on div "70 total 1 2 3 4 5" at bounding box center [408, 287] width 612 height 20
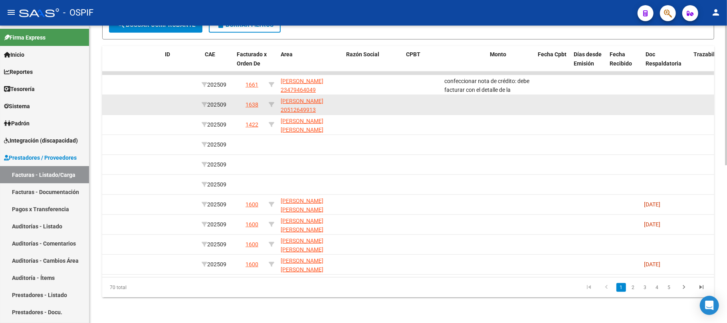
scroll to position [0, 0]
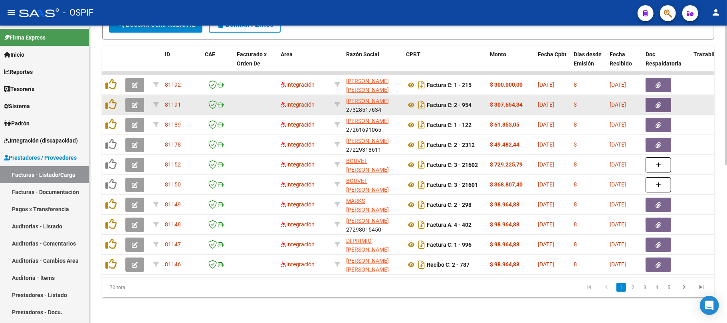
click at [140, 98] on button "button" at bounding box center [134, 105] width 19 height 14
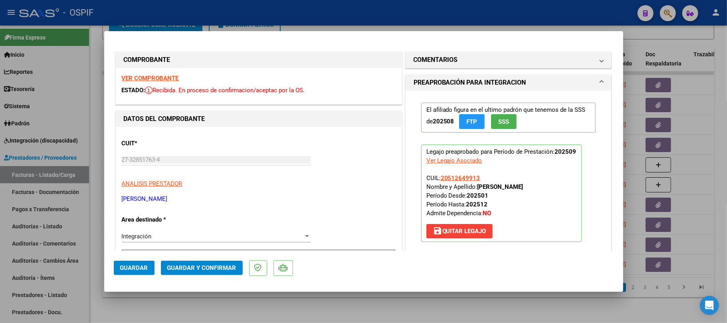
click at [214, 262] on button "Guardar y Confirmar" at bounding box center [202, 268] width 82 height 14
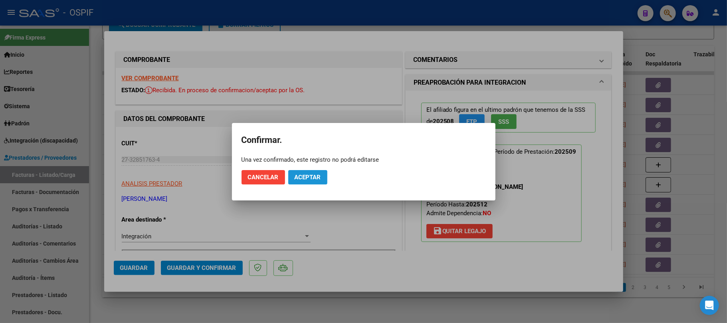
click at [318, 180] on span "Aceptar" at bounding box center [307, 177] width 26 height 7
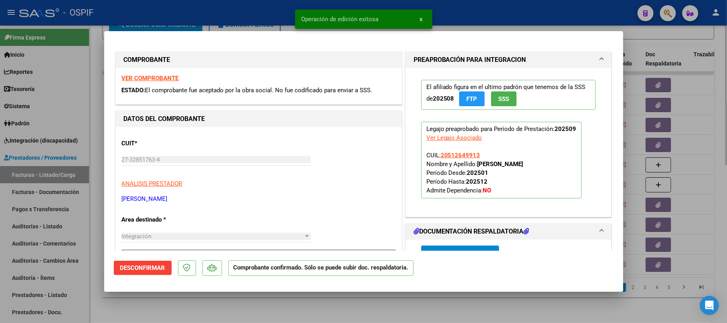
drag, startPoint x: 288, startPoint y: 309, endPoint x: 333, endPoint y: 314, distance: 45.4
click at [293, 310] on div at bounding box center [363, 161] width 727 height 323
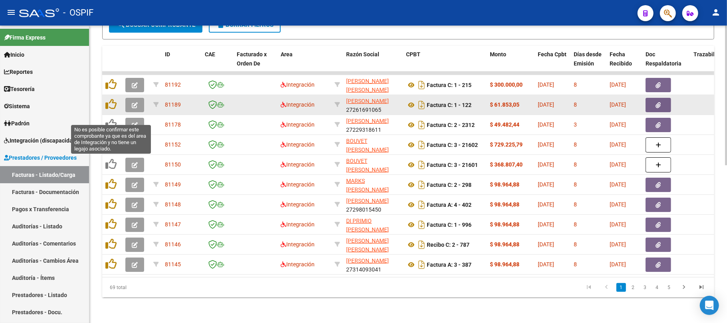
click at [136, 102] on icon "button" at bounding box center [135, 105] width 6 height 6
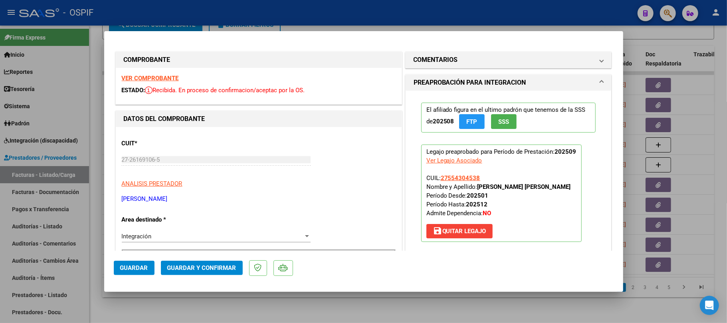
click at [209, 264] on span "Guardar y Confirmar" at bounding box center [201, 267] width 69 height 7
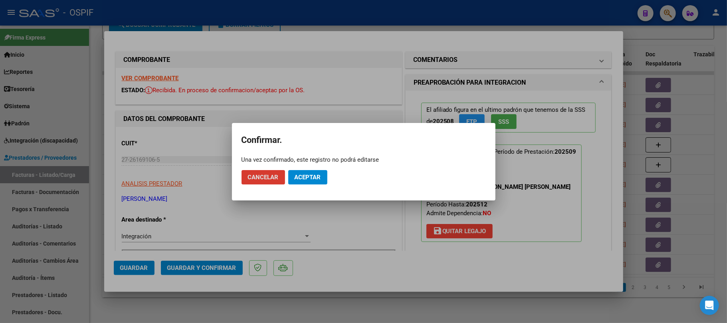
click at [312, 180] on span "Aceptar" at bounding box center [307, 177] width 26 height 7
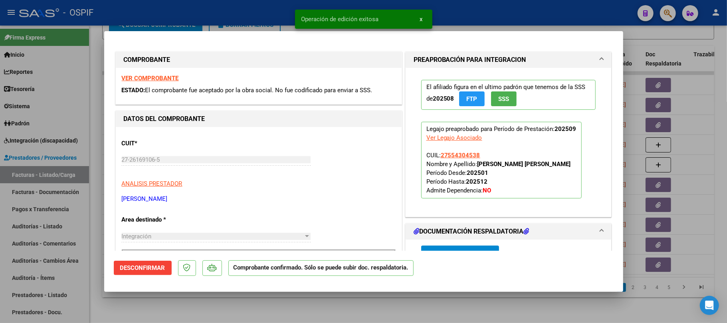
click at [309, 309] on div at bounding box center [363, 161] width 727 height 323
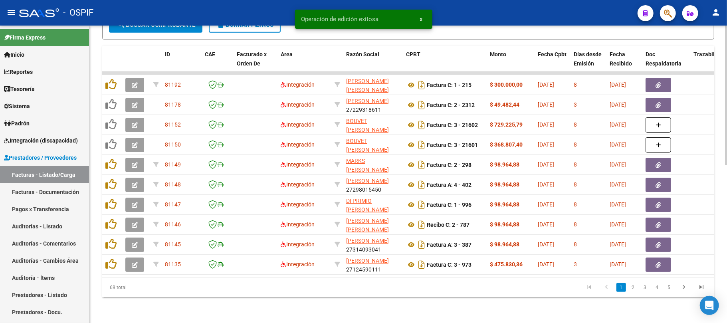
click at [334, 284] on datatable-pager "1 2 3 4 5" at bounding box center [468, 287] width 483 height 14
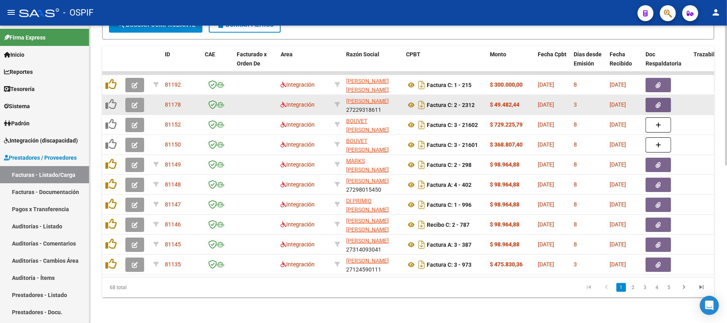
click at [130, 99] on button "button" at bounding box center [134, 105] width 19 height 14
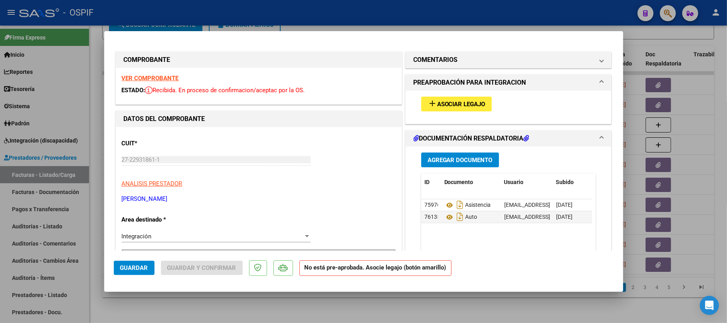
click at [481, 98] on button "add Asociar Legajo" at bounding box center [456, 104] width 71 height 15
click at [490, 246] on datatable-body "75976 Asistencia lic.rmaidana@gmail.com - ROMINA SANDRA MAIDANA 07/10/2025 7613…" at bounding box center [506, 236] width 171 height 74
click at [460, 106] on span "Asociar Legajo" at bounding box center [461, 104] width 48 height 7
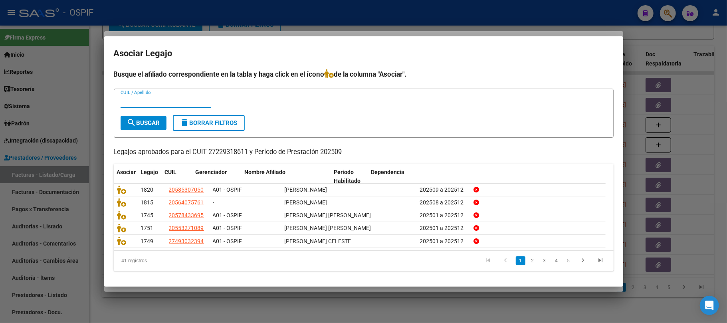
click at [168, 101] on input "CUIL / Apellido" at bounding box center [165, 101] width 90 height 7
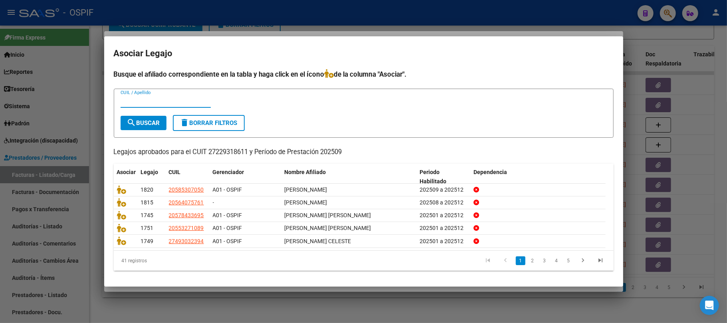
paste input "55327108"
click at [152, 125] on span "search Buscar" at bounding box center [143, 122] width 33 height 7
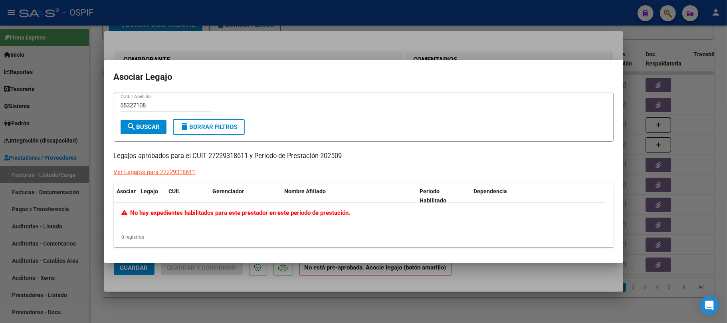
click at [180, 108] on input "55327108" at bounding box center [165, 105] width 90 height 7
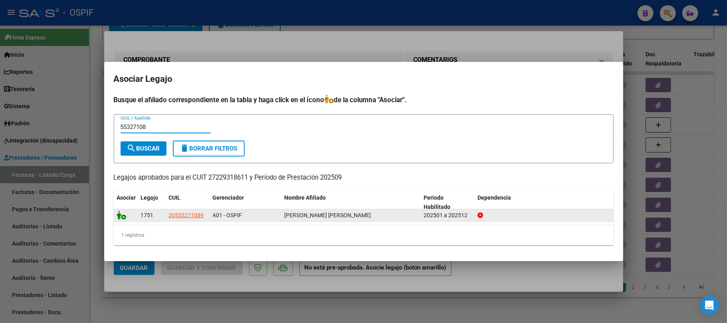
type input "55327108"
click at [121, 216] on icon at bounding box center [122, 215] width 10 height 9
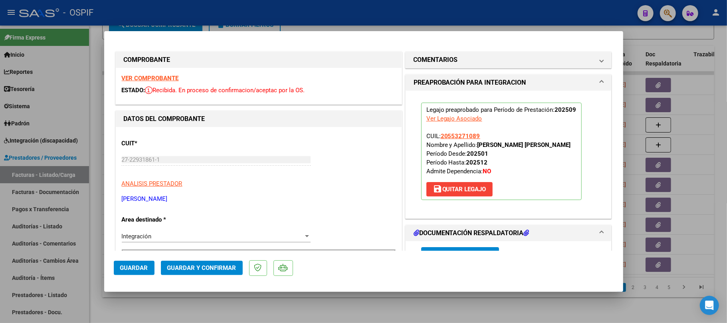
click at [301, 152] on div "CUIT * 27-22931861-1 Ingresar CUIT ANALISIS PRESTADOR MAIDANA ROMINA SANDRA ARC…" at bounding box center [259, 168] width 274 height 70
click at [214, 265] on span "Guardar y Confirmar" at bounding box center [201, 267] width 69 height 7
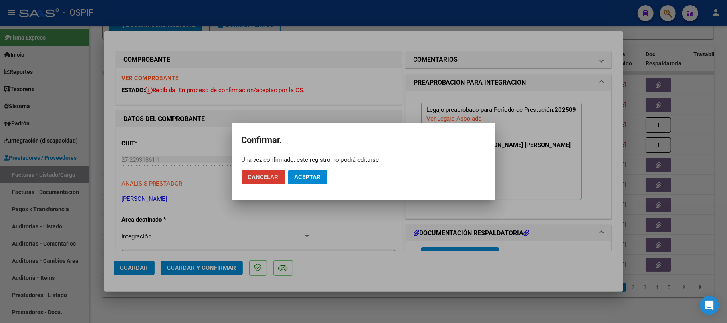
click at [318, 176] on span "Aceptar" at bounding box center [307, 177] width 26 height 7
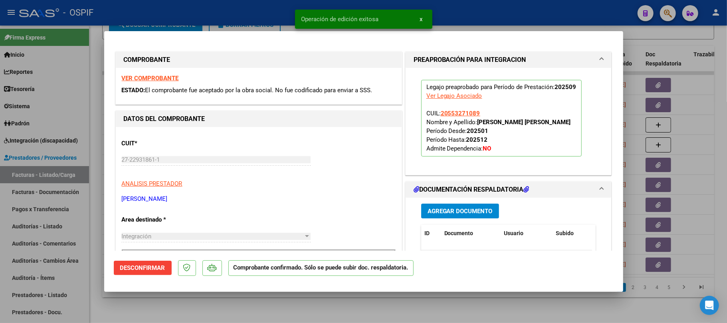
click at [428, 310] on div at bounding box center [363, 161] width 727 height 323
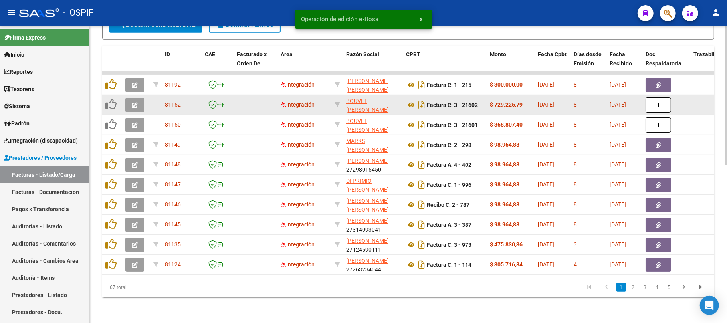
click at [128, 99] on button "button" at bounding box center [134, 105] width 19 height 14
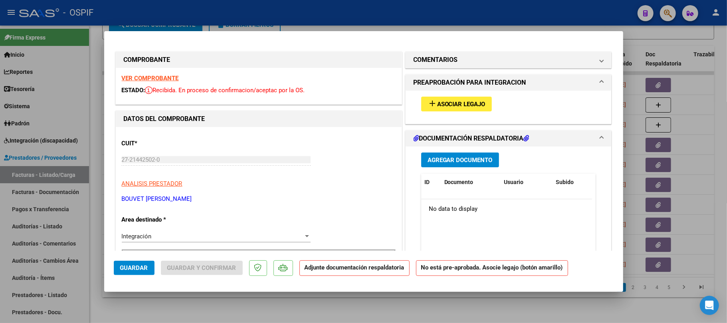
click at [497, 85] on h1 "PREAPROBACIÓN PARA INTEGRACION" at bounding box center [469, 83] width 113 height 10
click at [505, 64] on mat-panel-title "COMENTARIOS" at bounding box center [503, 60] width 180 height 10
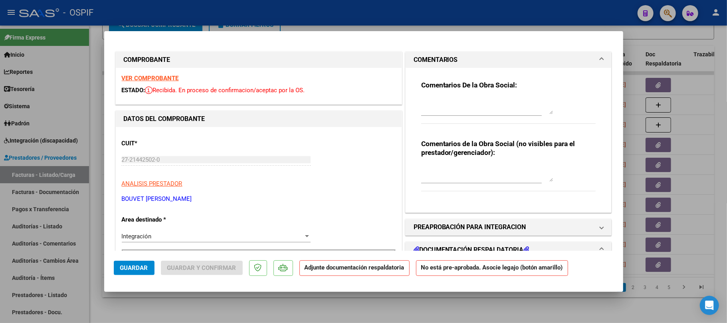
click at [500, 117] on div at bounding box center [481, 110] width 120 height 27
click at [500, 111] on textarea at bounding box center [487, 106] width 132 height 16
click at [511, 108] on textarea "realizar nota de crédito, prestacion no autorizada" at bounding box center [487, 106] width 132 height 16
type textarea "realizar nota de crédito, prestacion no autorizada"
click at [138, 269] on span "Guardar" at bounding box center [134, 267] width 28 height 7
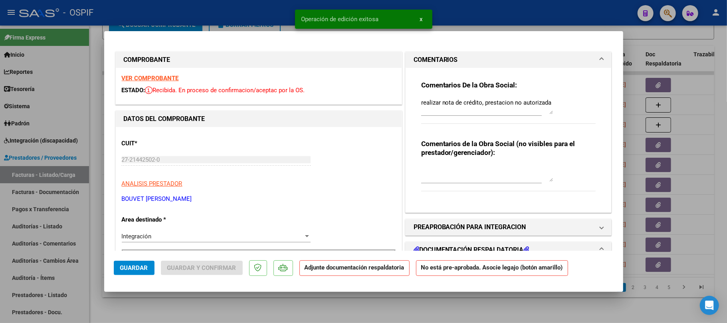
click at [425, 101] on textarea "realizar nota de crédito, prestacion no autorizada" at bounding box center [487, 106] width 132 height 16
drag, startPoint x: 425, startPoint y: 101, endPoint x: 528, endPoint y: 107, distance: 103.1
click at [528, 107] on textarea "realizar nota de crédito, prestacion no autorizada" at bounding box center [487, 106] width 132 height 16
click at [132, 273] on button "Guardar" at bounding box center [134, 268] width 41 height 14
click at [192, 314] on div at bounding box center [363, 161] width 727 height 323
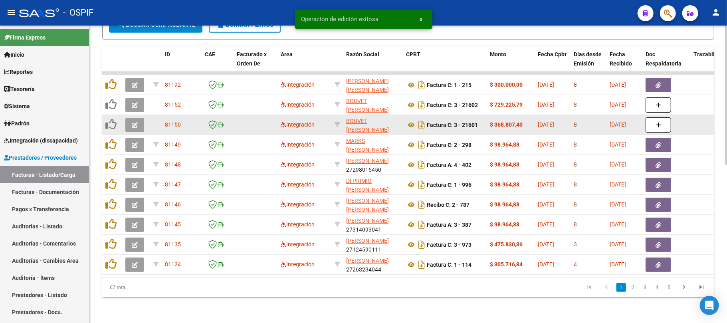
click at [139, 118] on button "button" at bounding box center [134, 125] width 19 height 14
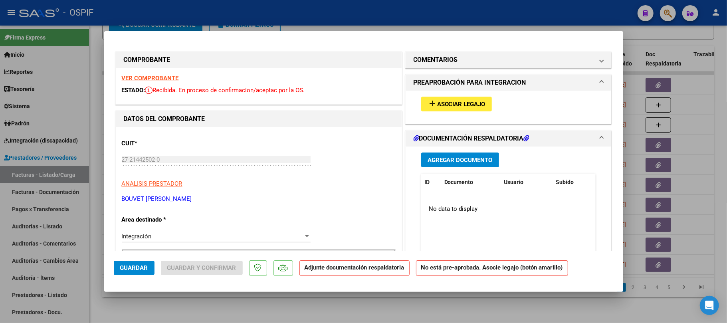
click at [495, 63] on mat-panel-title "COMENTARIOS" at bounding box center [503, 60] width 180 height 10
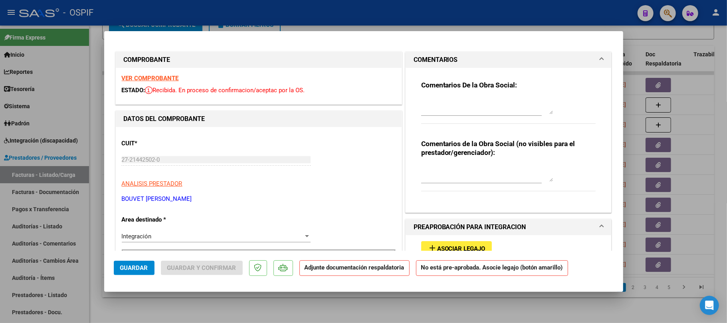
click at [485, 108] on textarea at bounding box center [487, 106] width 132 height 16
paste textarea "realizar nota de crédito, prestacion no autorizada"
type textarea "realizar nota de crédito, prestacion no autorizada"
click at [152, 268] on button "Guardar" at bounding box center [134, 268] width 41 height 14
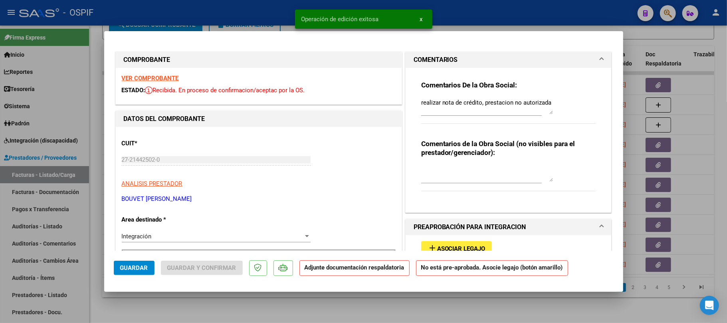
click at [367, 313] on div at bounding box center [363, 161] width 727 height 323
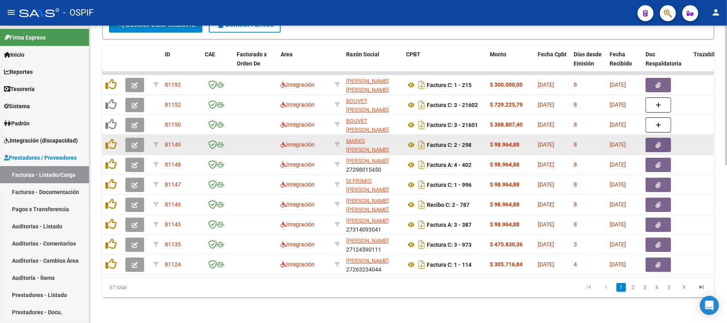
click at [133, 142] on icon "button" at bounding box center [135, 145] width 6 height 6
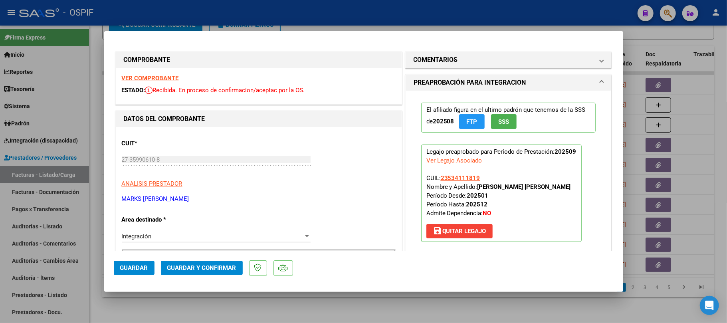
click at [184, 265] on span "Guardar y Confirmar" at bounding box center [201, 267] width 69 height 7
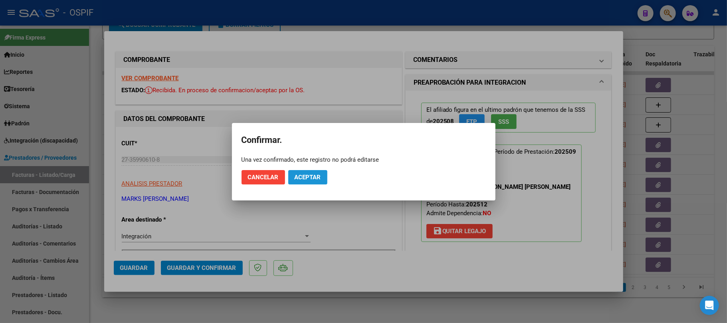
drag, startPoint x: 315, startPoint y: 177, endPoint x: 319, endPoint y: 180, distance: 5.1
click at [315, 178] on span "Aceptar" at bounding box center [307, 177] width 26 height 7
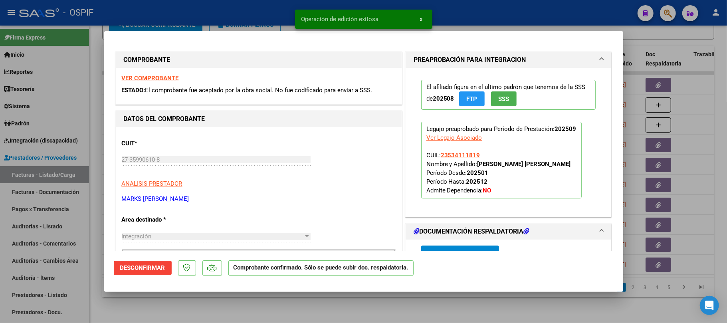
drag, startPoint x: 396, startPoint y: 316, endPoint x: 180, endPoint y: 233, distance: 231.3
click at [397, 315] on div at bounding box center [363, 161] width 727 height 323
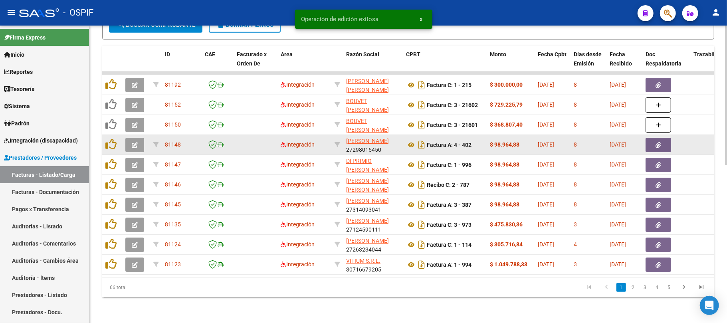
click at [137, 142] on icon "button" at bounding box center [135, 145] width 6 height 6
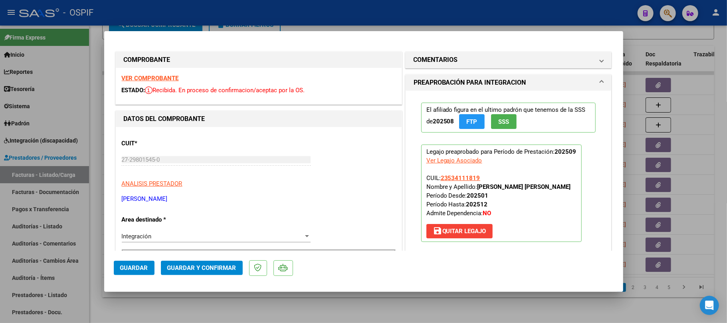
click at [207, 272] on button "Guardar y Confirmar" at bounding box center [202, 268] width 82 height 14
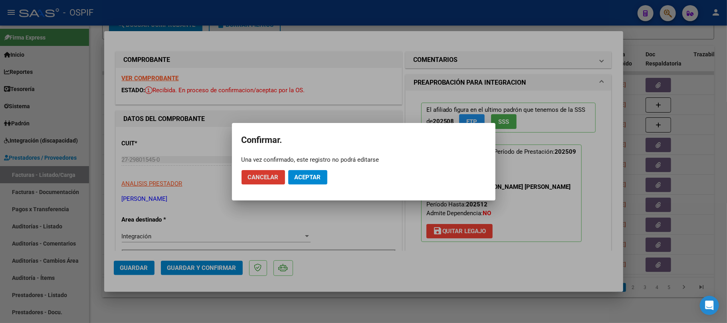
click at [314, 179] on span "Aceptar" at bounding box center [307, 177] width 26 height 7
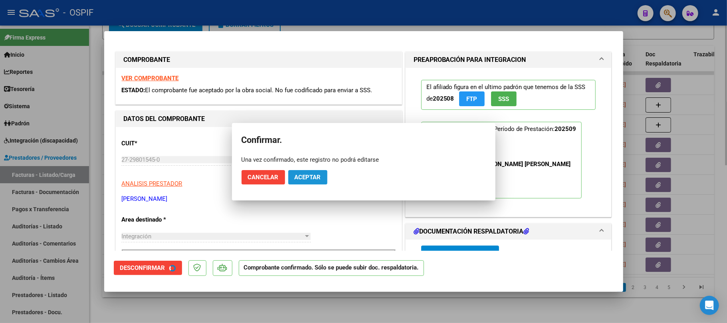
click at [298, 298] on div at bounding box center [363, 161] width 727 height 323
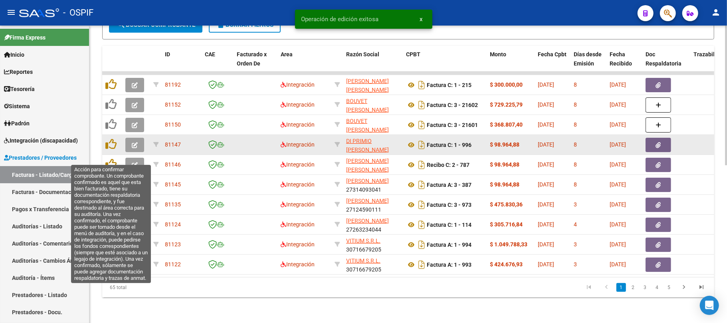
click at [134, 141] on button "button" at bounding box center [134, 145] width 19 height 14
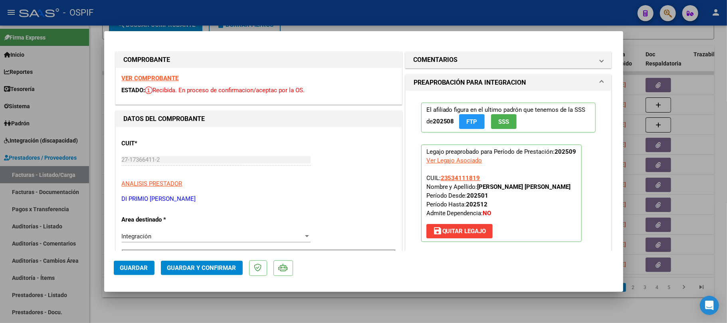
click at [214, 269] on span "Guardar y Confirmar" at bounding box center [201, 267] width 69 height 7
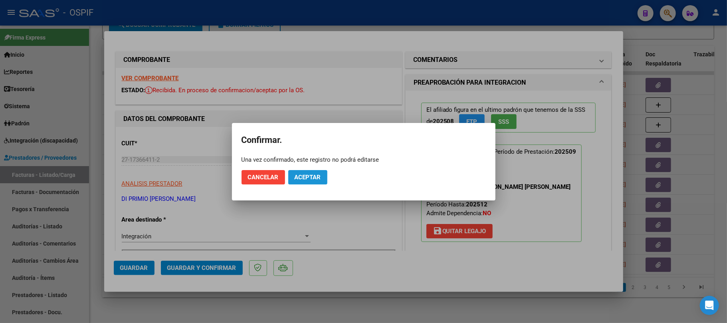
click at [302, 178] on span "Aceptar" at bounding box center [307, 177] width 26 height 7
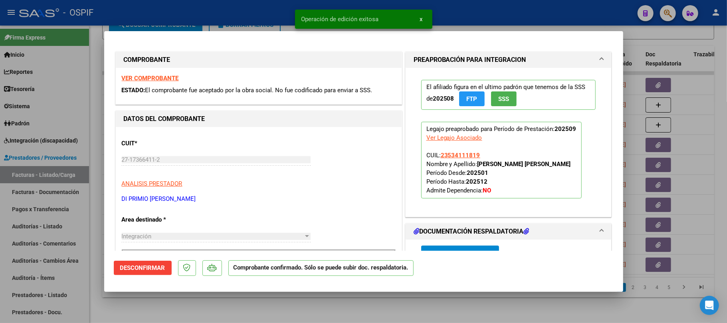
click at [241, 296] on div at bounding box center [363, 161] width 727 height 323
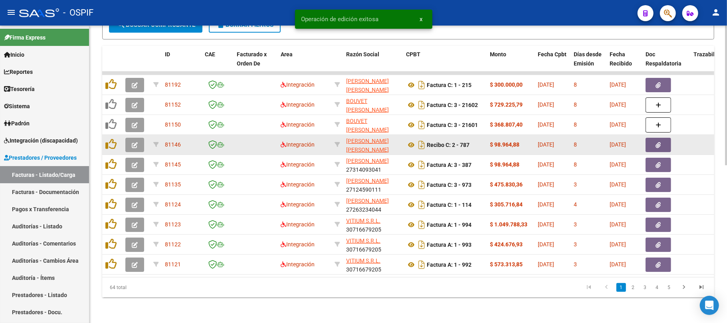
click at [138, 138] on button "button" at bounding box center [134, 145] width 19 height 14
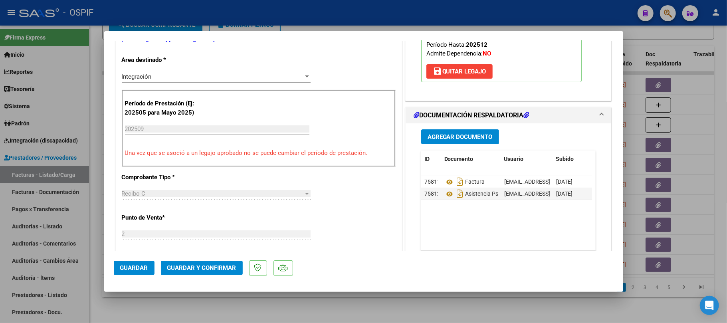
scroll to position [213, 0]
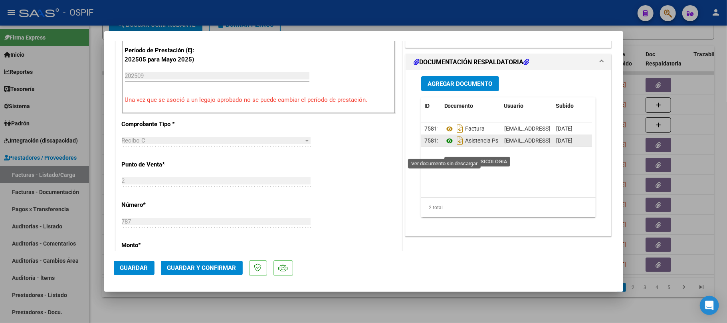
click at [445, 146] on icon at bounding box center [449, 141] width 10 height 10
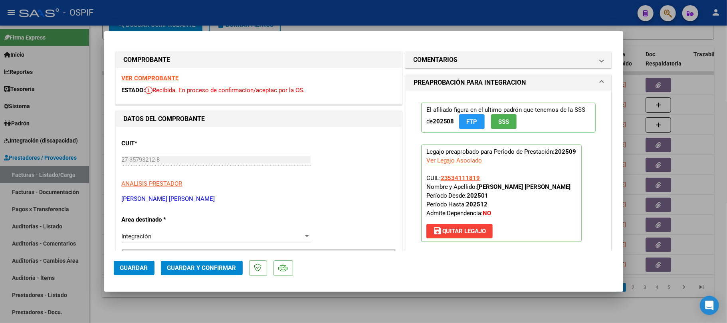
drag, startPoint x: 146, startPoint y: 77, endPoint x: 187, endPoint y: 69, distance: 41.9
click at [209, 271] on span "Guardar y Confirmar" at bounding box center [201, 267] width 69 height 7
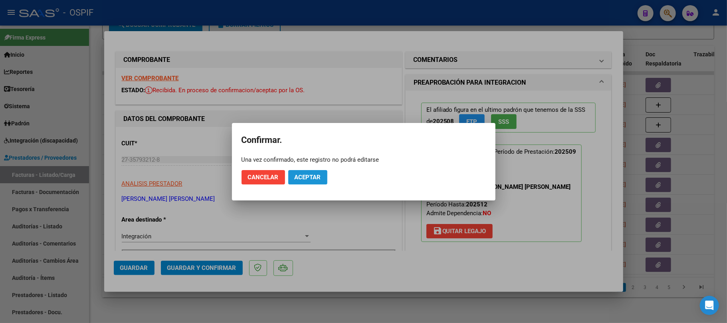
click at [319, 176] on span "Aceptar" at bounding box center [307, 177] width 26 height 7
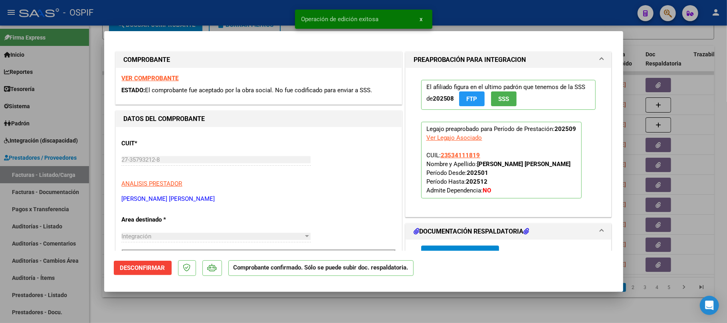
click at [328, 310] on div at bounding box center [363, 161] width 727 height 323
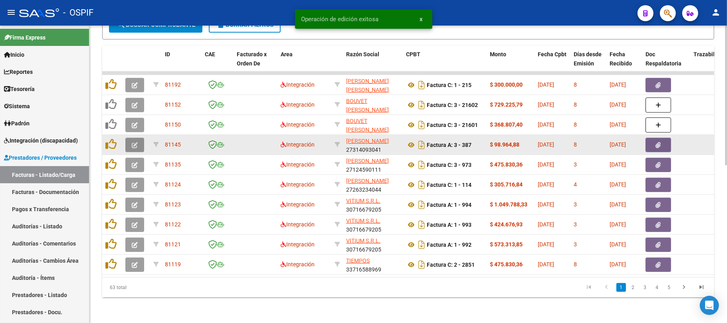
click at [132, 138] on button "button" at bounding box center [134, 145] width 19 height 14
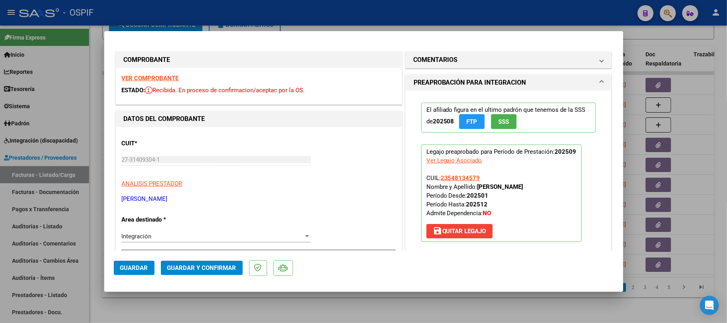
click at [189, 271] on span "Guardar y Confirmar" at bounding box center [201, 267] width 69 height 7
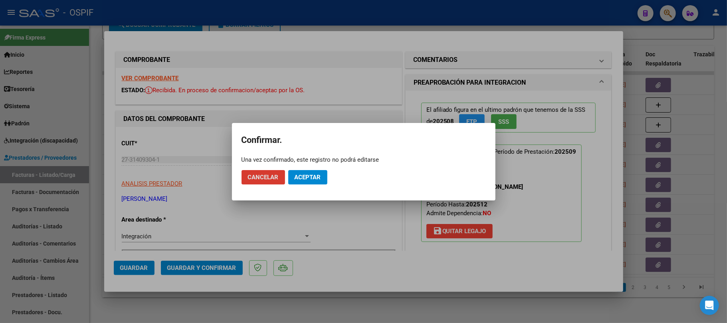
click at [315, 181] on button "Aceptar" at bounding box center [307, 177] width 39 height 14
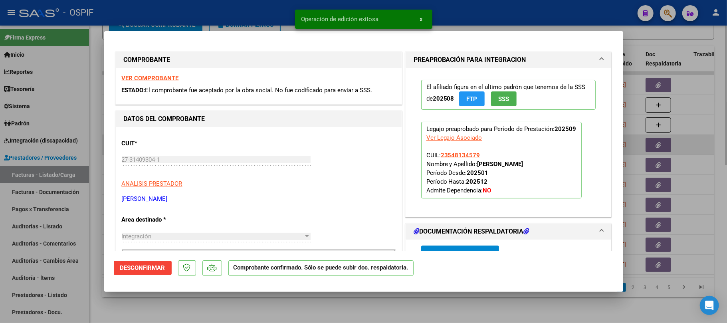
drag, startPoint x: 726, startPoint y: 144, endPoint x: 709, endPoint y: 144, distance: 17.6
click at [726, 144] on div at bounding box center [363, 161] width 727 height 323
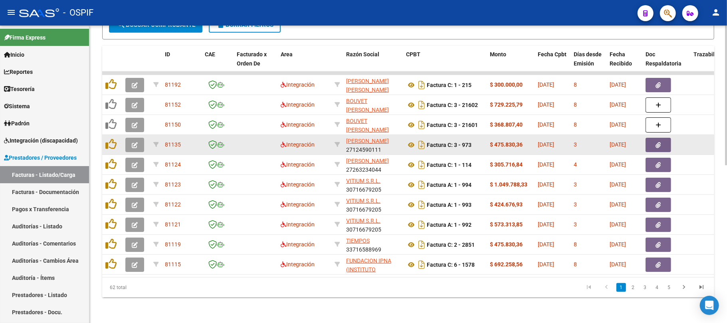
click at [134, 138] on button "button" at bounding box center [134, 145] width 19 height 14
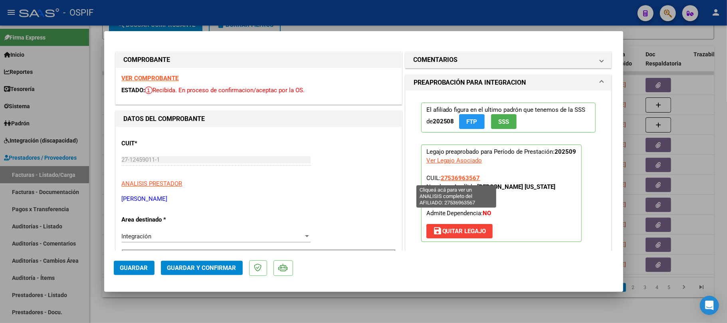
drag, startPoint x: 479, startPoint y: 174, endPoint x: 438, endPoint y: 182, distance: 41.4
click at [438, 182] on p "Legajo preaprobado para Período de Prestación: 202509 Ver Legajo Asociado CUIL:…" at bounding box center [501, 192] width 160 height 97
drag, startPoint x: 443, startPoint y: 179, endPoint x: 120, endPoint y: 202, distance: 323.2
copy p "LOBO SILVIA CARMEN"
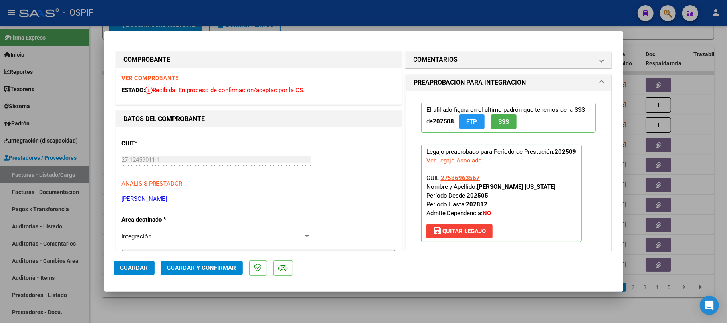
click at [203, 263] on button "Guardar y Confirmar" at bounding box center [202, 268] width 82 height 14
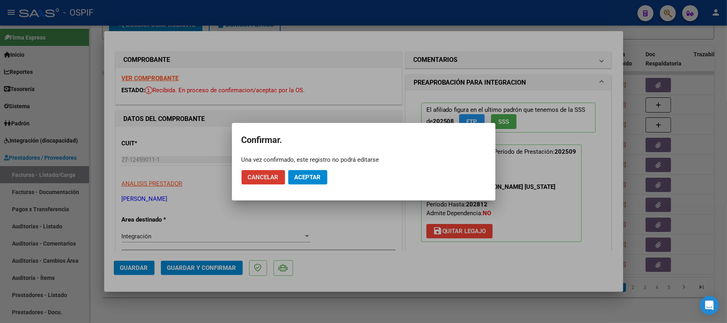
click at [318, 177] on span "Aceptar" at bounding box center [307, 177] width 26 height 7
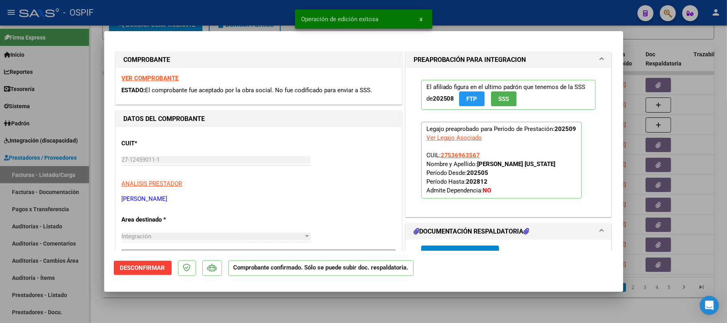
click at [155, 300] on div at bounding box center [363, 161] width 727 height 323
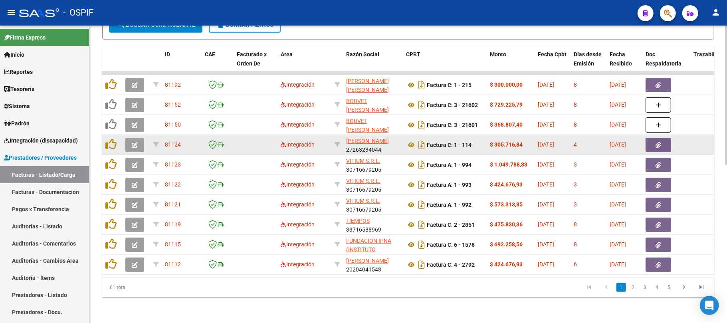
click at [139, 138] on button "button" at bounding box center [134, 145] width 19 height 14
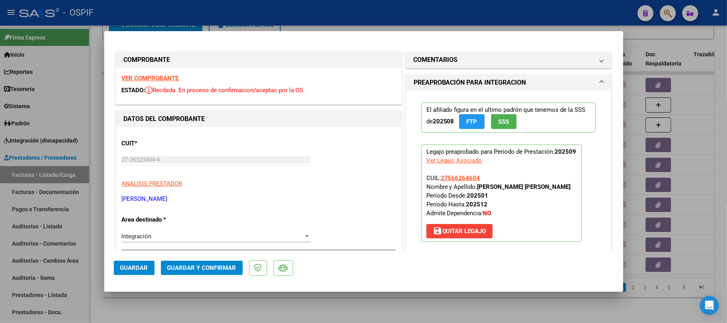
click at [209, 269] on span "Guardar y Confirmar" at bounding box center [201, 267] width 69 height 7
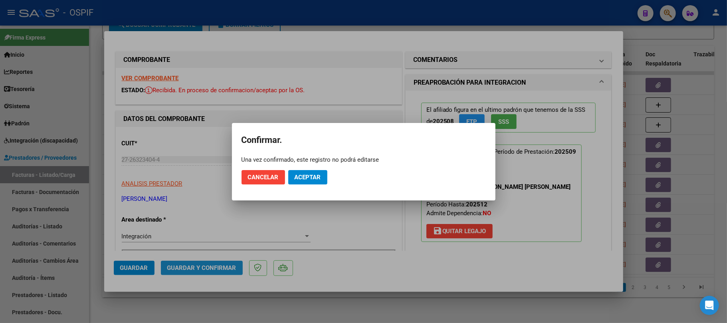
click at [312, 179] on span "Aceptar" at bounding box center [307, 177] width 26 height 7
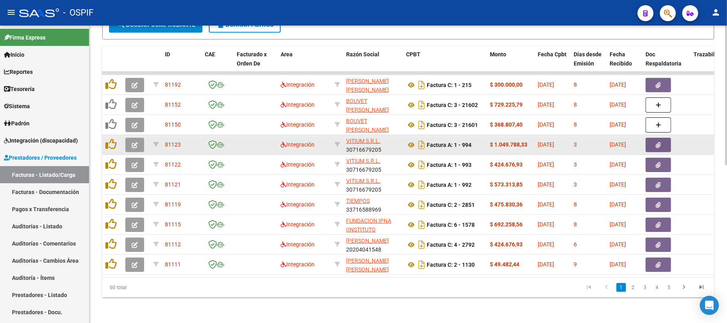
click at [135, 138] on button "button" at bounding box center [134, 145] width 19 height 14
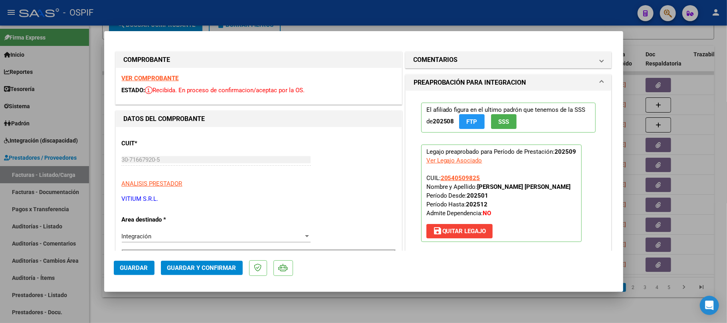
click at [192, 266] on span "Guardar y Confirmar" at bounding box center [201, 267] width 69 height 7
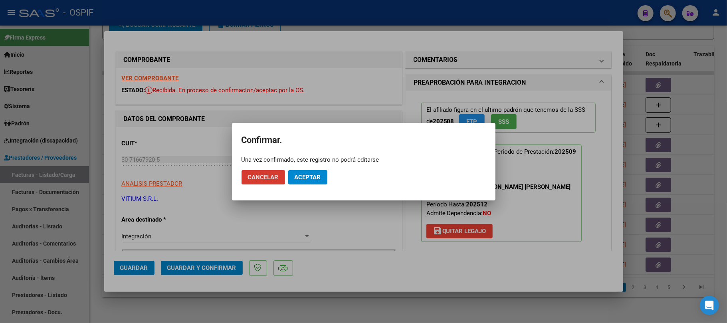
click at [307, 184] on mat-dialog-actions "Cancelar Aceptar" at bounding box center [363, 177] width 244 height 27
drag, startPoint x: 308, startPoint y: 181, endPoint x: 266, endPoint y: 286, distance: 113.3
click at [309, 181] on button "Aceptar" at bounding box center [307, 177] width 39 height 14
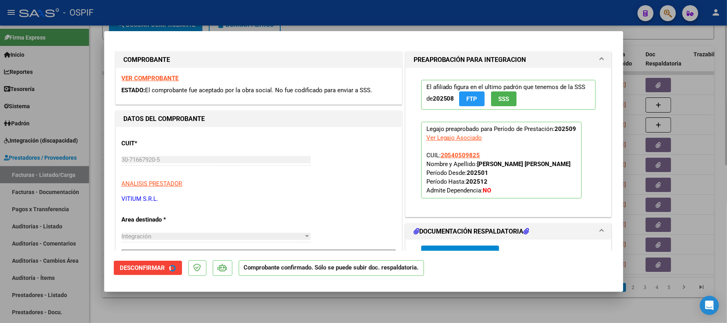
click at [243, 307] on div at bounding box center [363, 161] width 727 height 323
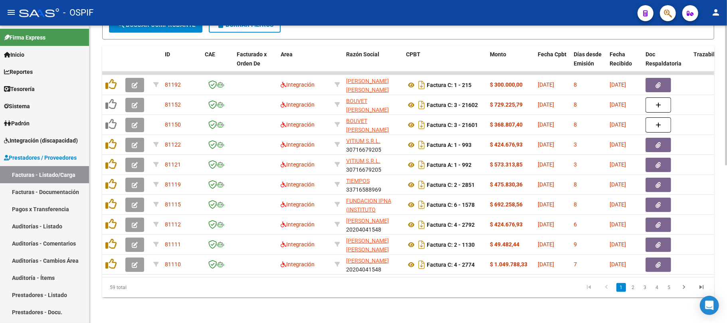
click at [335, 300] on div "Video tutorial PRESTADORES -> Listado de CPBTs Emitidos por Prestadores / Prove…" at bounding box center [407, 10] width 637 height 626
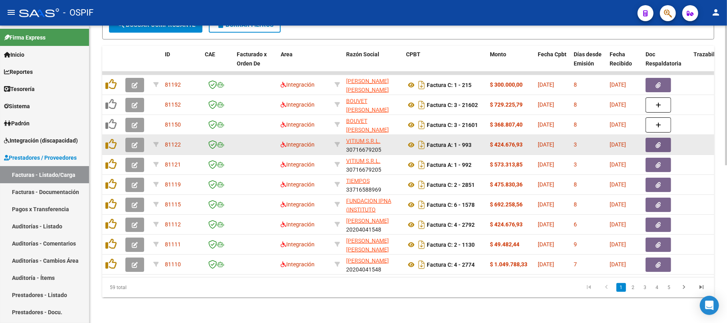
click at [130, 138] on button "button" at bounding box center [134, 145] width 19 height 14
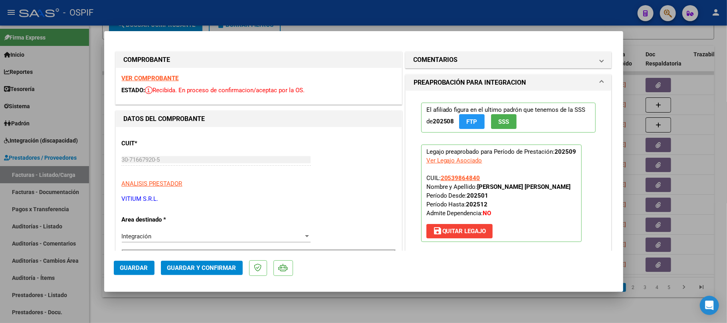
click at [207, 271] on span "Guardar y Confirmar" at bounding box center [201, 267] width 69 height 7
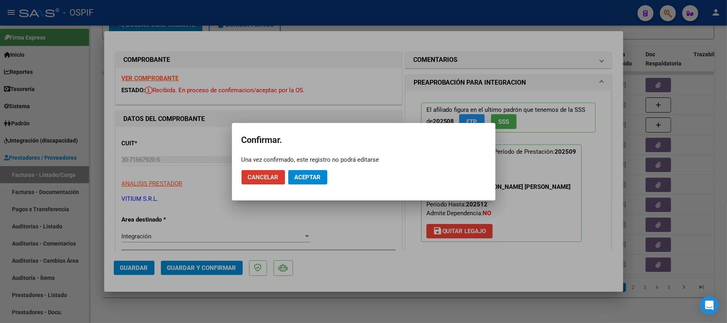
click at [302, 184] on button "Aceptar" at bounding box center [307, 177] width 39 height 14
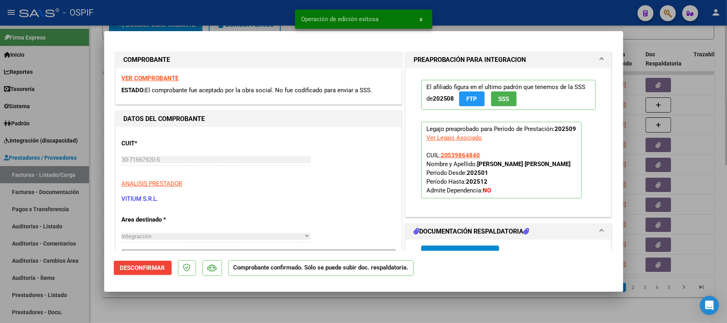
click at [415, 297] on div at bounding box center [363, 161] width 727 height 323
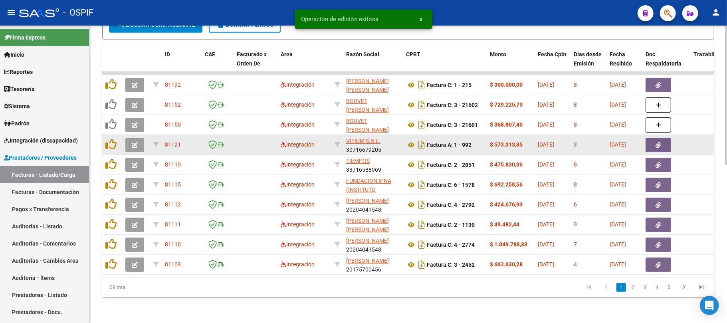
click at [130, 138] on button "button" at bounding box center [134, 145] width 19 height 14
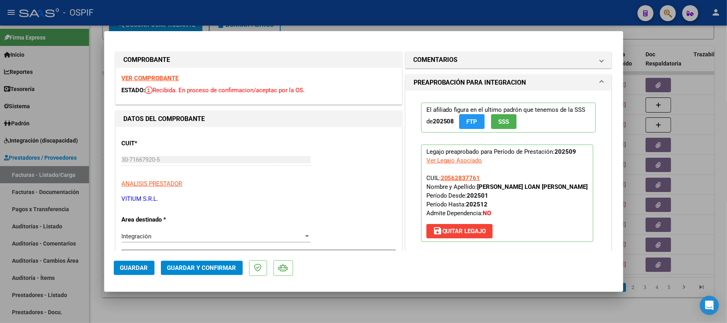
click at [223, 269] on span "Guardar y Confirmar" at bounding box center [201, 267] width 69 height 7
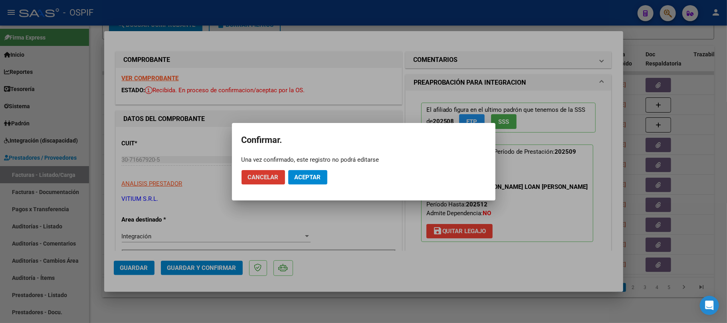
click at [321, 179] on button "Aceptar" at bounding box center [307, 177] width 39 height 14
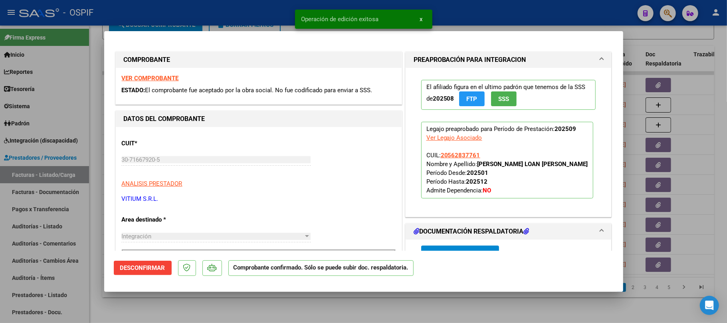
click at [205, 307] on div at bounding box center [363, 161] width 727 height 323
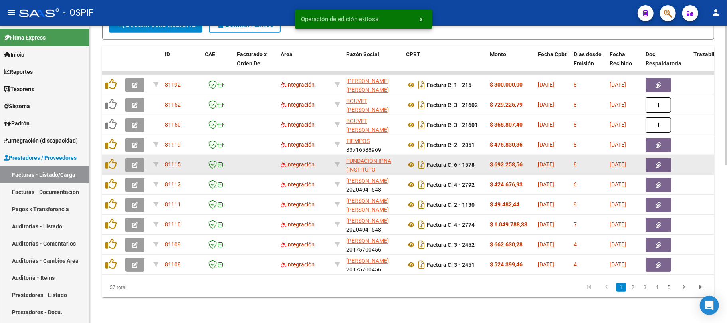
click at [138, 158] on button "button" at bounding box center [134, 165] width 19 height 14
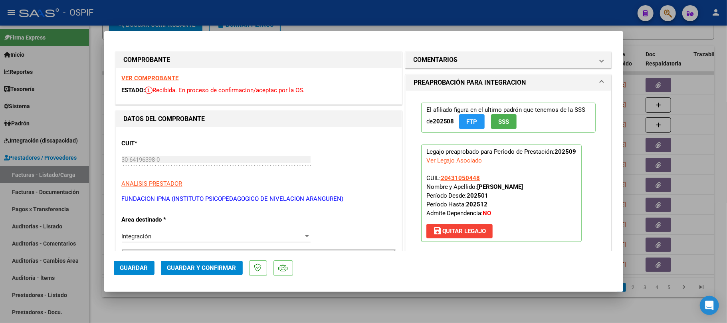
click at [180, 267] on span "Guardar y Confirmar" at bounding box center [201, 267] width 69 height 7
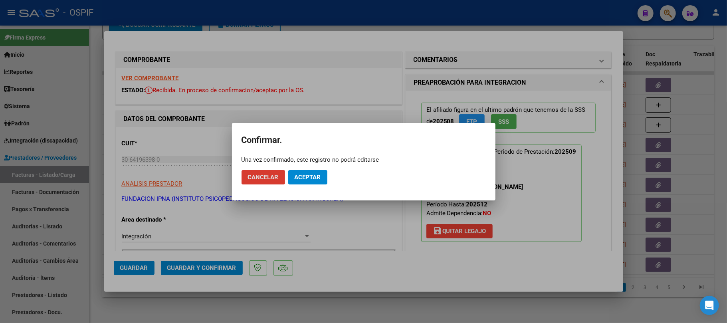
click at [308, 181] on button "Aceptar" at bounding box center [307, 177] width 39 height 14
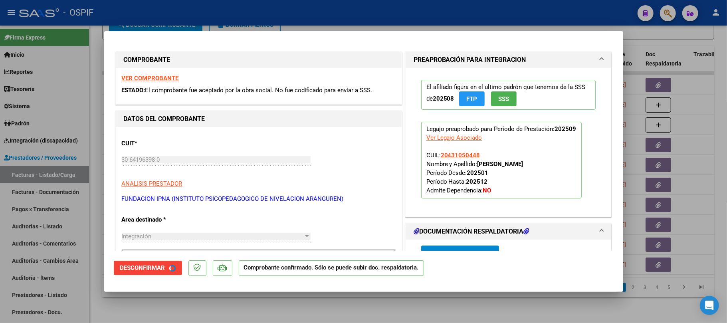
click at [302, 311] on div at bounding box center [363, 161] width 727 height 323
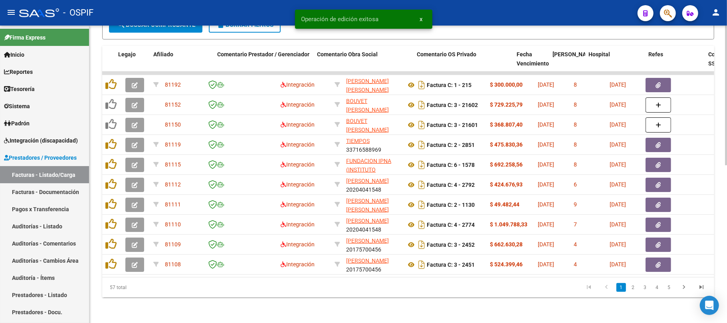
scroll to position [0, 1179]
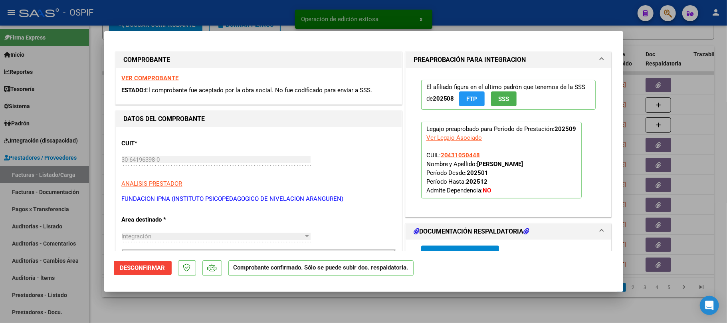
click at [299, 305] on div at bounding box center [363, 161] width 727 height 323
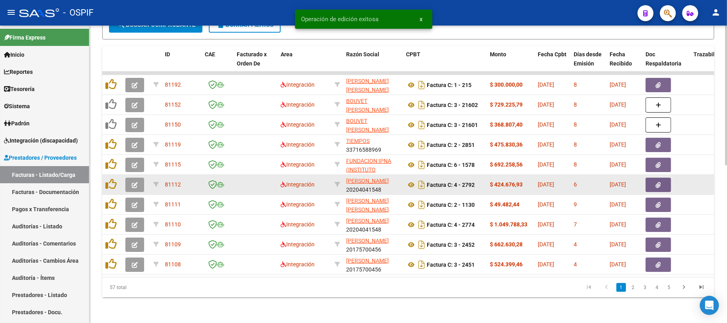
click at [137, 182] on icon "button" at bounding box center [135, 185] width 6 height 6
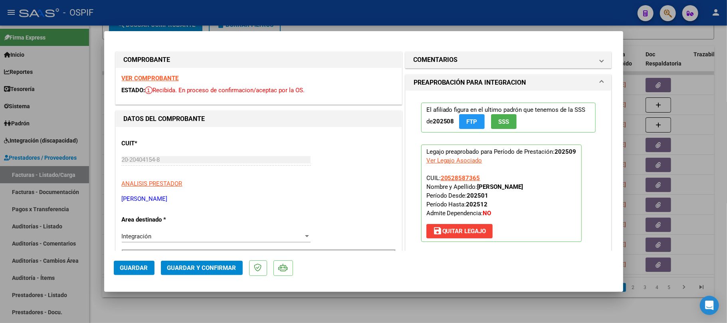
click at [182, 266] on span "Guardar y Confirmar" at bounding box center [201, 267] width 69 height 7
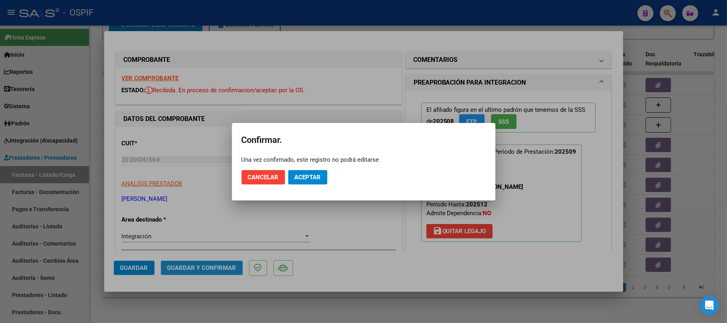
click at [304, 184] on button "Aceptar" at bounding box center [307, 177] width 39 height 14
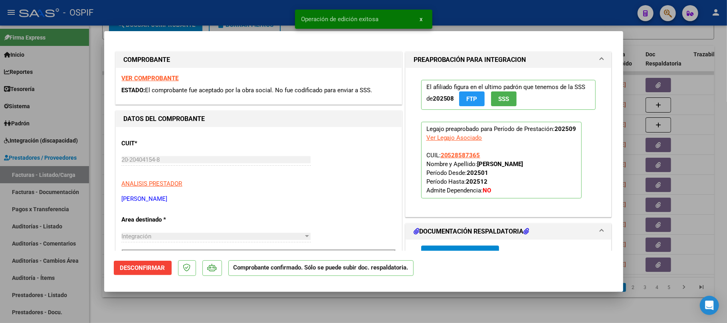
click at [330, 304] on div at bounding box center [363, 161] width 727 height 323
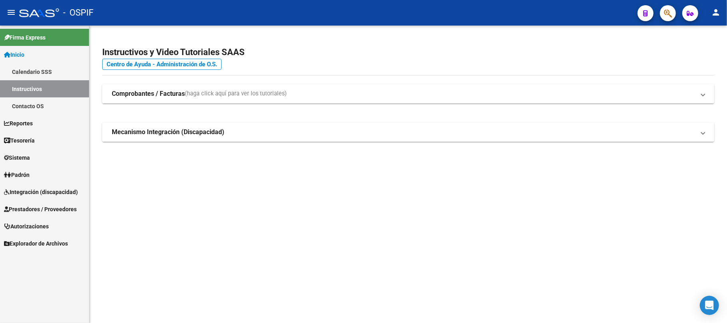
click at [38, 218] on link "Autorizaciones" at bounding box center [44, 225] width 89 height 17
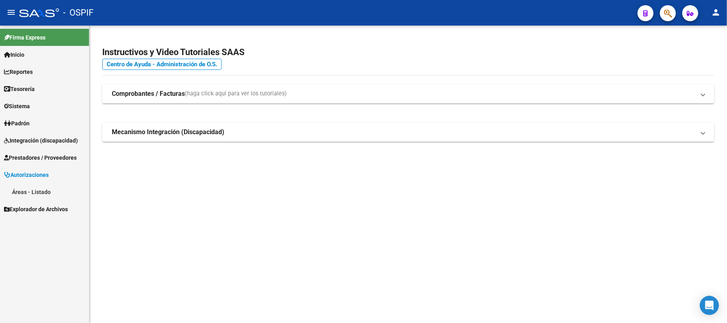
click at [65, 156] on span "Prestadores / Proveedores" at bounding box center [40, 157] width 73 height 9
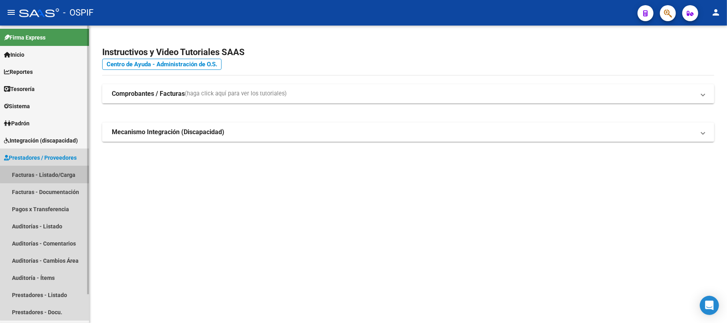
click at [68, 173] on link "Facturas - Listado/Carga" at bounding box center [44, 174] width 89 height 17
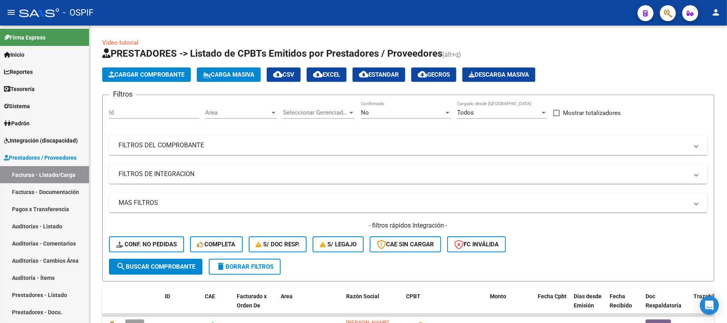
click at [282, 145] on mat-panel-title "FILTROS DEL COMPROBANTE" at bounding box center [403, 145] width 569 height 9
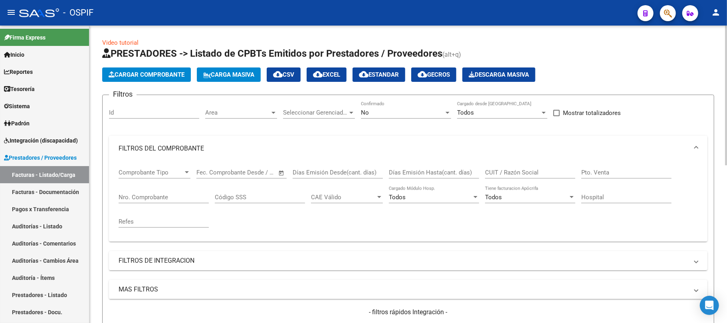
click at [410, 104] on div "No Confirmado" at bounding box center [406, 109] width 90 height 17
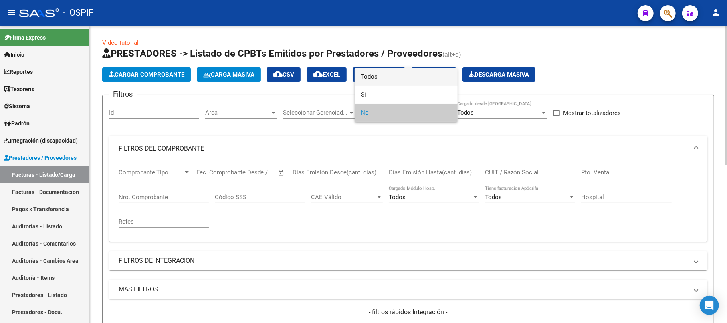
click at [423, 80] on span "Todos" at bounding box center [406, 77] width 90 height 18
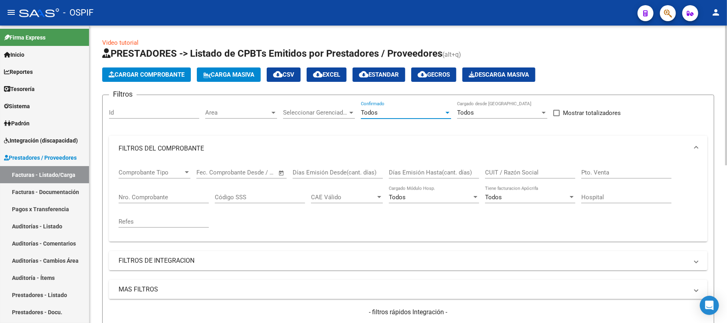
click at [525, 169] on input "CUIT / Razón Social" at bounding box center [530, 172] width 90 height 7
paste input "[PERSON_NAME]"
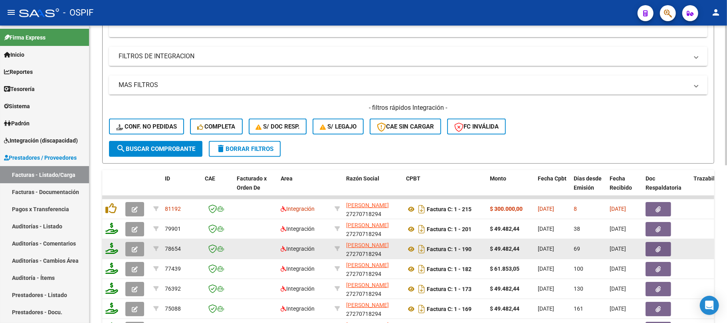
scroll to position [319, 0]
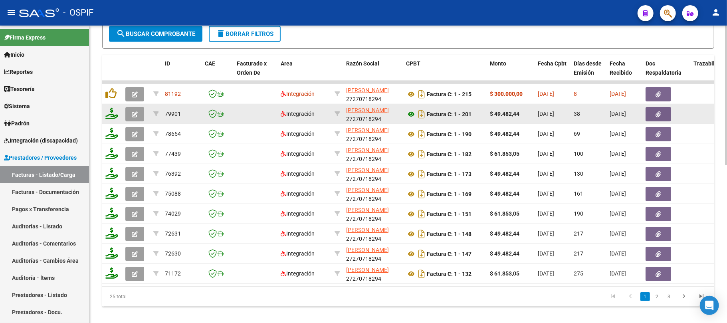
type input "CAINZOS GISELA CECILIA"
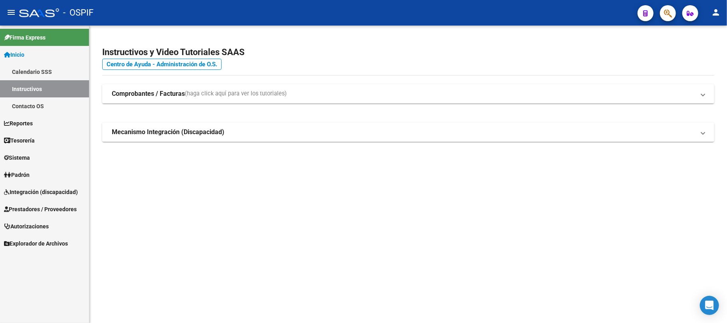
click at [49, 207] on span "Prestadores / Proveedores" at bounding box center [40, 209] width 73 height 9
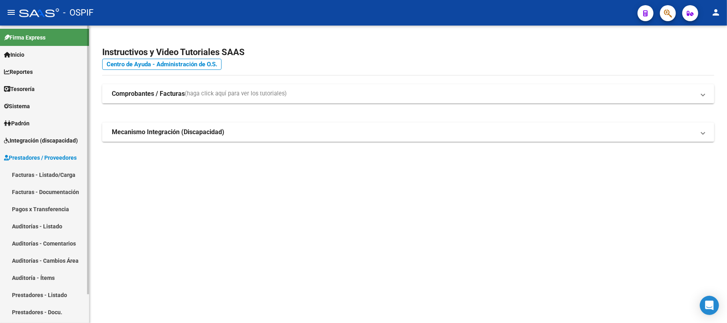
click at [33, 176] on link "Facturas - Listado/Carga" at bounding box center [44, 174] width 89 height 17
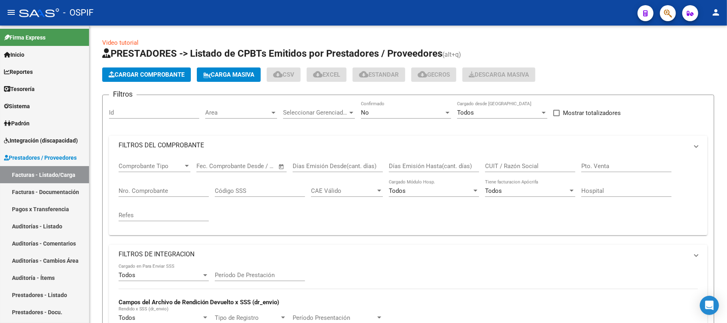
click at [294, 137] on mat-expansion-panel-header "FILTROS DEL COMPROBANTE" at bounding box center [408, 145] width 598 height 19
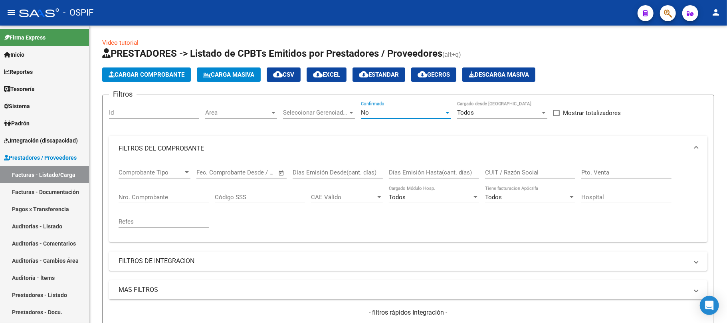
click at [407, 114] on div "No" at bounding box center [402, 112] width 83 height 7
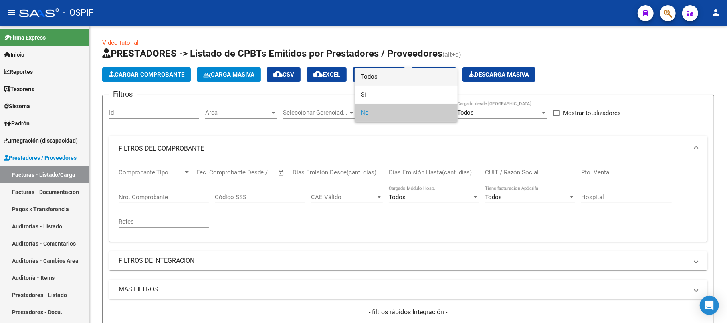
click at [385, 75] on span "Todos" at bounding box center [406, 77] width 90 height 18
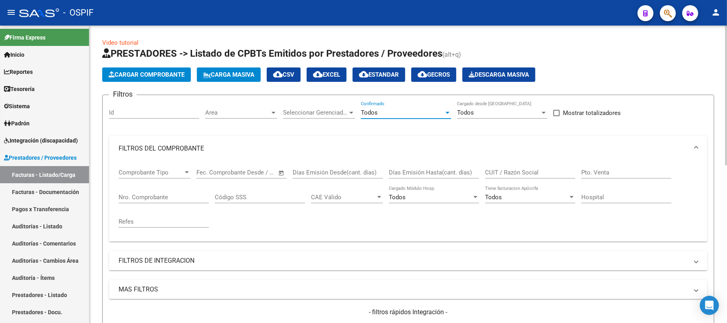
click at [176, 193] on div "Nro. Comprobante" at bounding box center [164, 194] width 90 height 17
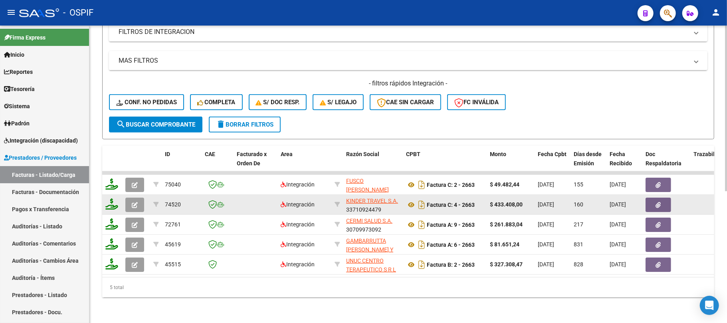
type input "2663"
click at [135, 202] on icon "button" at bounding box center [135, 205] width 6 height 6
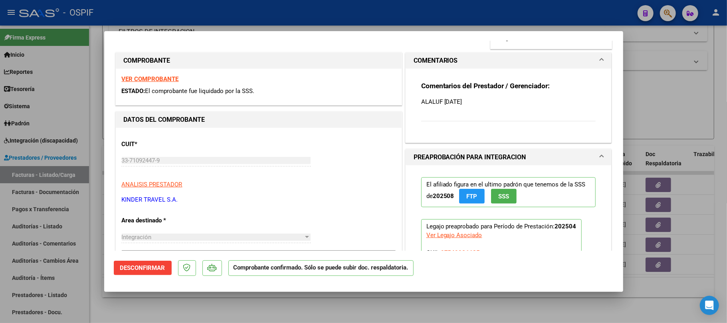
scroll to position [372, 0]
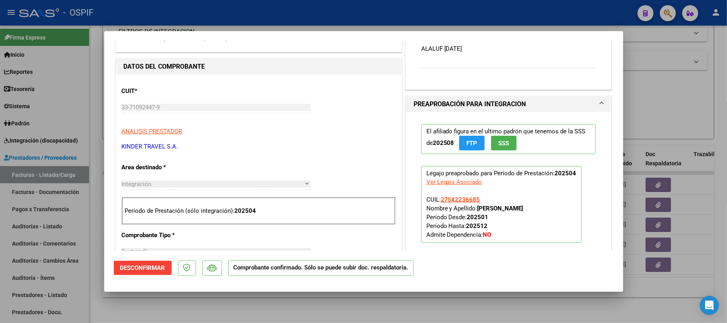
click at [510, 214] on p "Legajo preaprobado para Período de Prestación: 202504 Ver Legajo Asociado CUIL:…" at bounding box center [501, 204] width 160 height 77
click at [511, 207] on strong "[PERSON_NAME]" at bounding box center [500, 208] width 46 height 7
click at [511, 207] on strong "ALALUF MARTINA" at bounding box center [500, 208] width 46 height 7
click at [485, 212] on strong "ALALUF MARTINA" at bounding box center [500, 208] width 46 height 7
drag, startPoint x: 485, startPoint y: 212, endPoint x: 513, endPoint y: 209, distance: 28.1
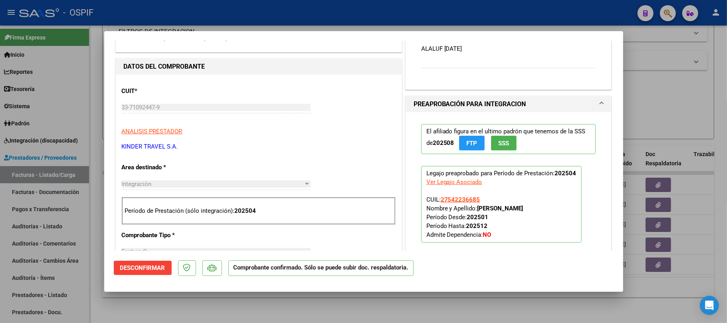
click at [513, 209] on strong "ALALUF MARTINA" at bounding box center [500, 208] width 46 height 7
click at [556, 198] on p "Legajo preaprobado para Período de Prestación: 202504 Ver Legajo Asociado CUIL:…" at bounding box center [501, 204] width 160 height 77
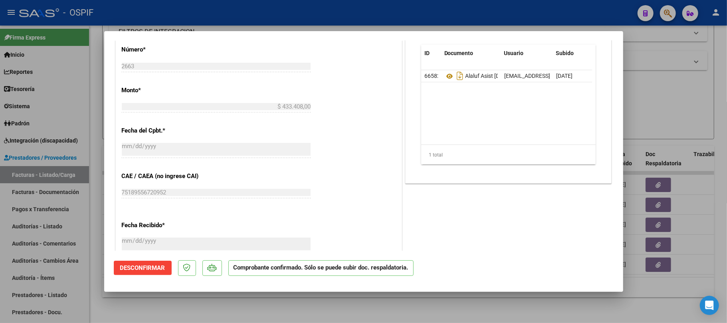
scroll to position [0, 0]
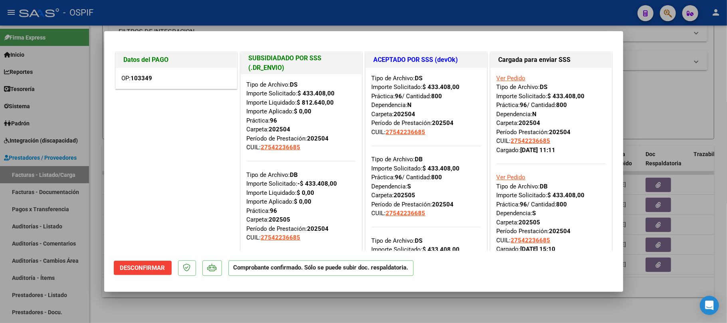
click at [152, 129] on div "Datos del PAGO OP: 103349" at bounding box center [176, 210] width 125 height 320
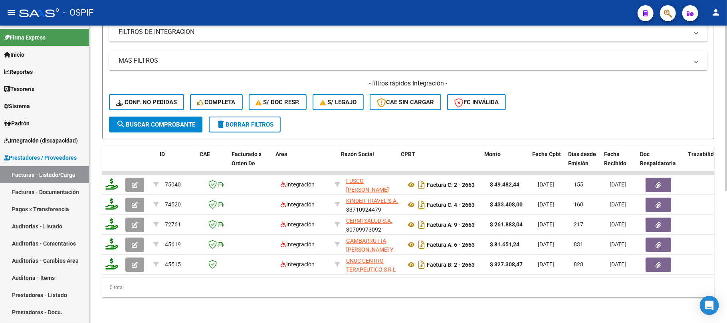
scroll to position [0, 1445]
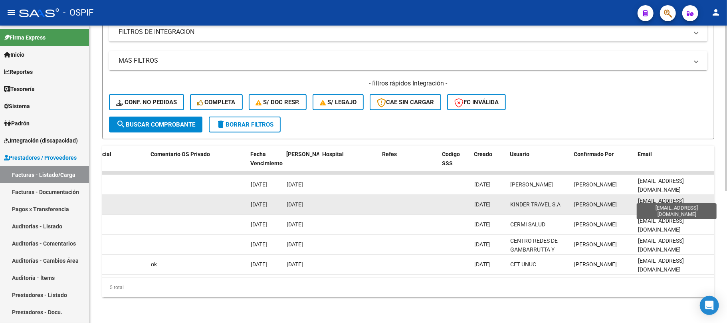
click at [669, 198] on span "info@kindertravel.com.ar" at bounding box center [661, 206] width 46 height 16
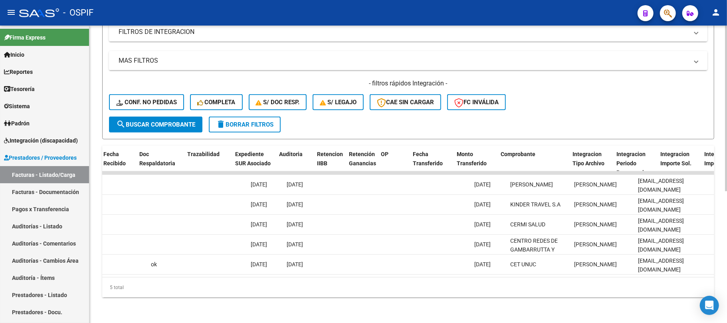
scroll to position [0, 0]
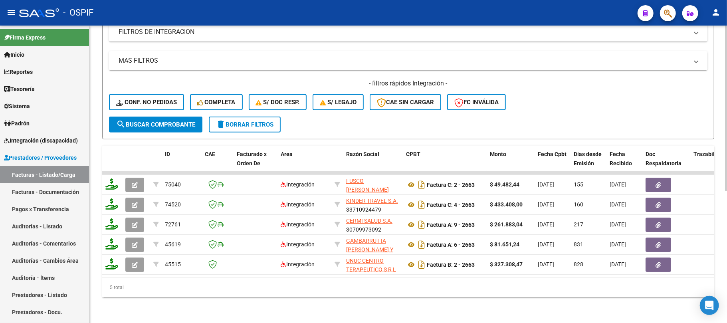
drag, startPoint x: 101, startPoint y: 241, endPoint x: 183, endPoint y: 289, distance: 94.2
click at [182, 289] on div "5 total" at bounding box center [408, 287] width 612 height 20
click at [199, 299] on div "Video tutorial PRESTADORES -> Listado de CPBTs Emitidos por Prestadores / Prove…" at bounding box center [407, 60] width 637 height 526
click at [321, 125] on form "Filtros Id Area Area Seleccionar Gerenciador Seleccionar Gerenciador Todos Conf…" at bounding box center [408, 2] width 612 height 273
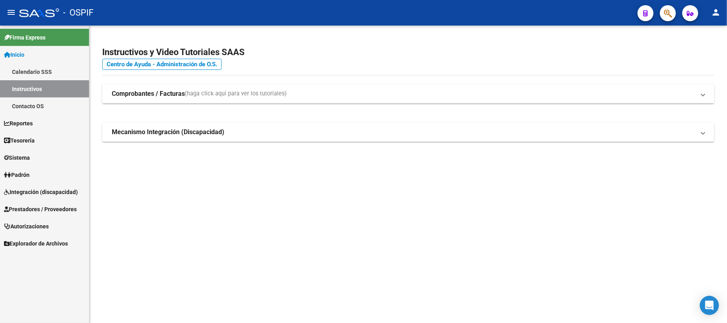
click at [51, 208] on span "Prestadores / Proveedores" at bounding box center [40, 209] width 73 height 9
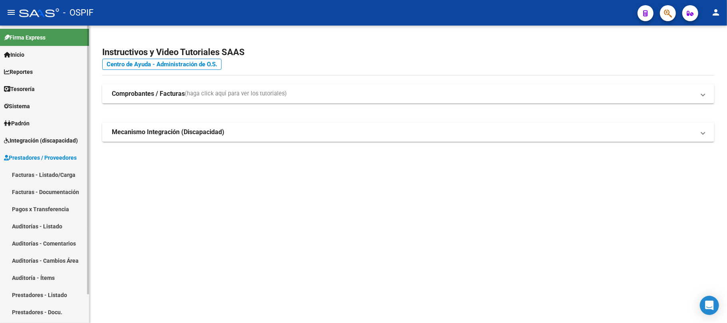
click at [50, 173] on link "Facturas - Listado/Carga" at bounding box center [44, 174] width 89 height 17
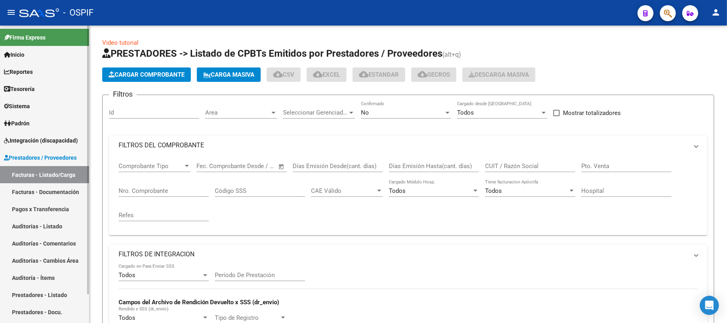
click at [240, 152] on mat-expansion-panel-header "FILTROS DEL COMPROBANTE" at bounding box center [408, 145] width 598 height 19
click at [27, 140] on span "Integración (discapacidad)" at bounding box center [41, 140] width 74 height 9
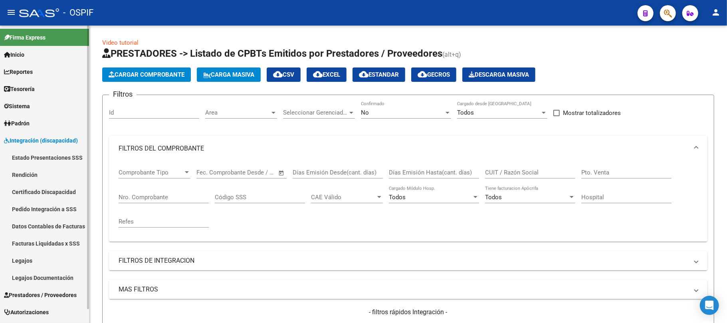
click at [45, 259] on link "Legajos" at bounding box center [44, 260] width 89 height 17
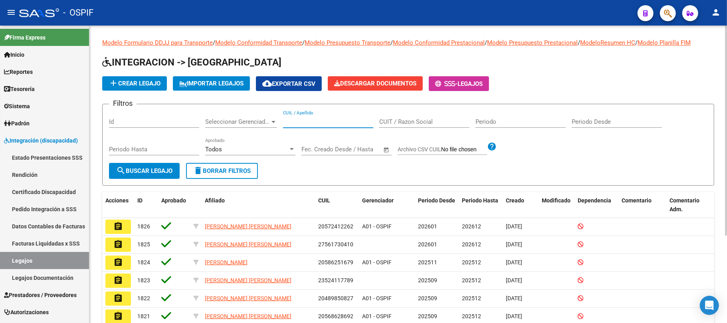
click at [329, 122] on input "CUIL / Apellido" at bounding box center [328, 121] width 90 height 7
paste input "55327108"
click at [144, 178] on button "search Buscar Legajo" at bounding box center [144, 171] width 71 height 16
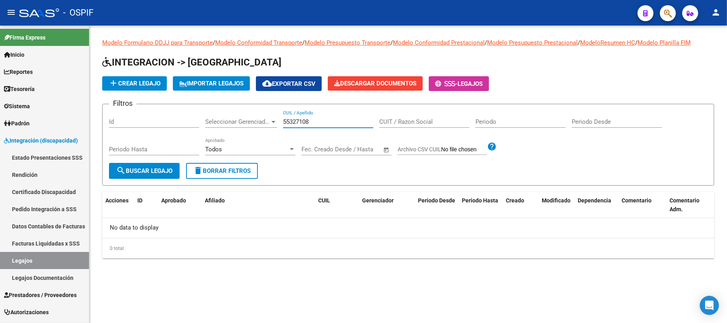
click at [284, 119] on input "55327108" at bounding box center [328, 121] width 90 height 7
click at [319, 126] on div "2055327108 9 CUIL / Apellido" at bounding box center [328, 119] width 90 height 17
click at [320, 122] on input "2055327108 9" at bounding box center [328, 121] width 90 height 7
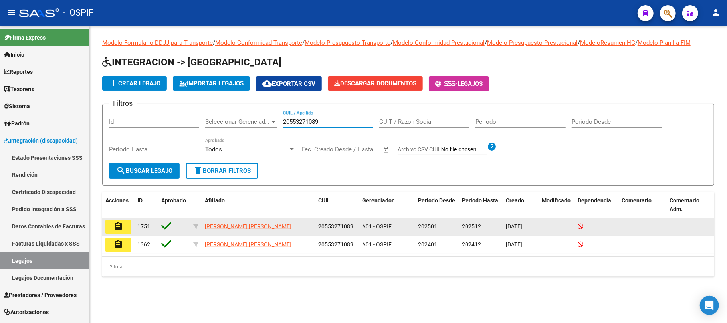
type input "20553271089"
click at [119, 229] on mat-icon "assignment" at bounding box center [118, 226] width 10 height 10
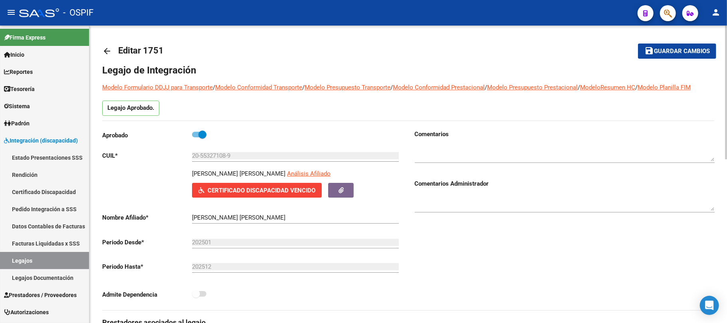
click at [570, 288] on div "Comentarios Comentarios Administrador" at bounding box center [561, 220] width 306 height 180
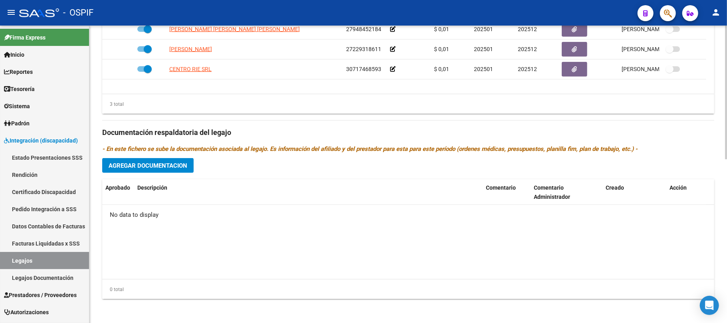
scroll to position [364, 0]
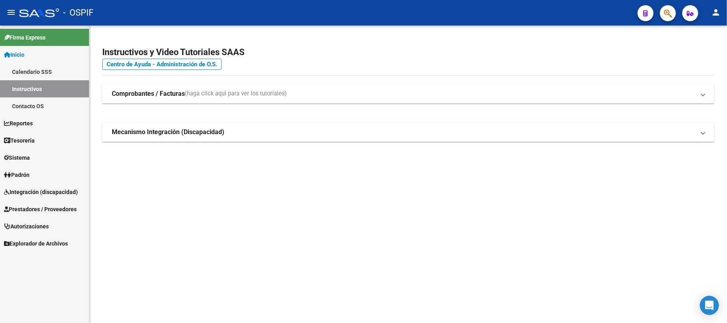
click at [24, 205] on span "Prestadores / Proveedores" at bounding box center [40, 209] width 73 height 9
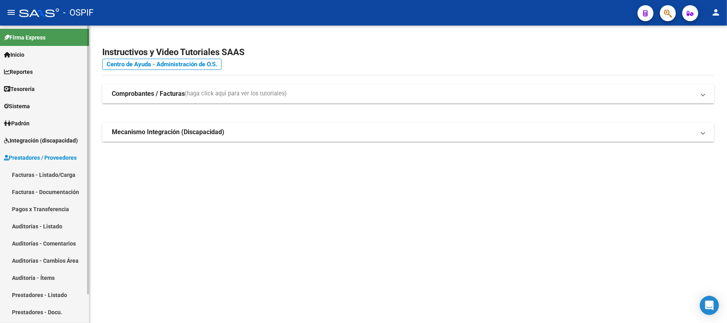
click at [36, 174] on link "Facturas - Listado/Carga" at bounding box center [44, 174] width 89 height 17
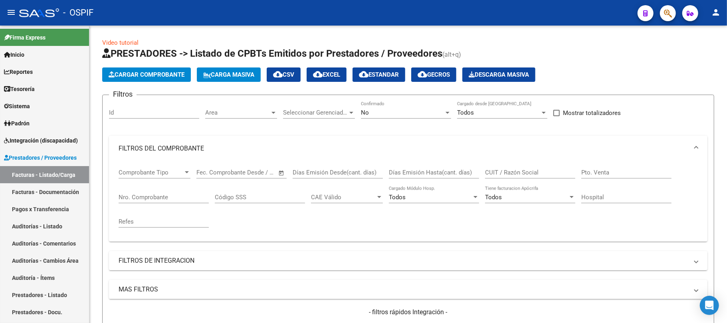
click at [140, 194] on input "Nro. Comprobante" at bounding box center [164, 197] width 90 height 7
paste input "342920"
type input "342920"
click at [399, 111] on div "No" at bounding box center [402, 112] width 83 height 7
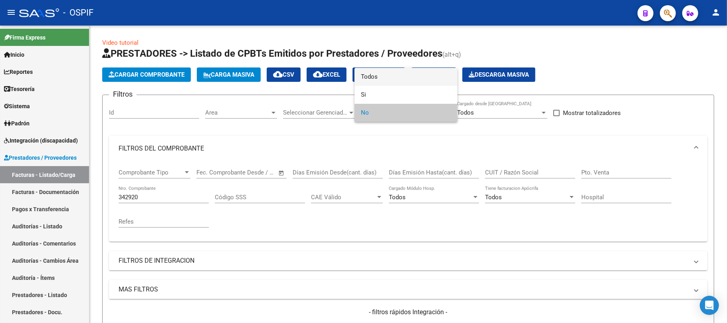
click at [384, 72] on span "Todos" at bounding box center [406, 77] width 90 height 18
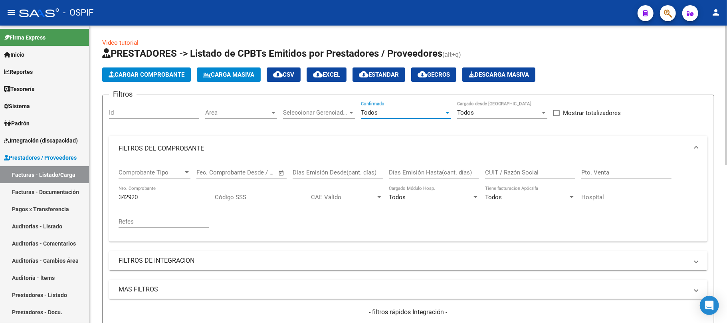
scroll to position [53, 0]
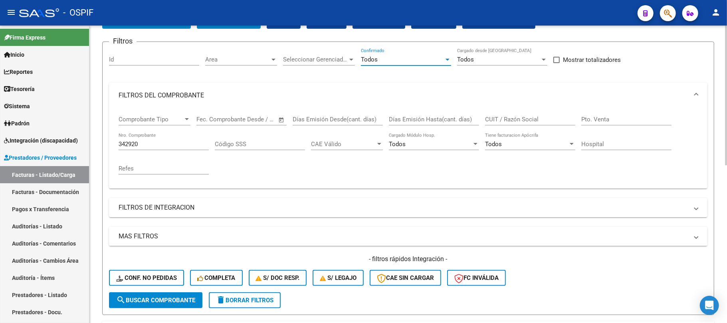
click at [148, 302] on span "search Buscar Comprobante" at bounding box center [155, 299] width 79 height 7
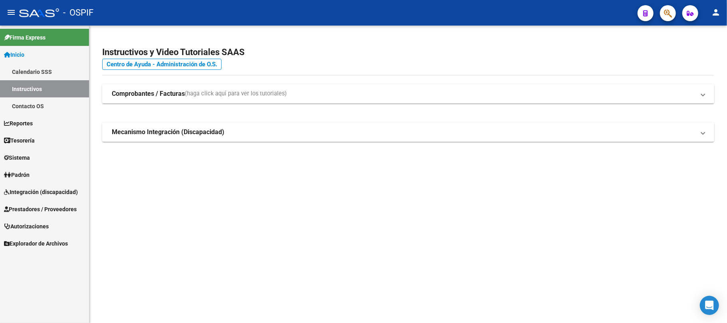
click at [37, 207] on span "Prestadores / Proveedores" at bounding box center [40, 209] width 73 height 9
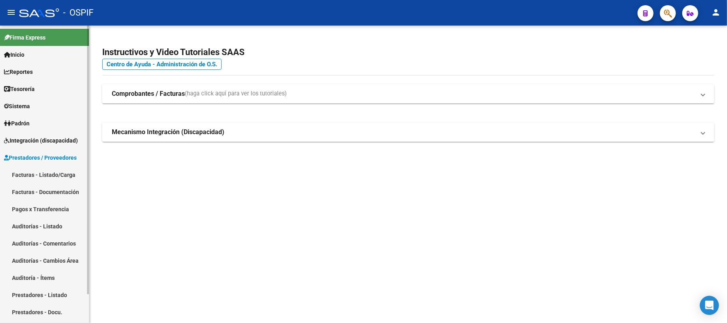
click at [45, 172] on link "Facturas - Listado/Carga" at bounding box center [44, 174] width 89 height 17
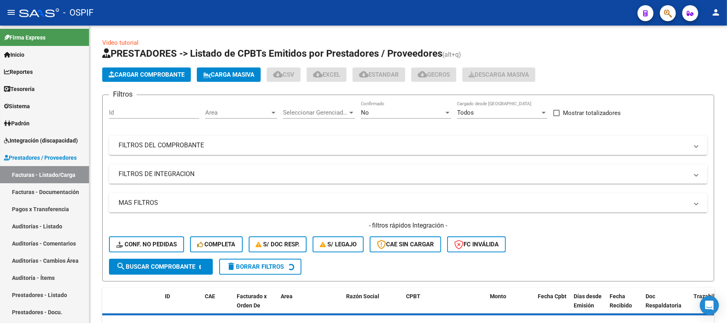
click at [333, 152] on mat-expansion-panel-header "FILTROS DEL COMPROBANTE" at bounding box center [408, 145] width 598 height 19
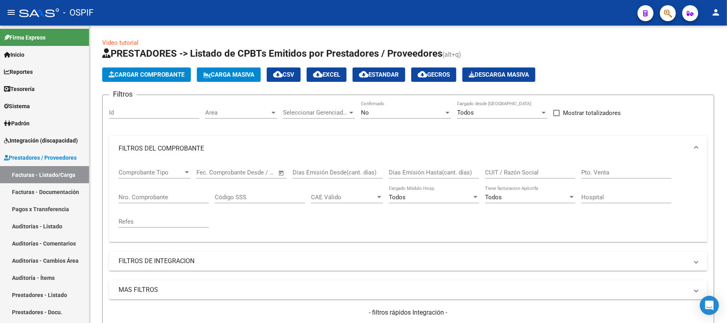
click at [390, 109] on div "No Confirmado" at bounding box center [406, 109] width 90 height 17
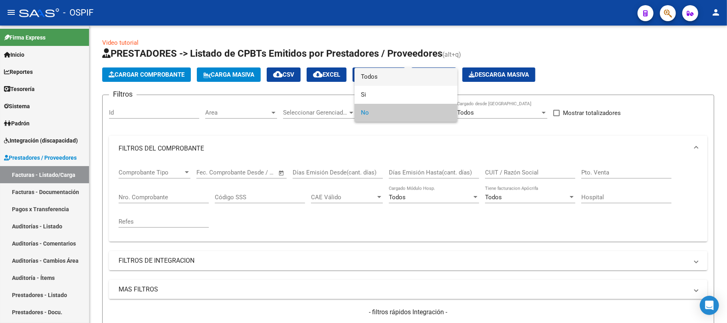
click at [393, 74] on span "Todos" at bounding box center [406, 77] width 90 height 18
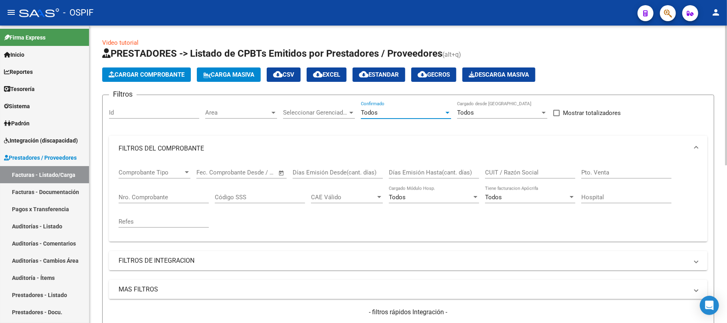
click at [514, 170] on input "CUIT / Razón Social" at bounding box center [530, 172] width 90 height 7
paste input "[PERSON_NAME]"
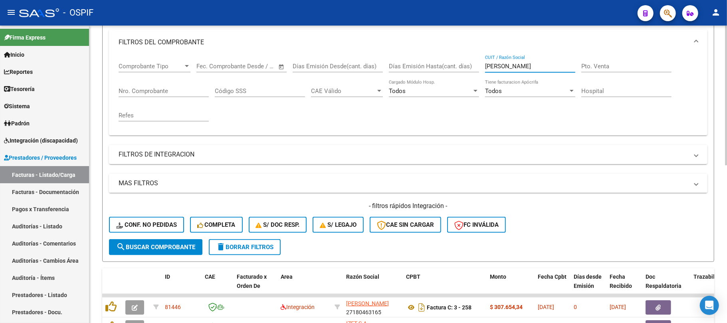
type input "[PERSON_NAME]"
click at [181, 249] on span "search Buscar Comprobante" at bounding box center [155, 246] width 79 height 7
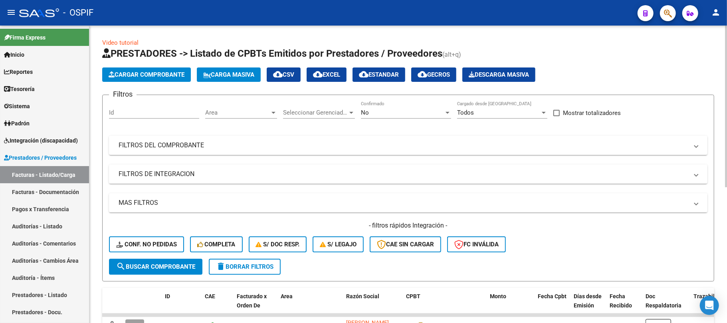
scroll to position [213, 0]
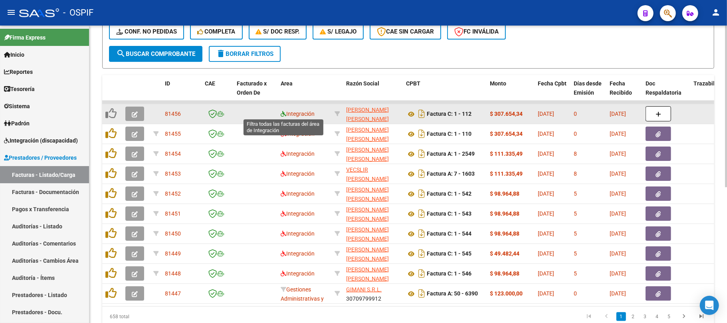
click at [281, 115] on icon at bounding box center [283, 114] width 6 height 6
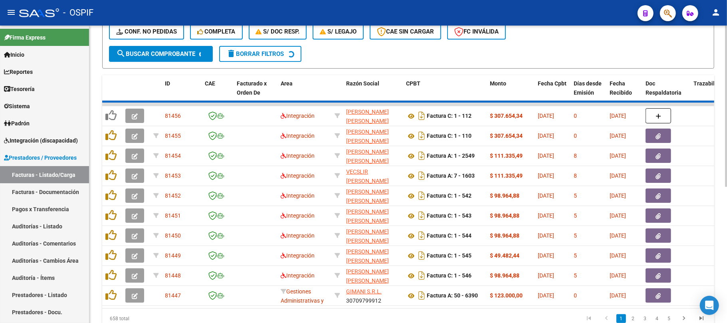
scroll to position [0, 0]
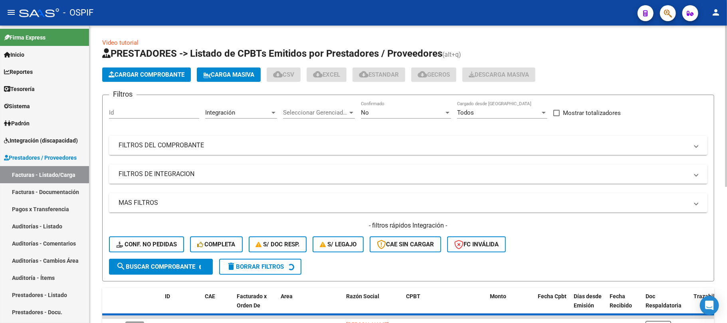
click at [165, 178] on mat-panel-title "FILTROS DE INTEGRACION" at bounding box center [403, 174] width 569 height 9
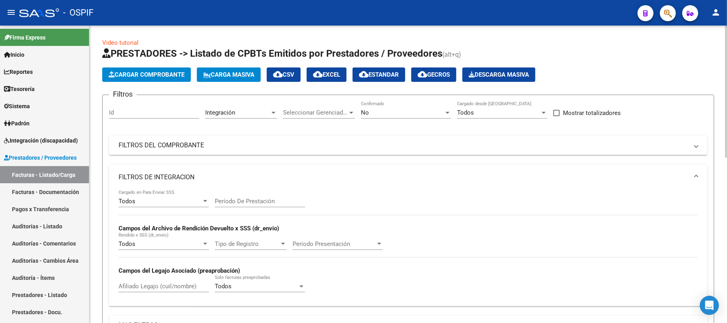
click at [277, 201] on input "Período De Prestación" at bounding box center [260, 201] width 90 height 7
type input "202509"
click at [265, 168] on mat-expansion-panel-header "FILTROS DE INTEGRACION" at bounding box center [408, 177] width 598 height 26
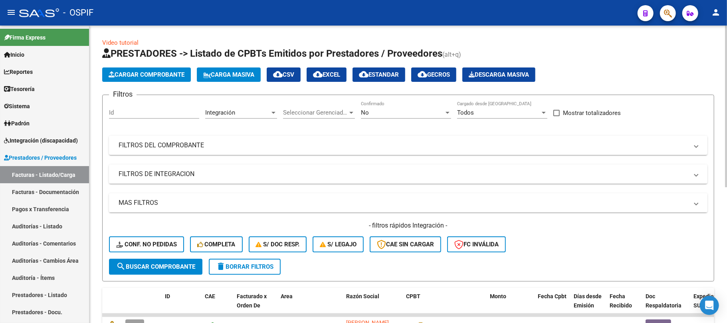
click at [173, 194] on mat-expansion-panel-header "MAS FILTROS" at bounding box center [408, 202] width 598 height 19
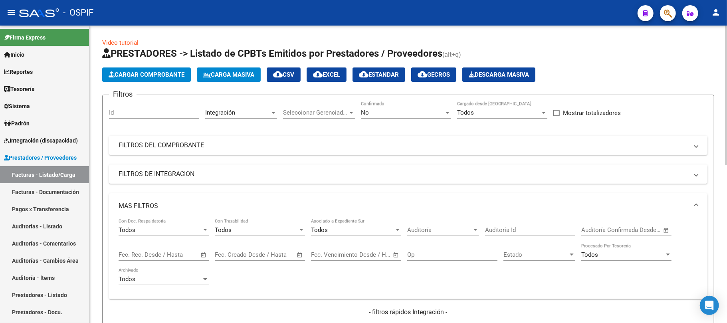
click at [194, 251] on span "Open calendar" at bounding box center [203, 254] width 19 height 19
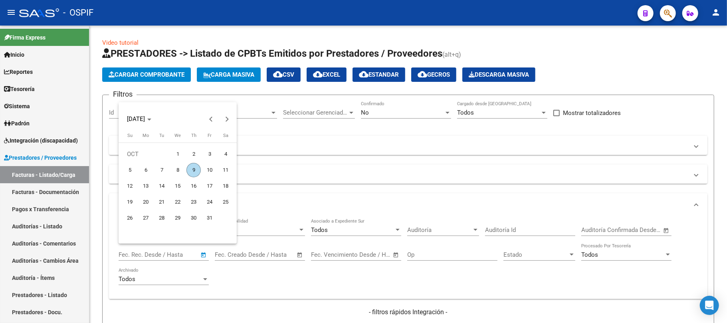
click at [133, 188] on span "12" at bounding box center [129, 186] width 14 height 14
type input "[DATE]"
click at [133, 188] on span "12" at bounding box center [129, 186] width 14 height 14
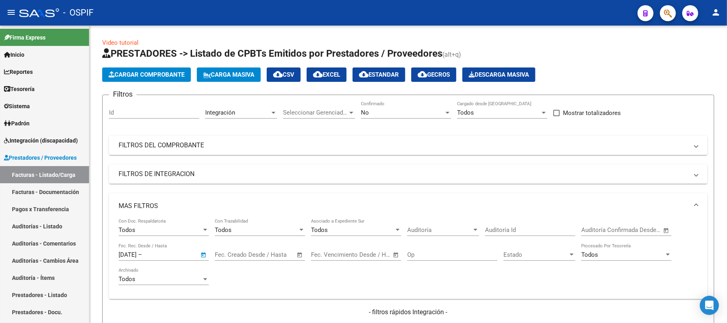
type input "[DATE]"
click at [182, 257] on input "[DATE]" at bounding box center [163, 254] width 39 height 7
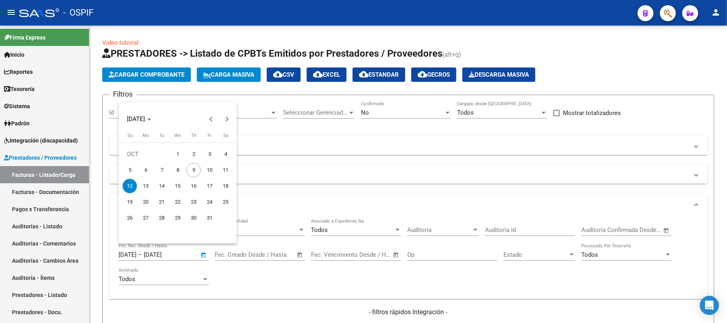
click at [203, 255] on div at bounding box center [363, 161] width 727 height 323
click at [130, 168] on span "5" at bounding box center [129, 170] width 14 height 14
type input "[DATE]"
click at [144, 169] on span "6" at bounding box center [145, 170] width 14 height 14
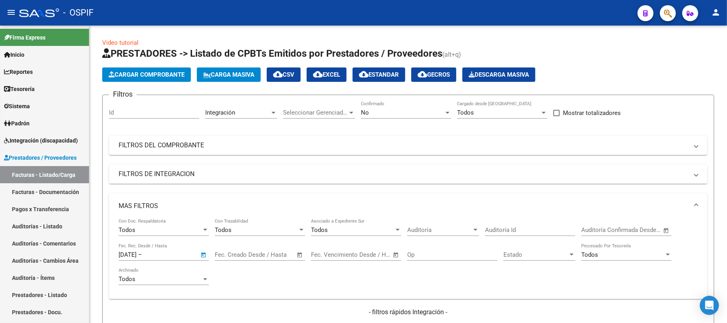
type input "[DATE]"
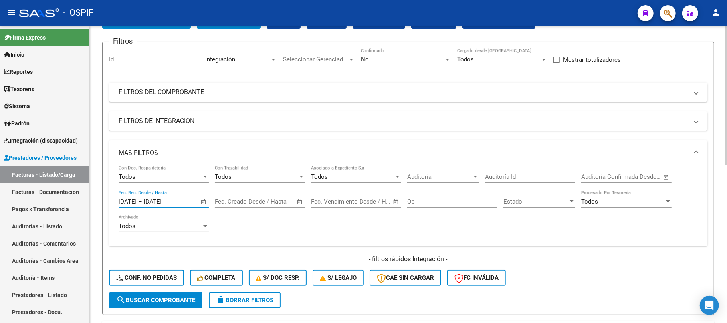
click at [162, 302] on span "search Buscar Comprobante" at bounding box center [155, 299] width 79 height 7
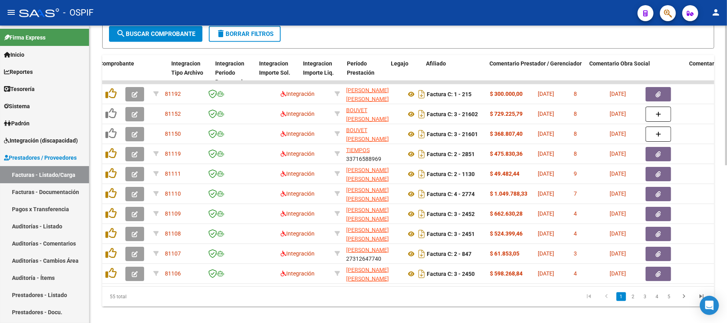
scroll to position [0, 859]
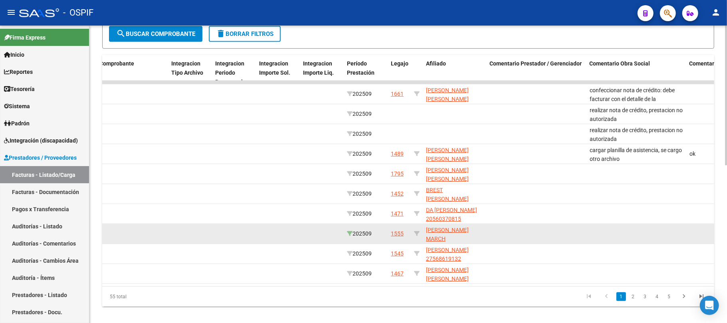
click at [348, 232] on icon at bounding box center [350, 234] width 6 height 6
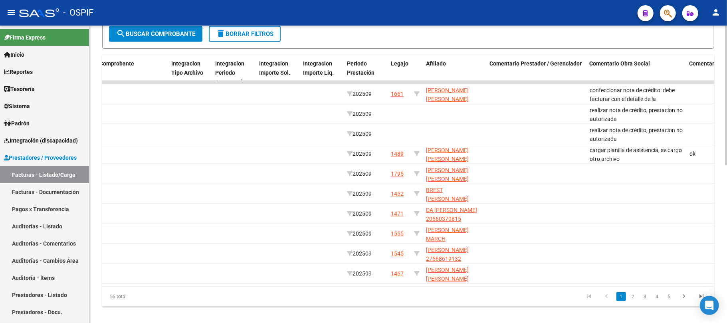
scroll to position [0, 0]
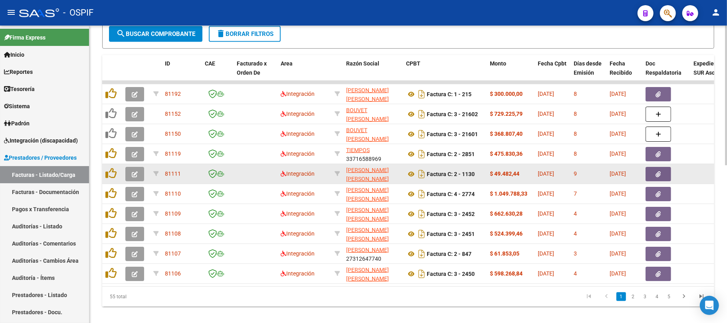
click at [142, 175] on button "button" at bounding box center [134, 174] width 19 height 14
